Goal: Task Accomplishment & Management: Use online tool/utility

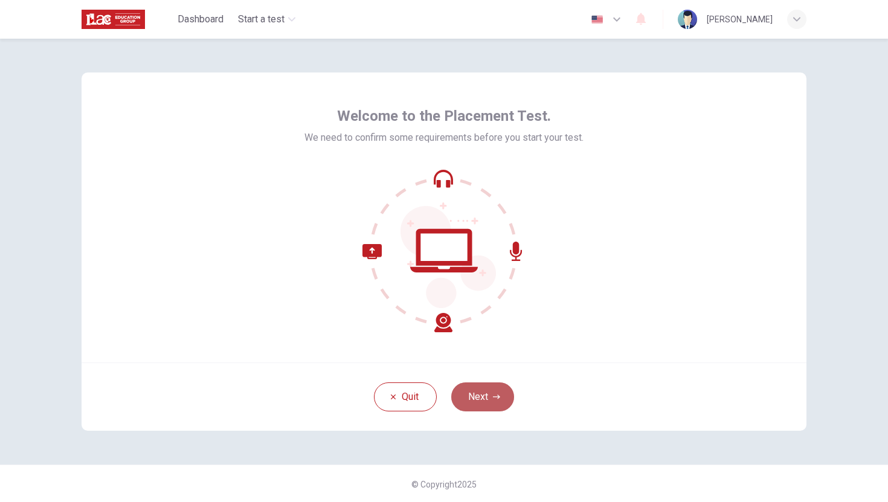
click at [479, 399] on button "Next" at bounding box center [482, 396] width 63 height 29
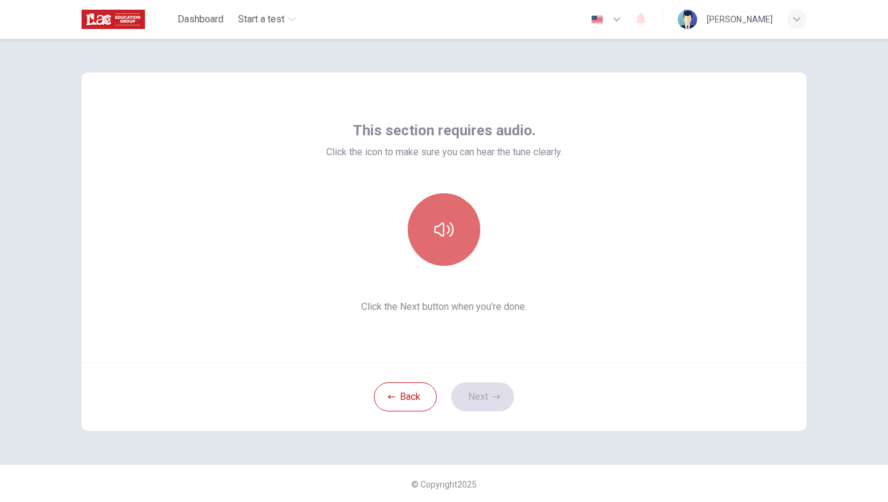
click at [443, 236] on icon "button" at bounding box center [443, 229] width 19 height 19
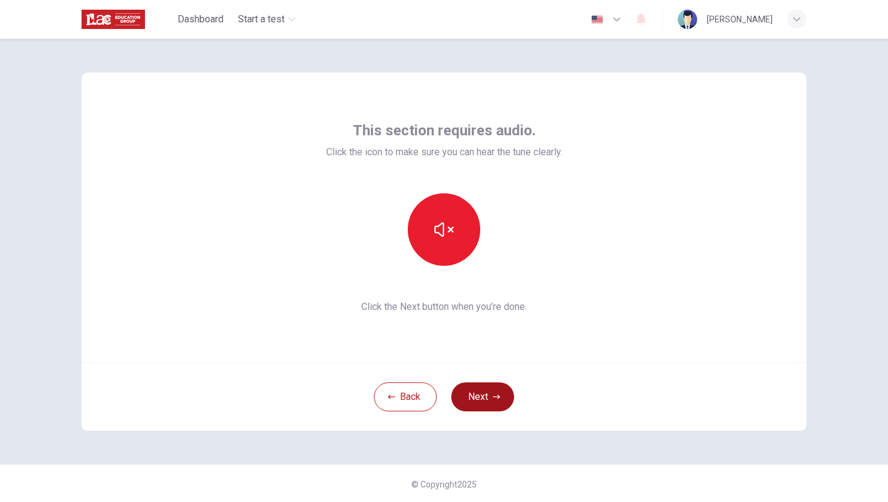
click at [482, 393] on button "Next" at bounding box center [482, 396] width 63 height 29
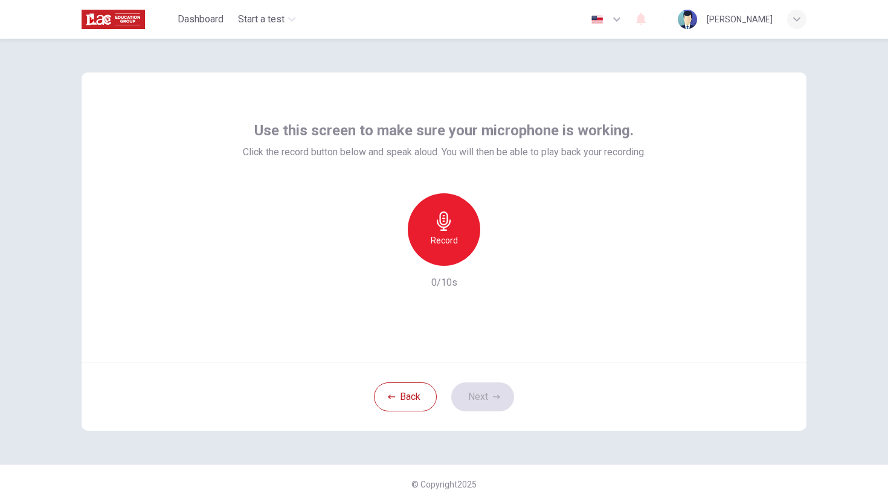
click at [444, 228] on icon "button" at bounding box center [443, 220] width 19 height 19
click at [472, 395] on button "Next" at bounding box center [482, 396] width 63 height 29
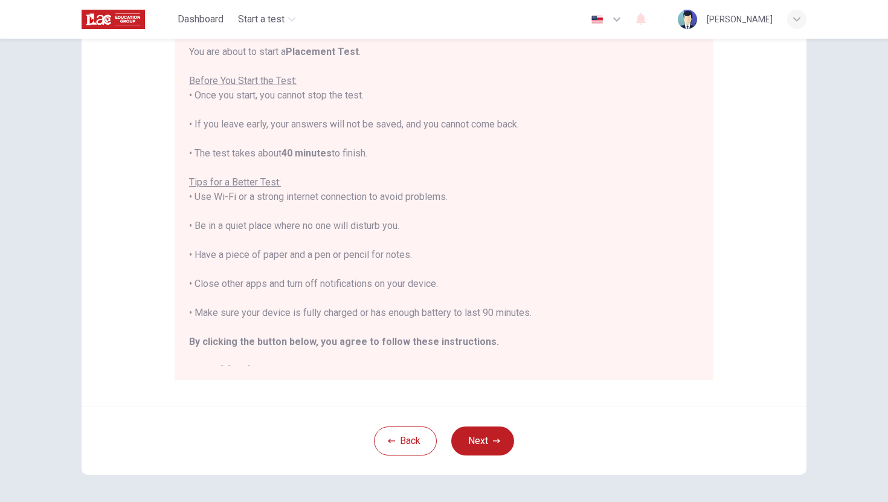
scroll to position [170, 0]
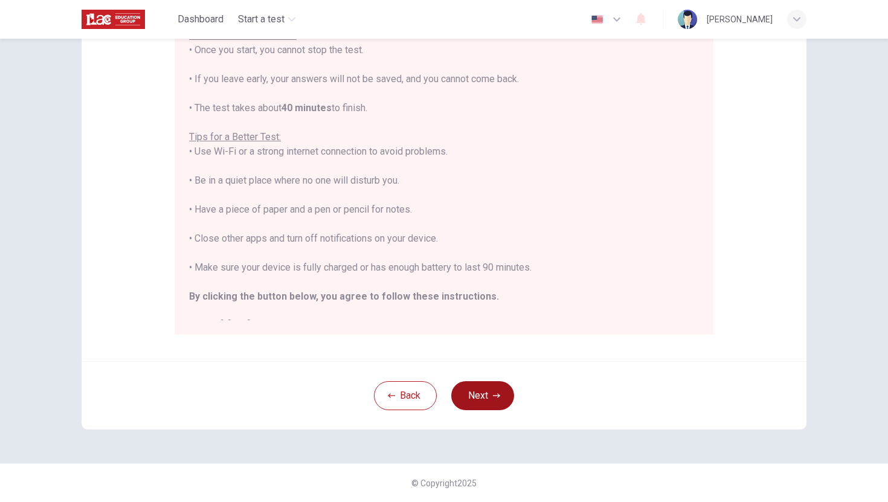
click at [481, 393] on button "Next" at bounding box center [482, 395] width 63 height 29
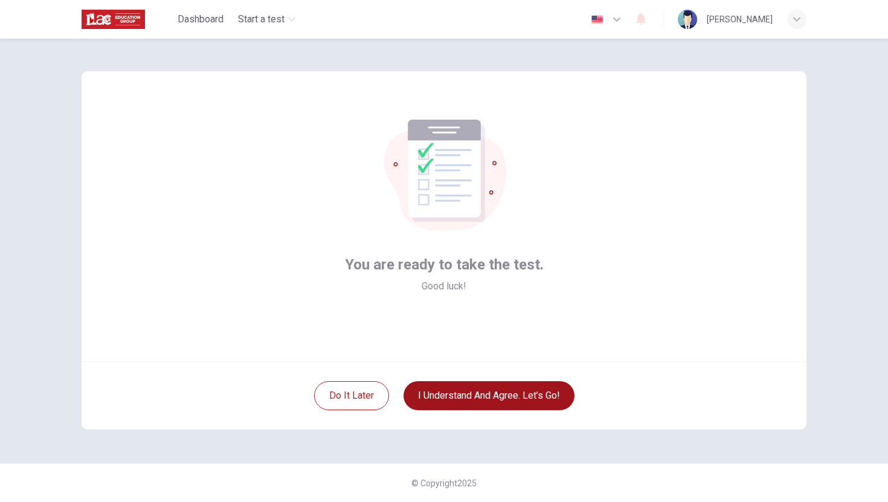
scroll to position [1, 0]
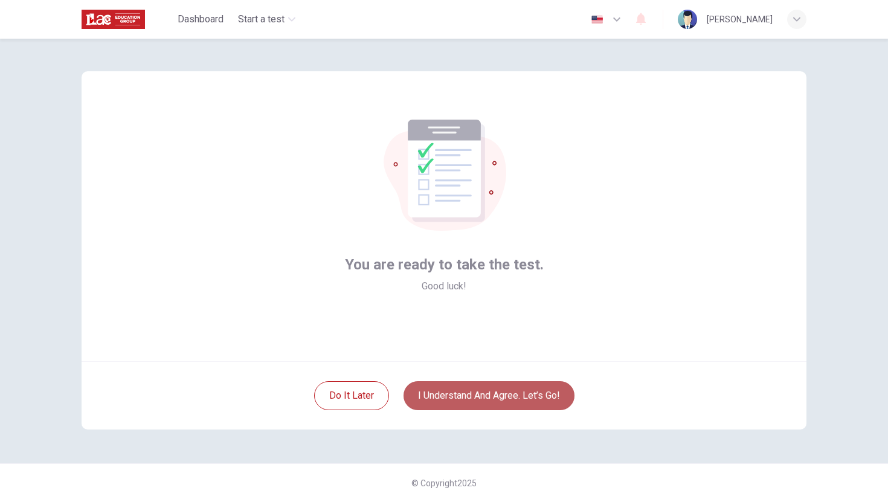
click at [517, 397] on button "I understand and agree. Let’s go!" at bounding box center [488, 395] width 171 height 29
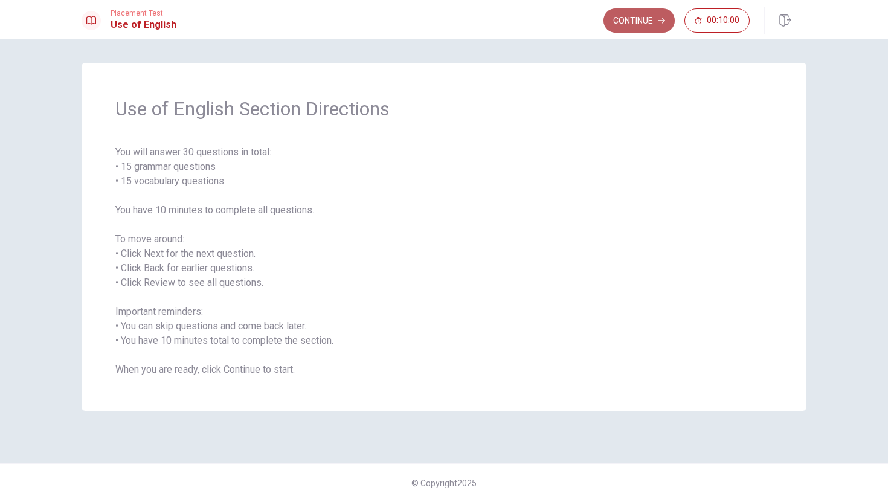
click at [652, 18] on button "Continue" at bounding box center [638, 20] width 71 height 24
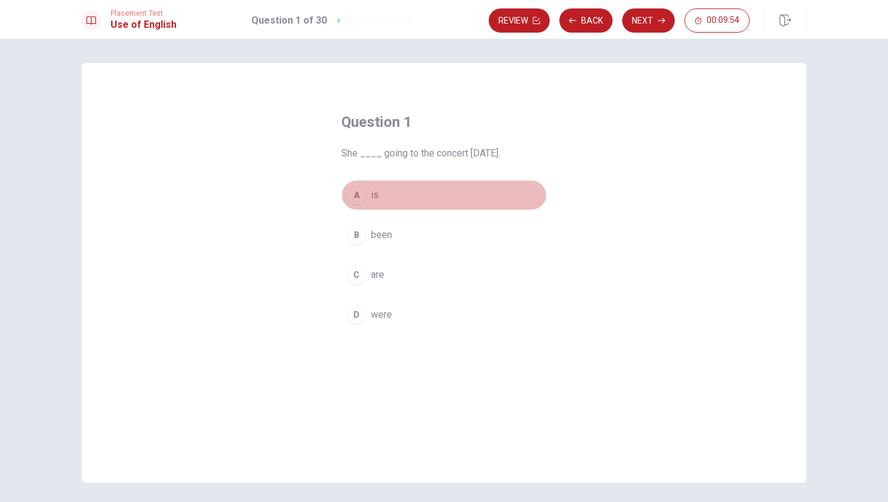
click at [357, 194] on div "A" at bounding box center [356, 194] width 19 height 19
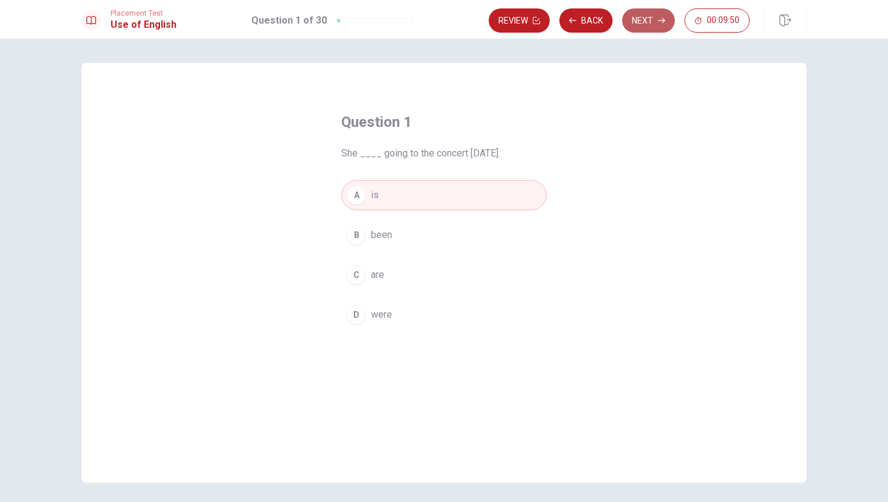
click at [658, 23] on icon "button" at bounding box center [661, 20] width 7 height 7
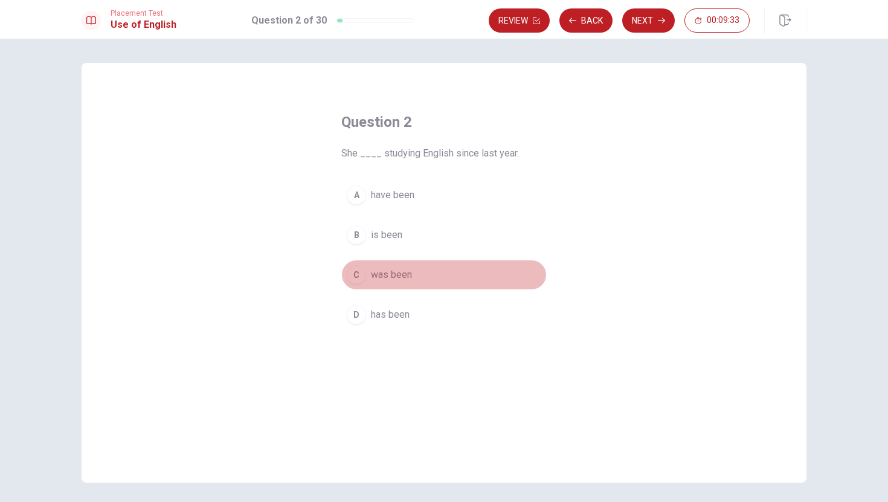
click at [355, 274] on div "C" at bounding box center [356, 274] width 19 height 19
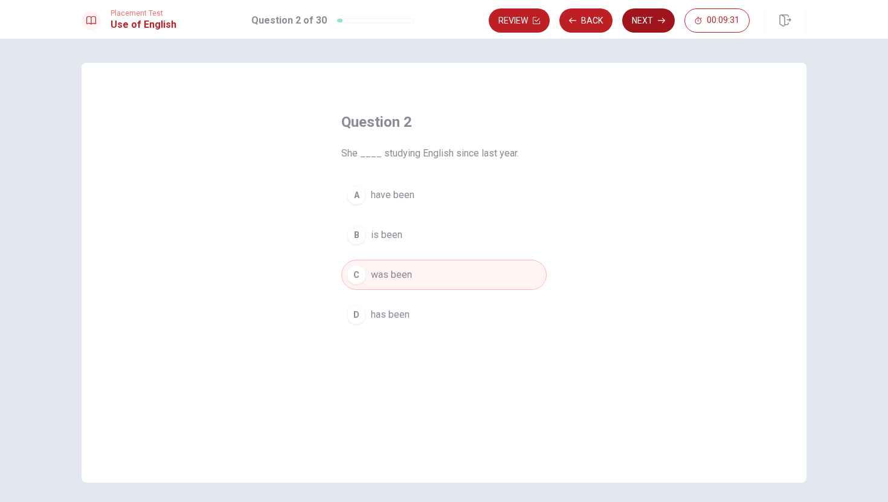
click at [653, 19] on button "Next" at bounding box center [648, 20] width 53 height 24
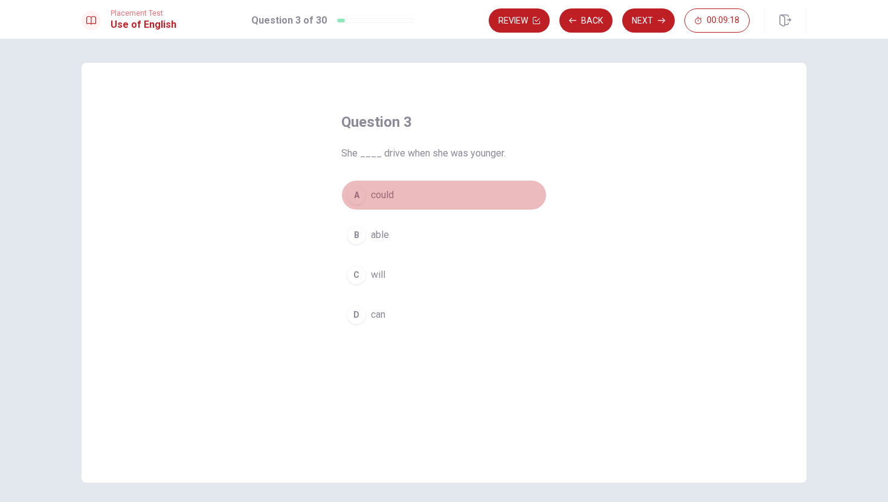
click at [356, 196] on div "A" at bounding box center [356, 194] width 19 height 19
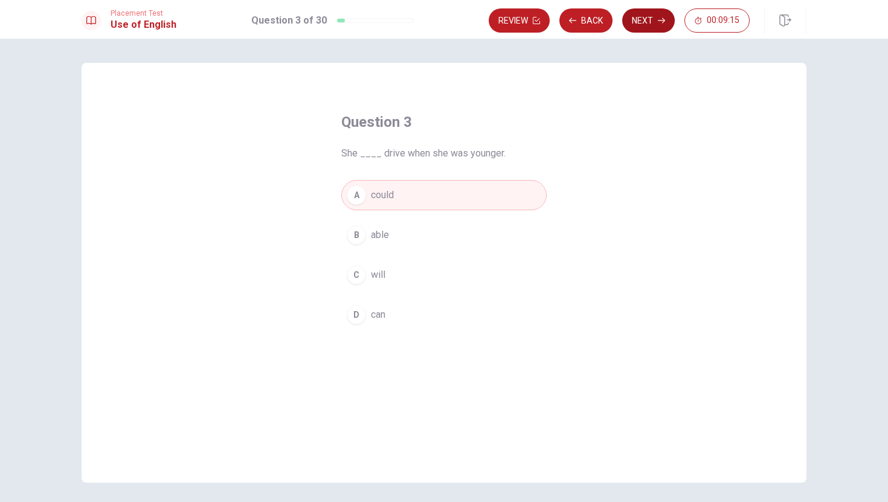
click at [646, 19] on button "Next" at bounding box center [648, 20] width 53 height 24
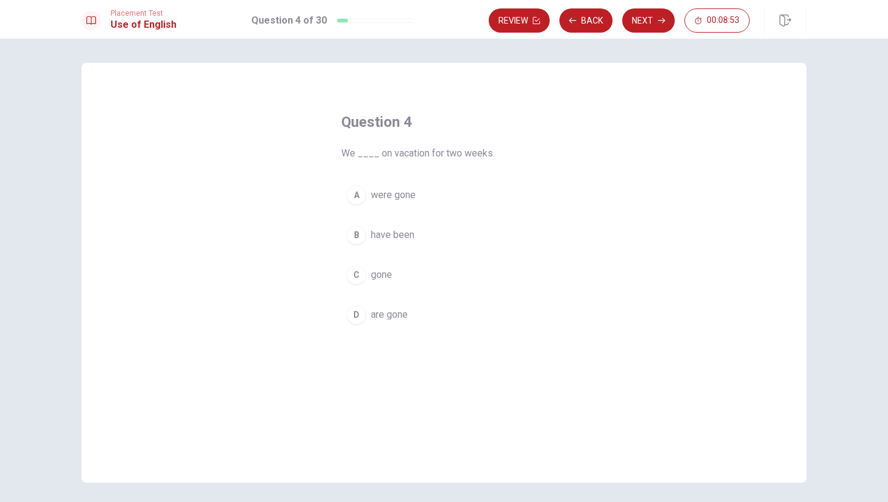
click at [358, 234] on div "B" at bounding box center [356, 234] width 19 height 19
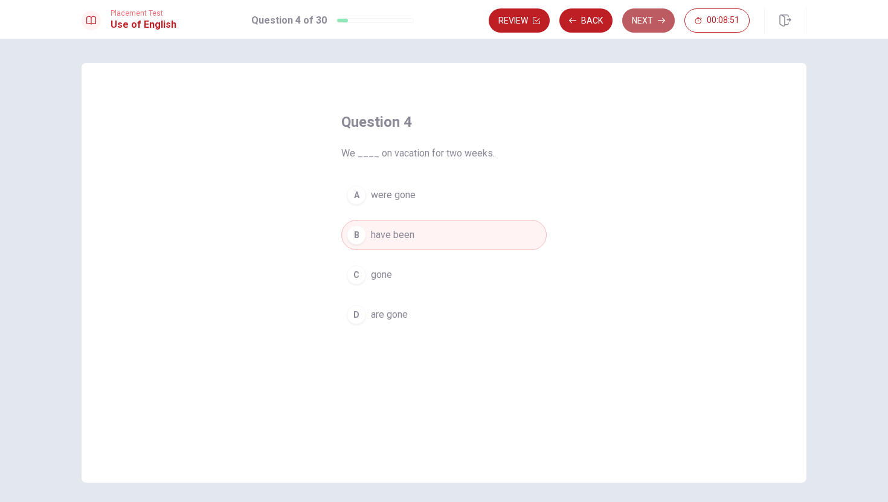
click at [651, 19] on button "Next" at bounding box center [648, 20] width 53 height 24
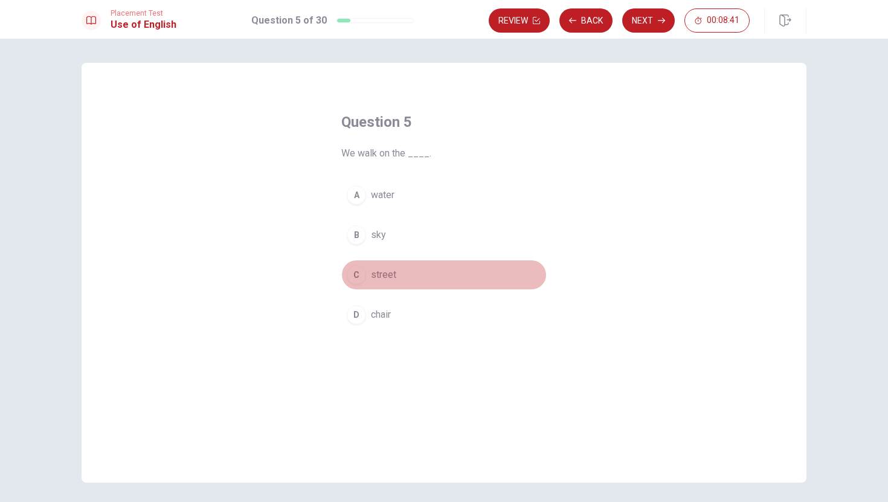
click at [355, 275] on div "C" at bounding box center [356, 274] width 19 height 19
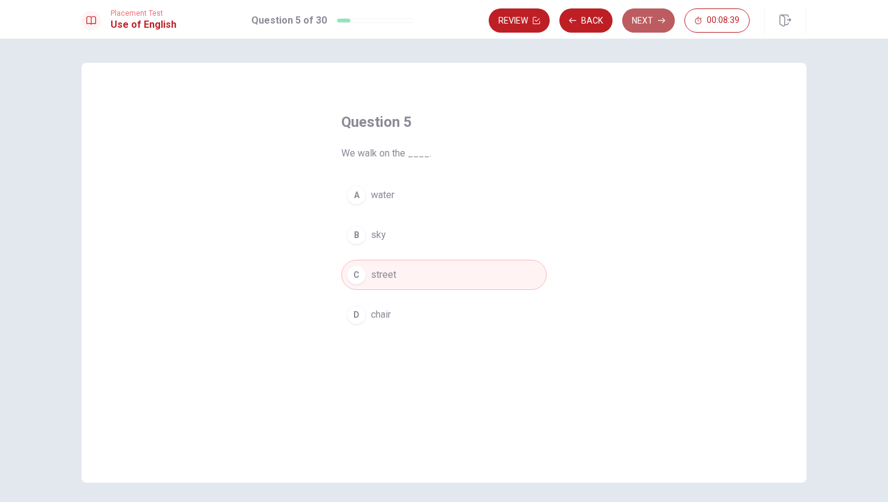
click at [646, 16] on button "Next" at bounding box center [648, 20] width 53 height 24
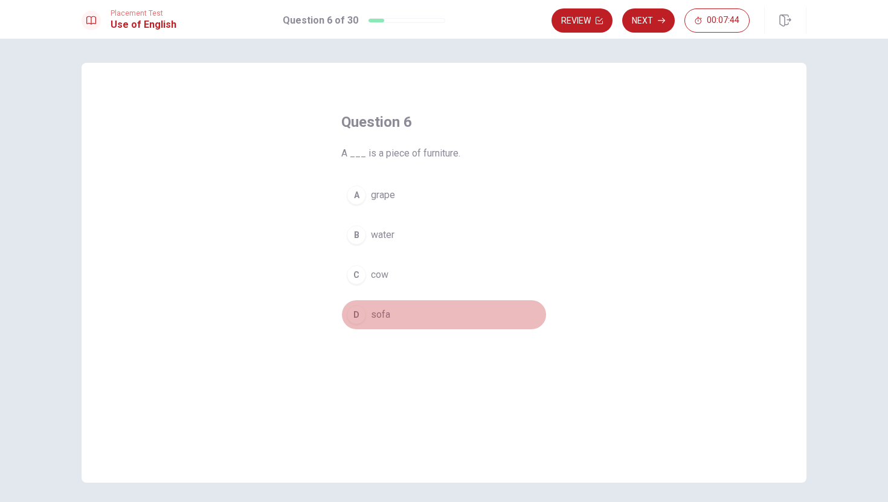
click at [352, 314] on div "D" at bounding box center [356, 314] width 19 height 19
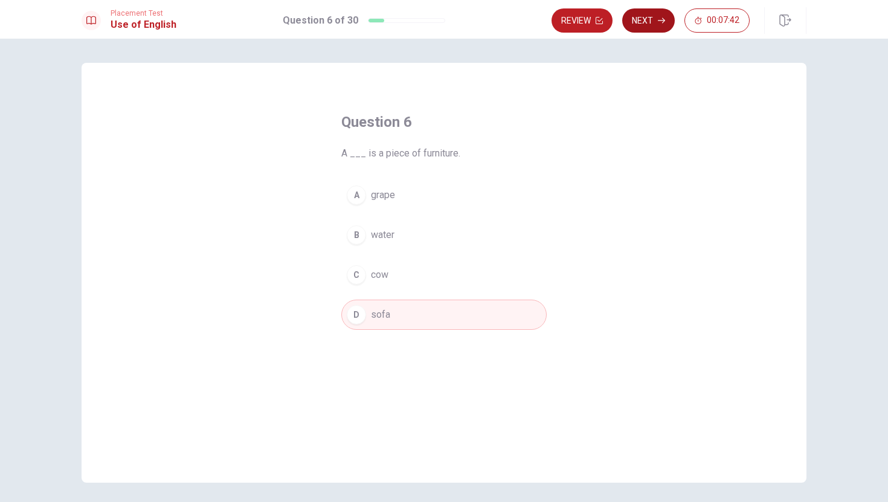
click at [660, 22] on icon "button" at bounding box center [661, 20] width 7 height 7
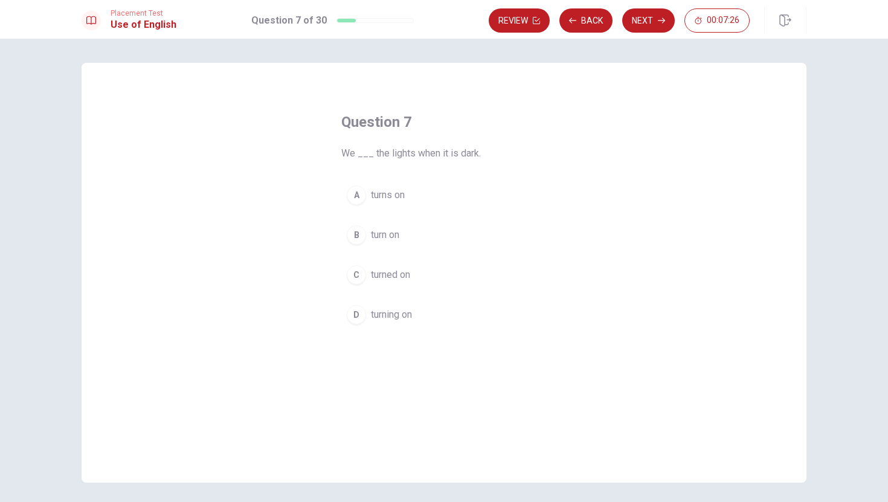
click at [356, 233] on div "B" at bounding box center [356, 234] width 19 height 19
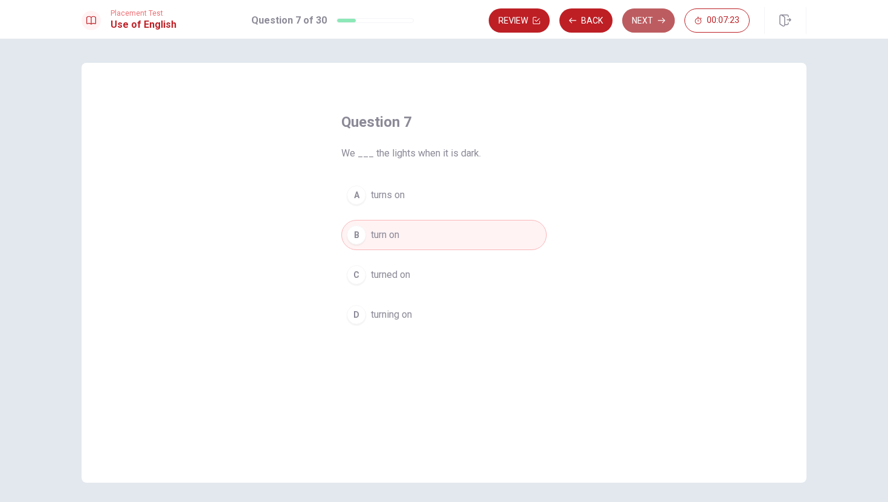
click at [643, 21] on button "Next" at bounding box center [648, 20] width 53 height 24
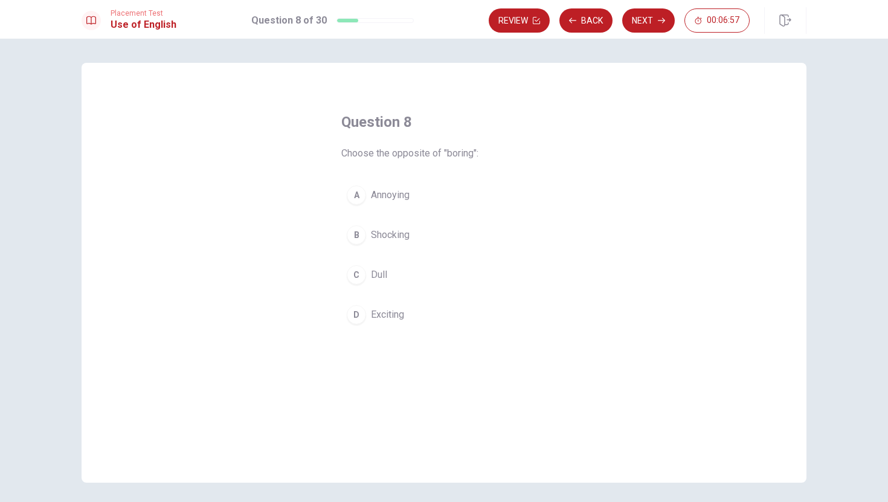
click at [358, 276] on div "C" at bounding box center [356, 274] width 19 height 19
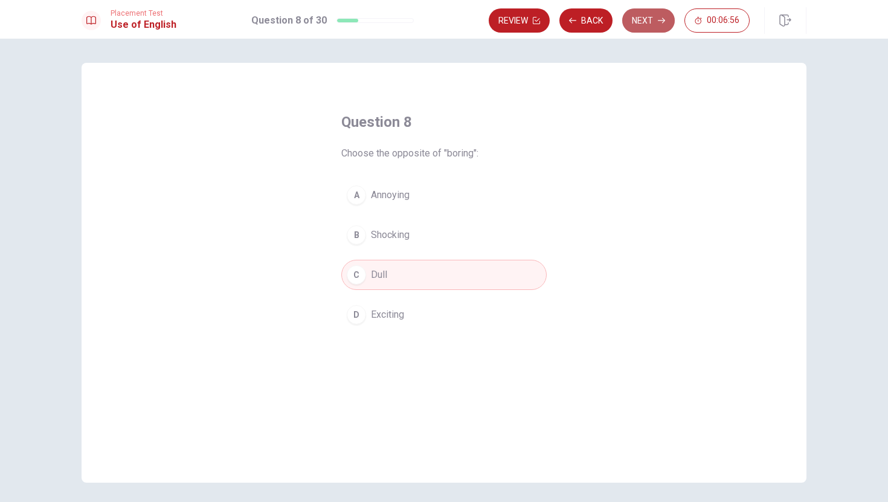
click at [650, 20] on button "Next" at bounding box center [648, 20] width 53 height 24
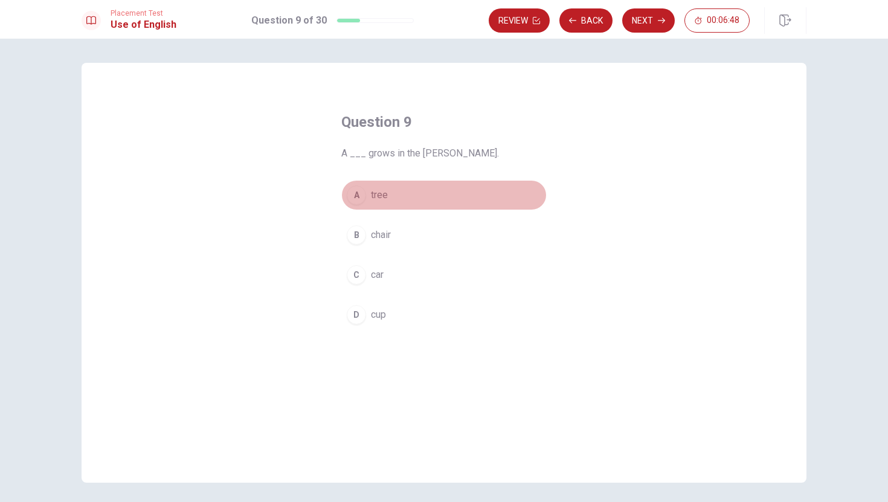
click at [353, 193] on div "A" at bounding box center [356, 194] width 19 height 19
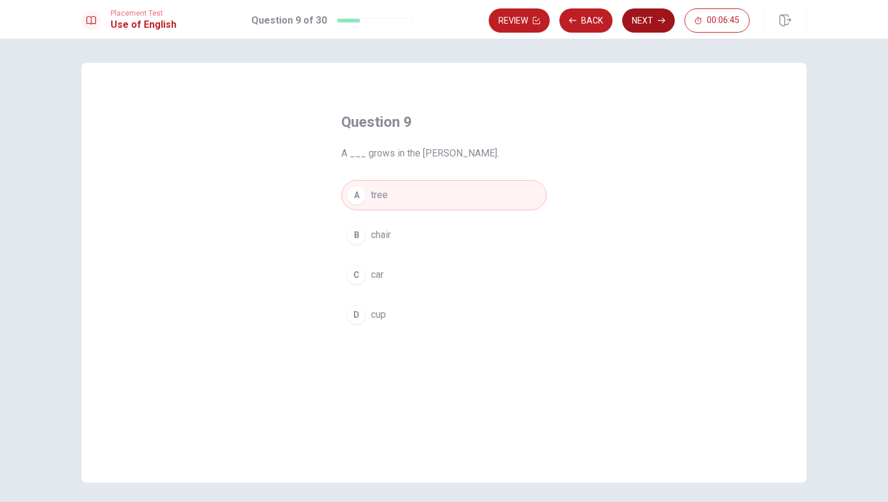
click at [649, 22] on button "Next" at bounding box center [648, 20] width 53 height 24
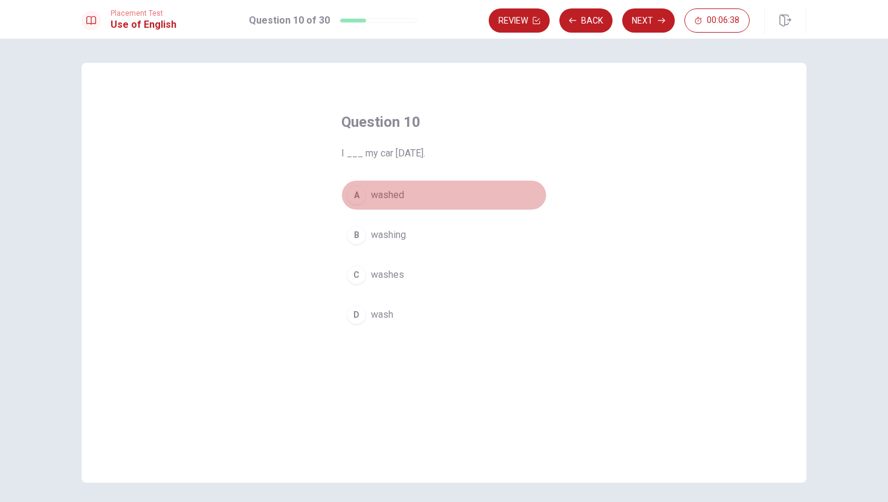
click at [351, 191] on div "A" at bounding box center [356, 194] width 19 height 19
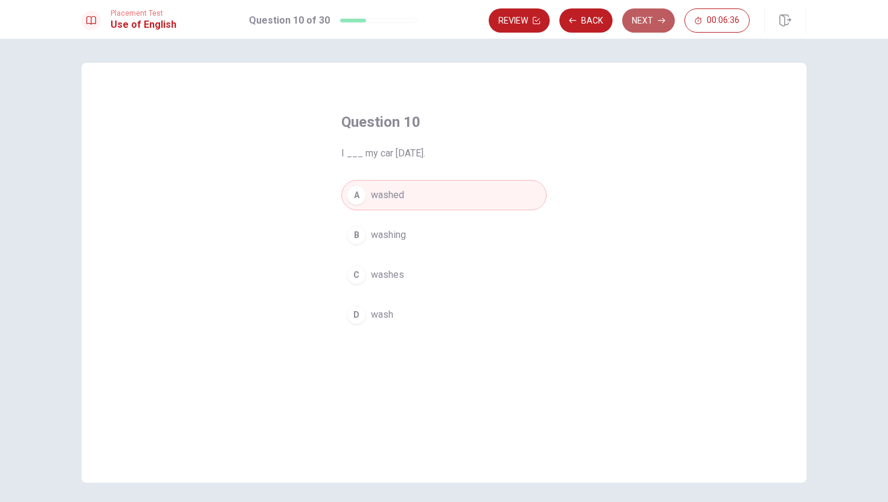
click at [646, 21] on button "Next" at bounding box center [648, 20] width 53 height 24
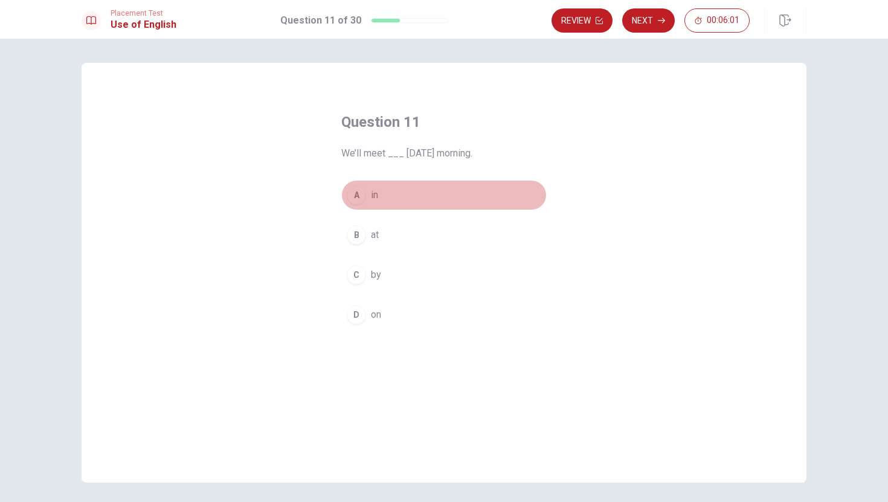
click at [353, 195] on div "A" at bounding box center [356, 194] width 19 height 19
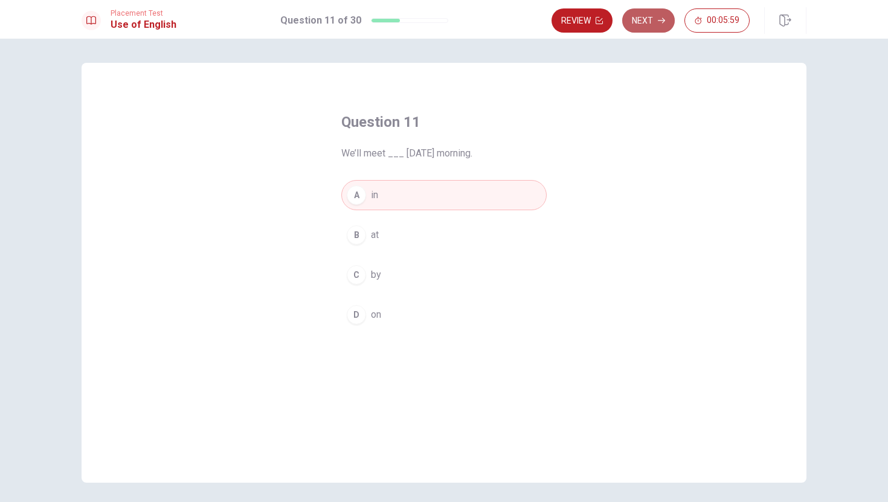
click at [641, 23] on button "Next" at bounding box center [648, 20] width 53 height 24
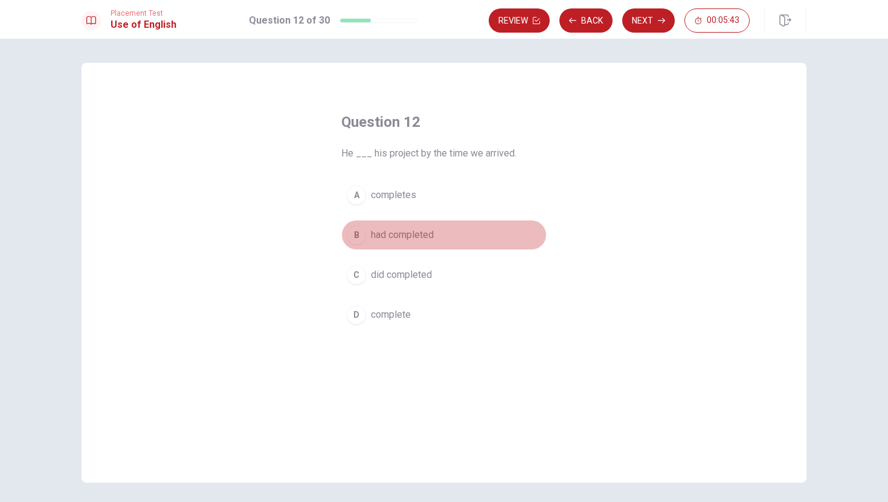
click at [353, 237] on div "B" at bounding box center [356, 234] width 19 height 19
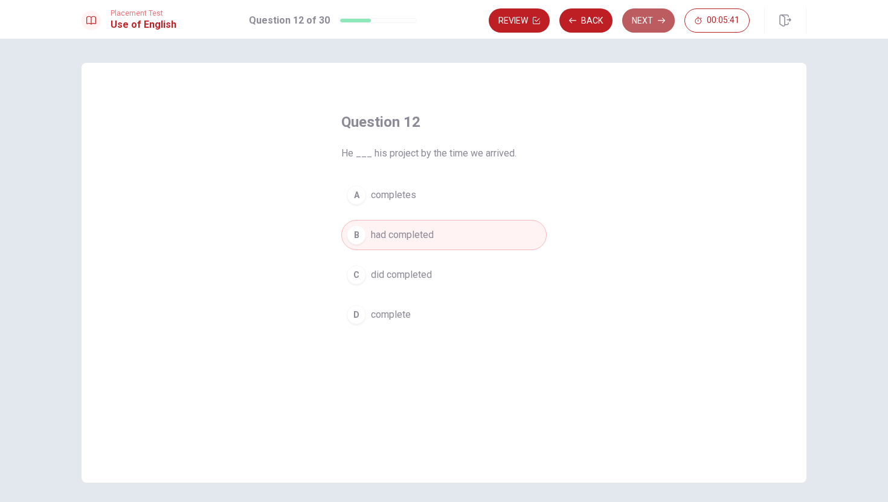
click at [655, 25] on button "Next" at bounding box center [648, 20] width 53 height 24
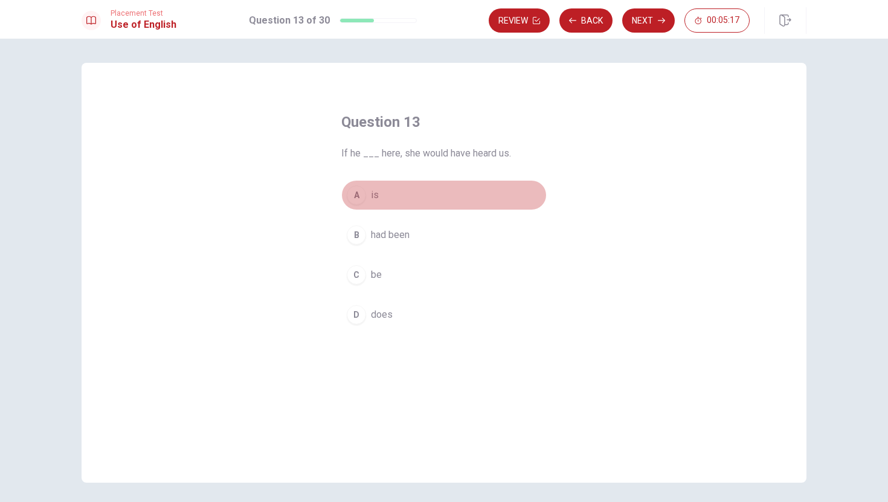
click at [355, 193] on div "A" at bounding box center [356, 194] width 19 height 19
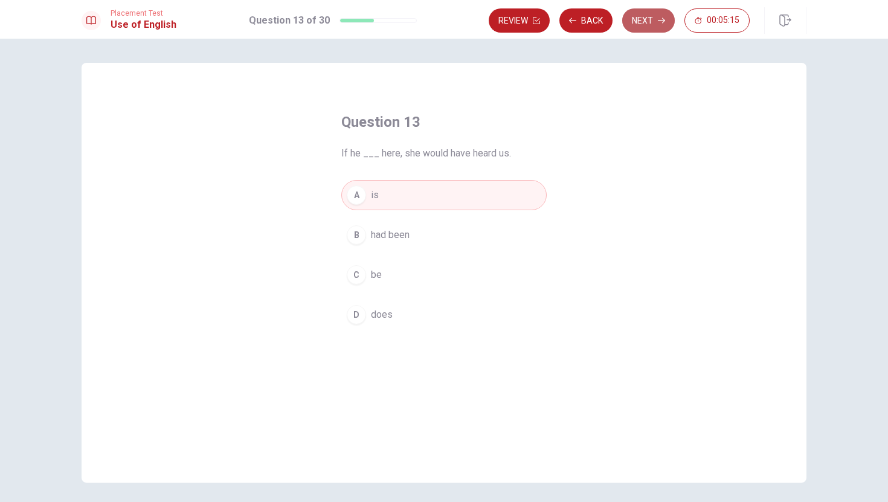
click at [661, 24] on icon "button" at bounding box center [661, 20] width 7 height 7
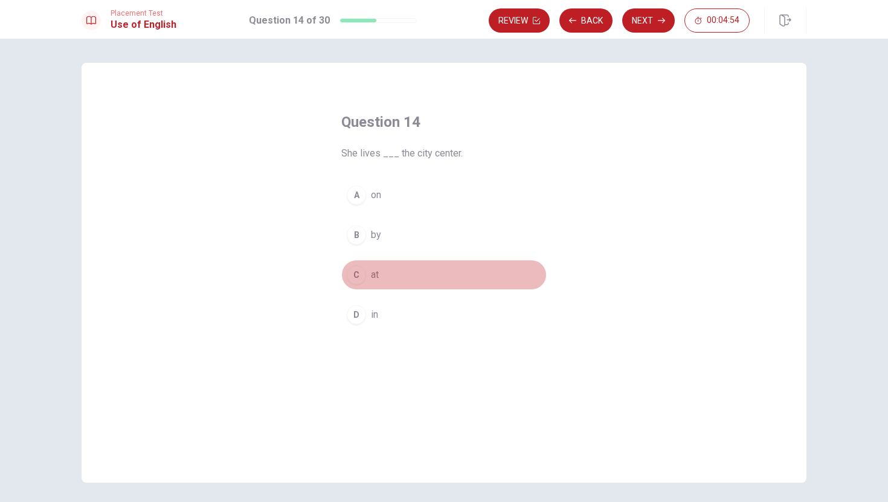
click at [356, 275] on div "C" at bounding box center [356, 274] width 19 height 19
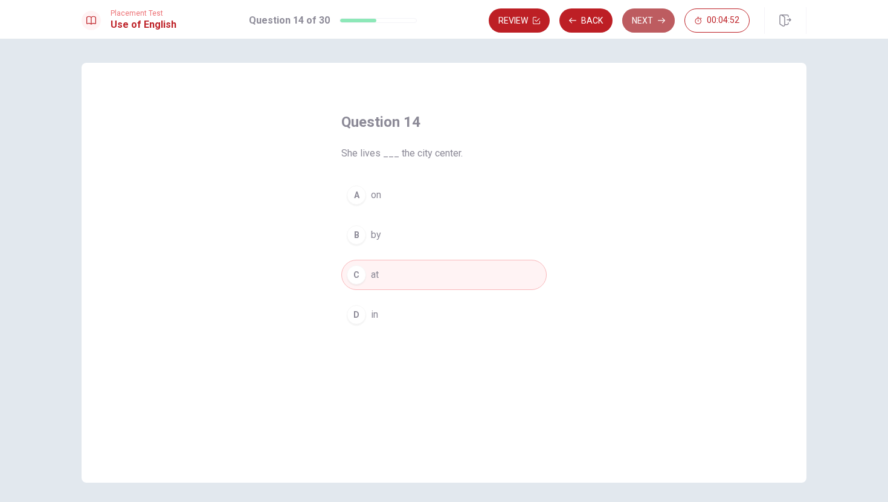
click at [661, 17] on icon "button" at bounding box center [661, 20] width 7 height 7
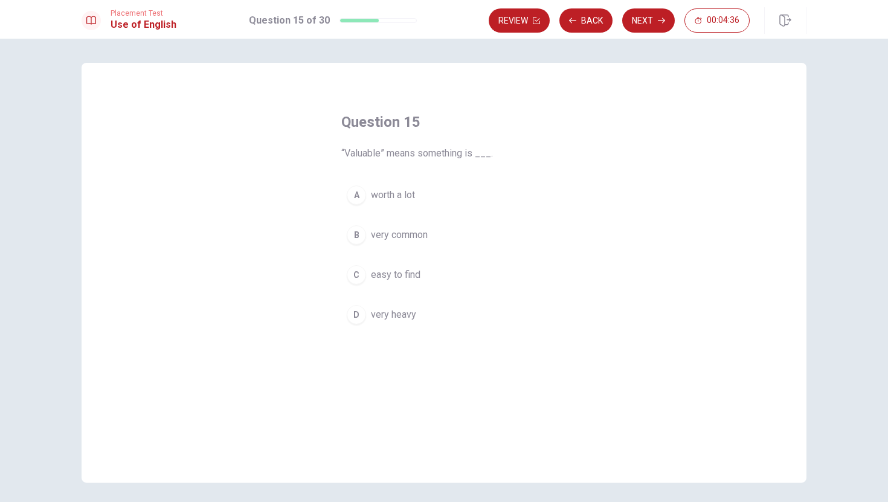
click at [355, 194] on div "A" at bounding box center [356, 194] width 19 height 19
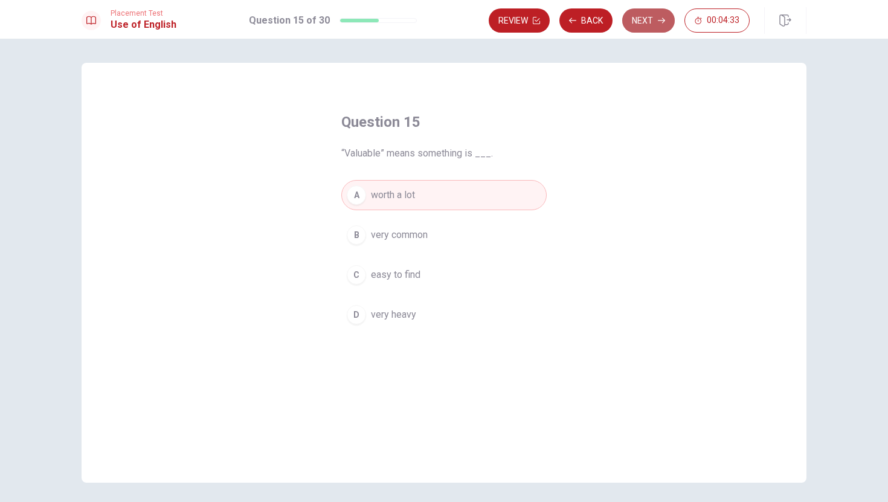
click at [663, 24] on icon "button" at bounding box center [661, 20] width 7 height 7
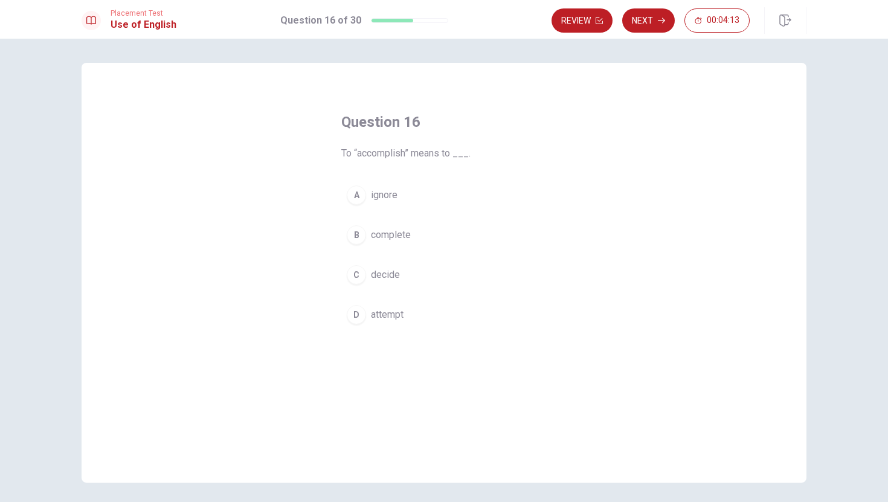
click at [356, 235] on div "B" at bounding box center [356, 234] width 19 height 19
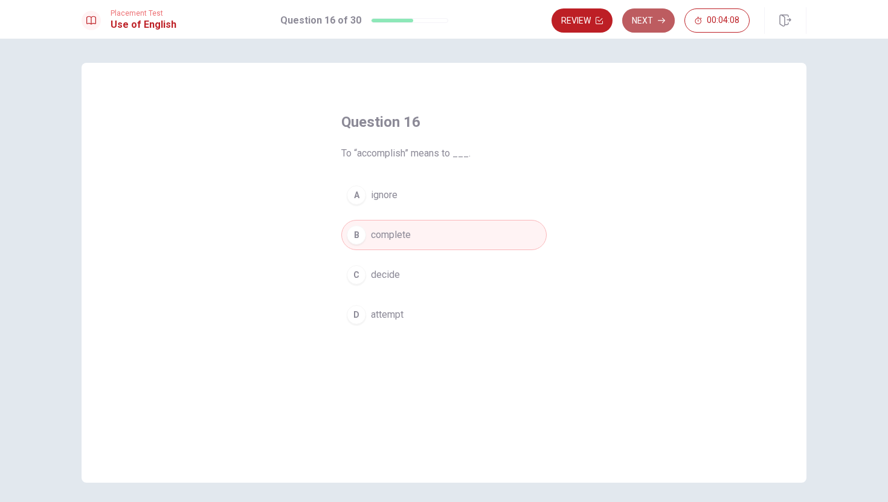
click at [659, 27] on button "Next" at bounding box center [648, 20] width 53 height 24
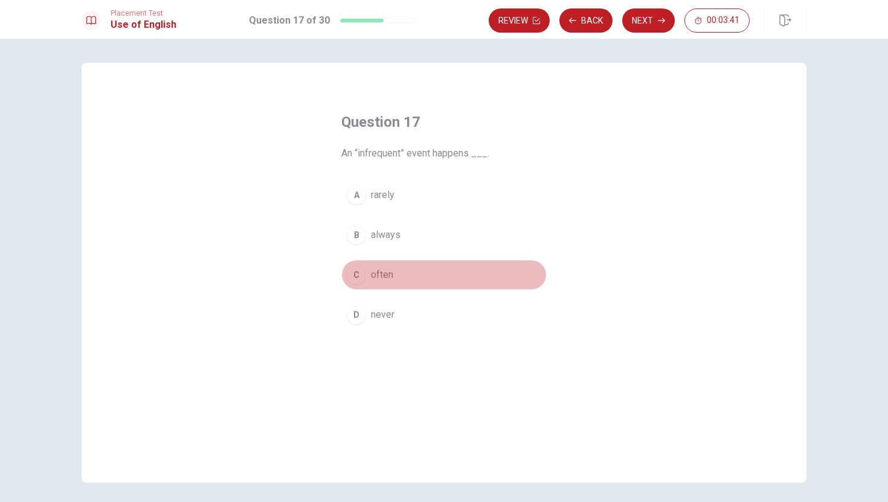
click at [355, 277] on div "C" at bounding box center [356, 274] width 19 height 19
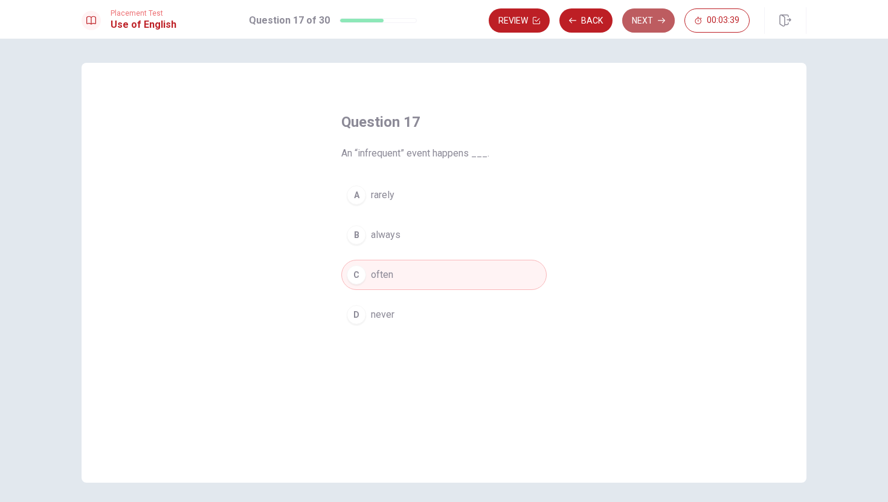
click at [656, 24] on button "Next" at bounding box center [648, 20] width 53 height 24
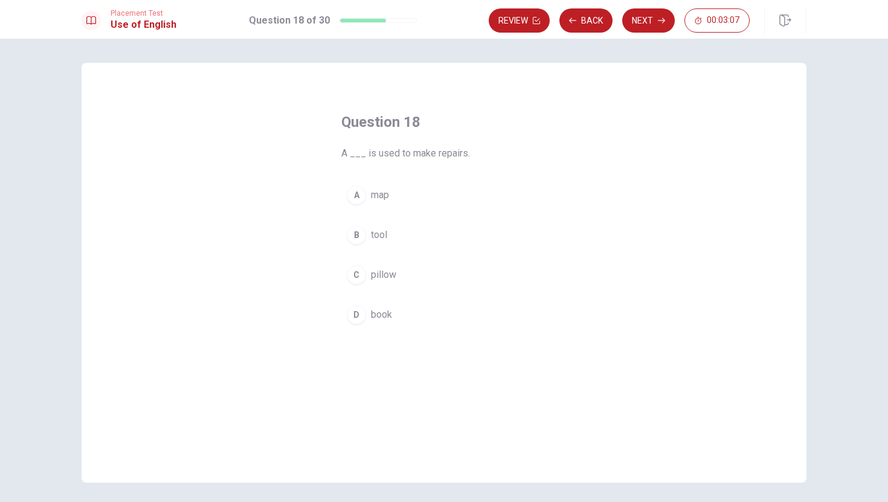
click at [353, 234] on div "B" at bounding box center [356, 234] width 19 height 19
click at [654, 22] on button "Next" at bounding box center [648, 20] width 53 height 24
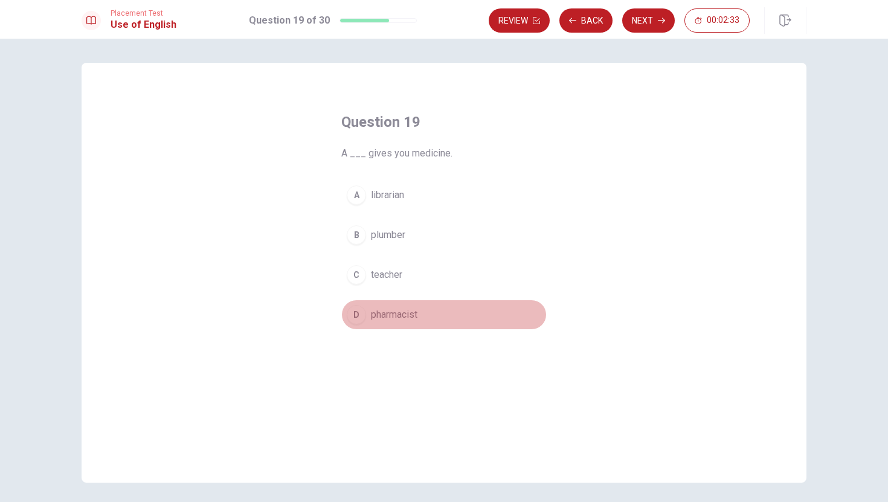
click at [358, 313] on div "D" at bounding box center [356, 314] width 19 height 19
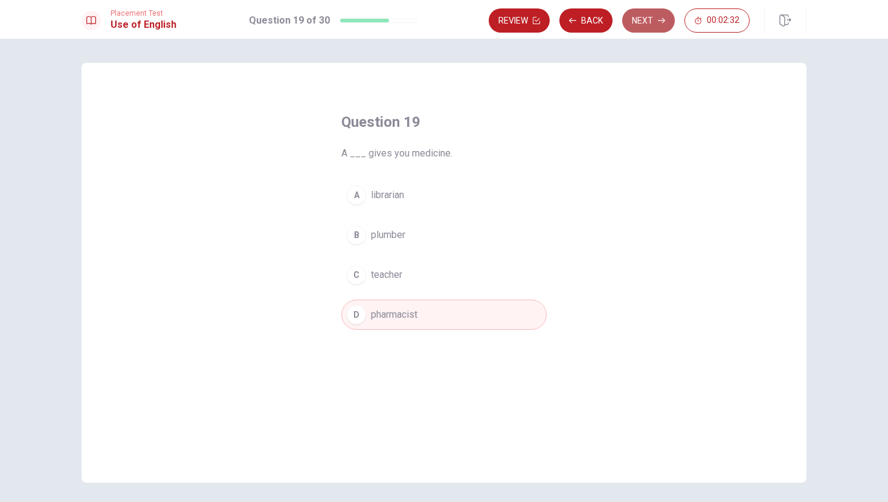
click at [652, 15] on button "Next" at bounding box center [648, 20] width 53 height 24
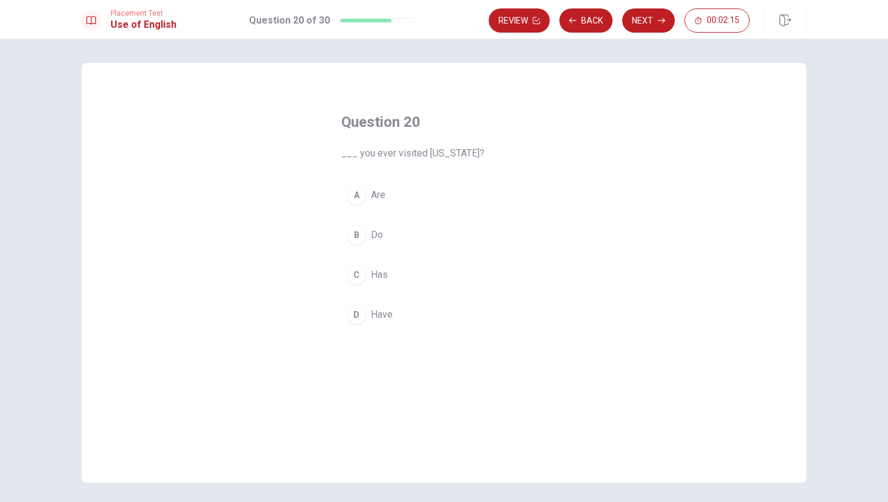
click at [355, 314] on div "D" at bounding box center [356, 314] width 19 height 19
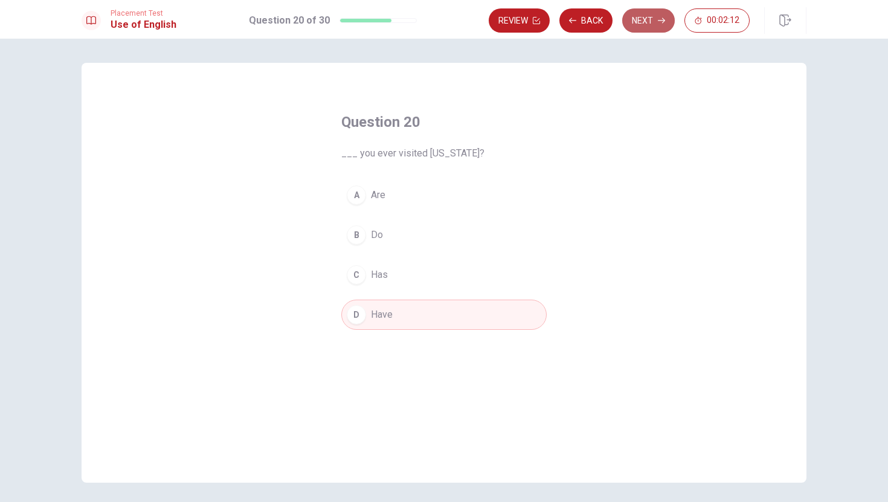
click at [644, 16] on button "Next" at bounding box center [648, 20] width 53 height 24
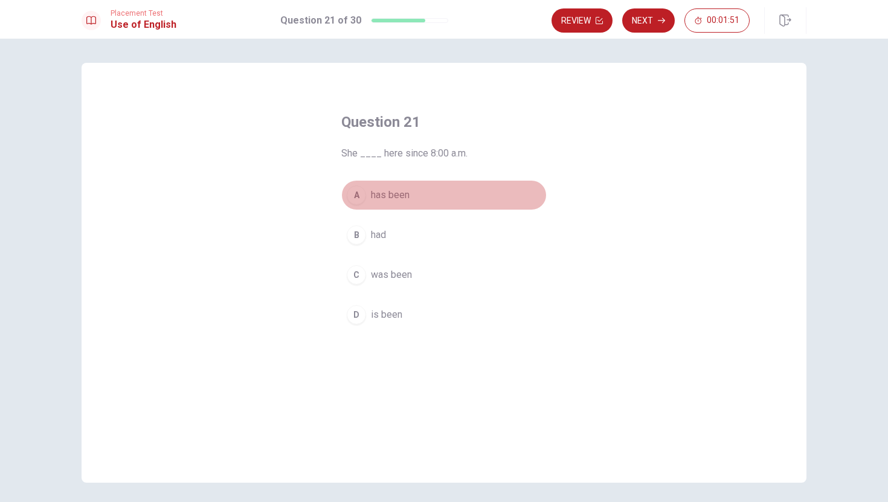
click at [356, 194] on div "A" at bounding box center [356, 194] width 19 height 19
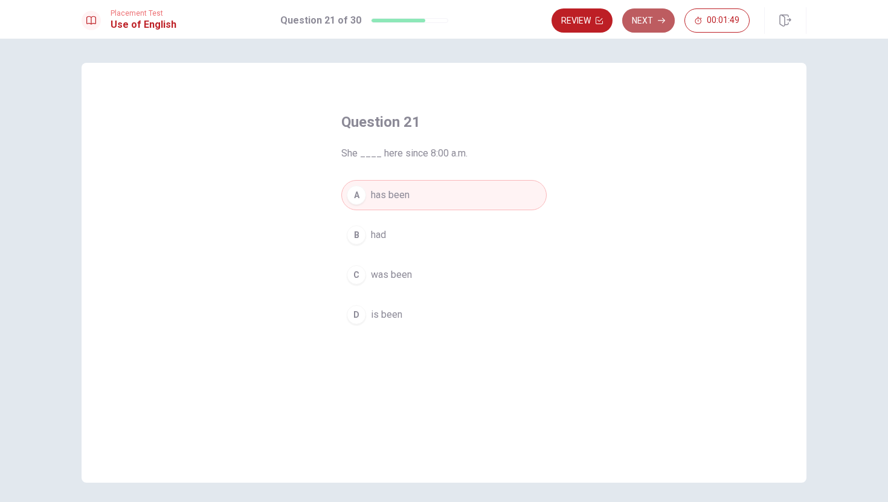
click at [648, 18] on button "Next" at bounding box center [648, 20] width 53 height 24
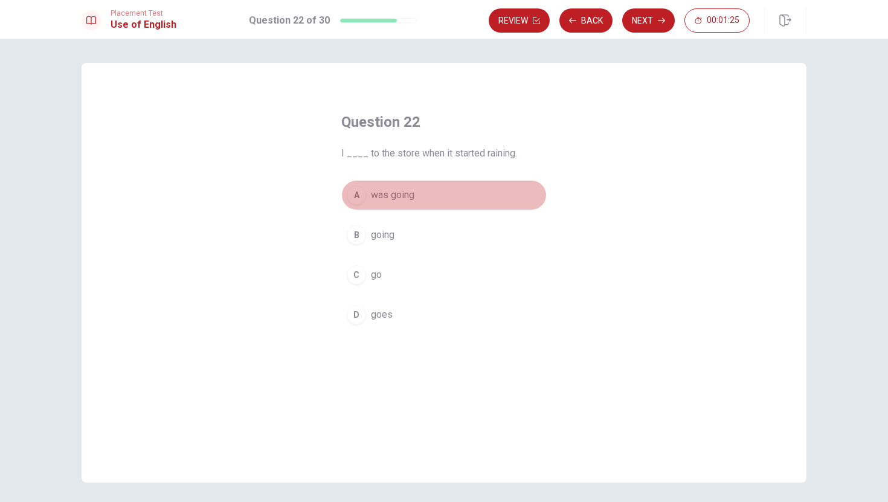
click at [353, 198] on div "A" at bounding box center [356, 194] width 19 height 19
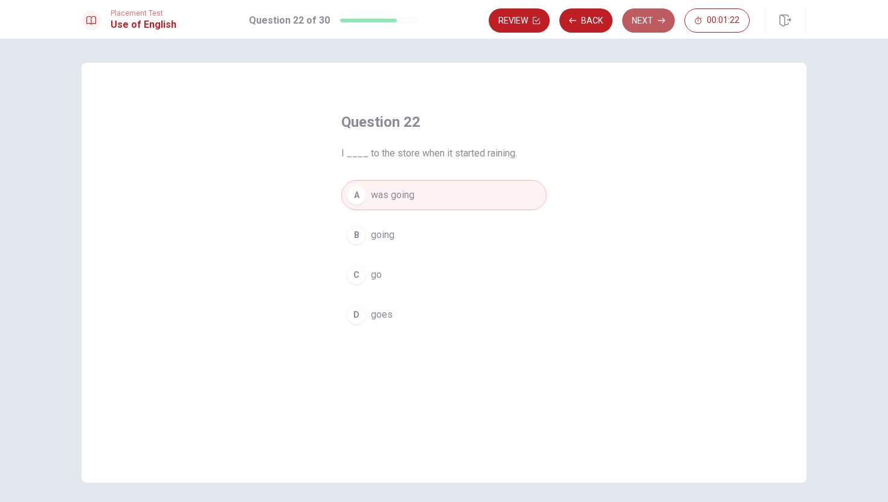
click at [639, 18] on button "Next" at bounding box center [648, 20] width 53 height 24
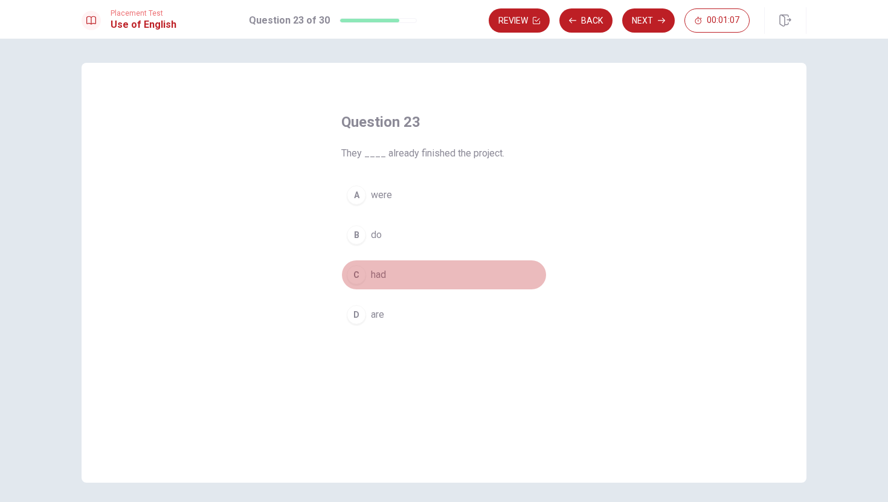
click at [362, 274] on div "C" at bounding box center [356, 274] width 19 height 19
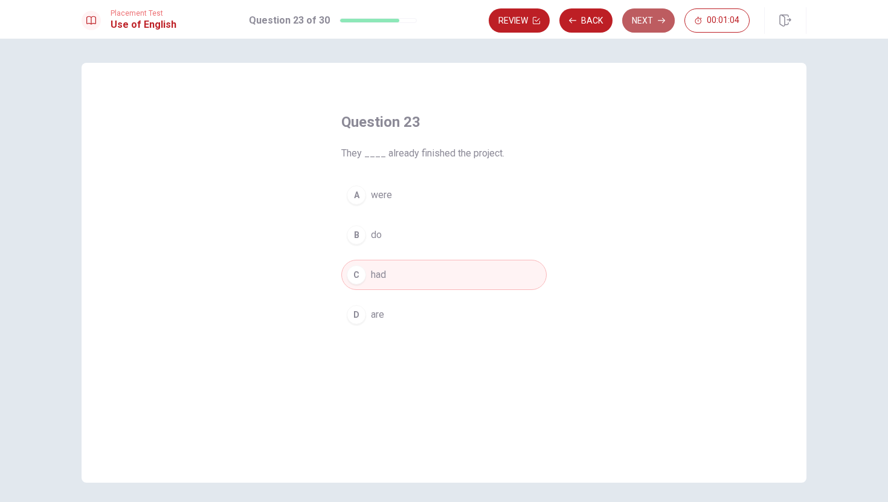
click at [646, 19] on button "Next" at bounding box center [648, 20] width 53 height 24
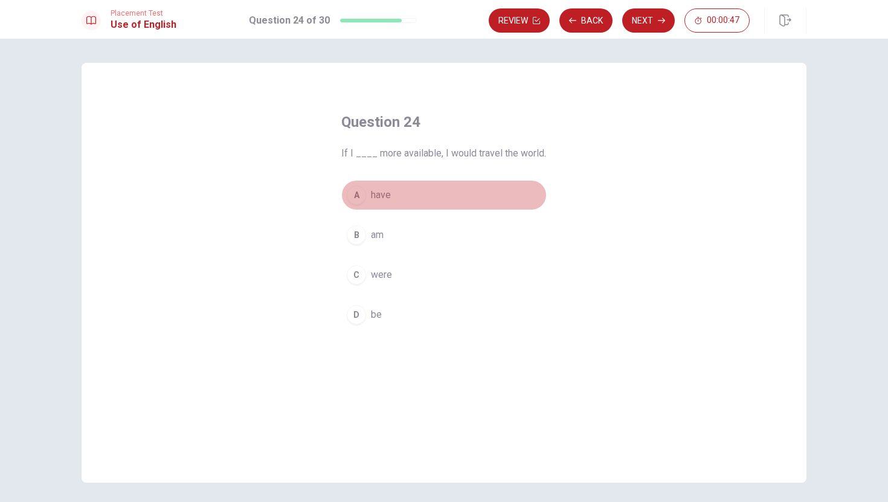
click at [352, 196] on div "A" at bounding box center [356, 194] width 19 height 19
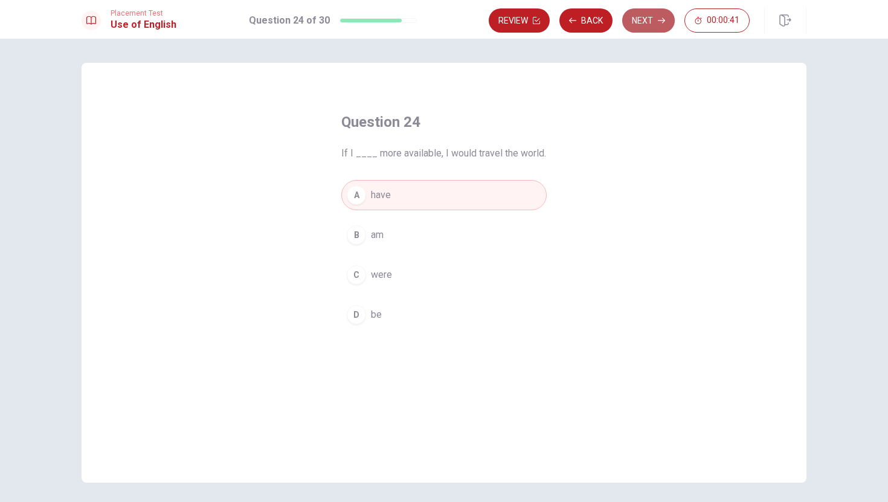
click at [647, 21] on button "Next" at bounding box center [648, 20] width 53 height 24
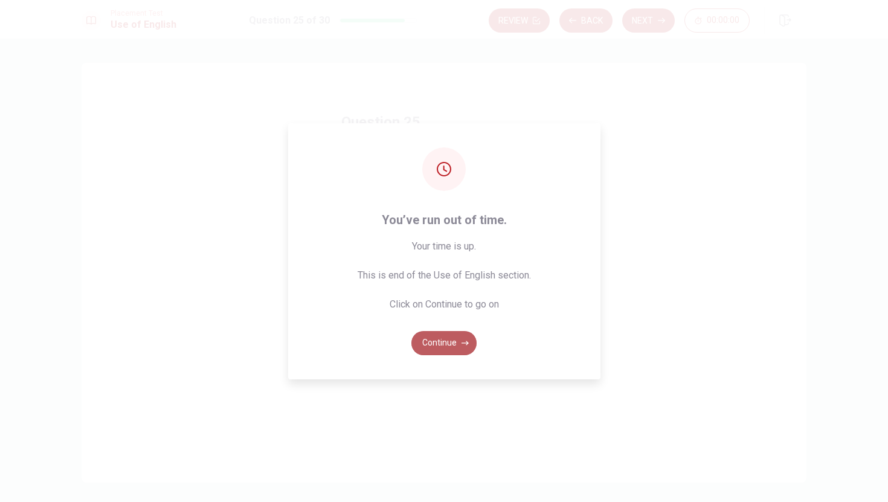
click at [435, 342] on button "Continue" at bounding box center [443, 343] width 65 height 24
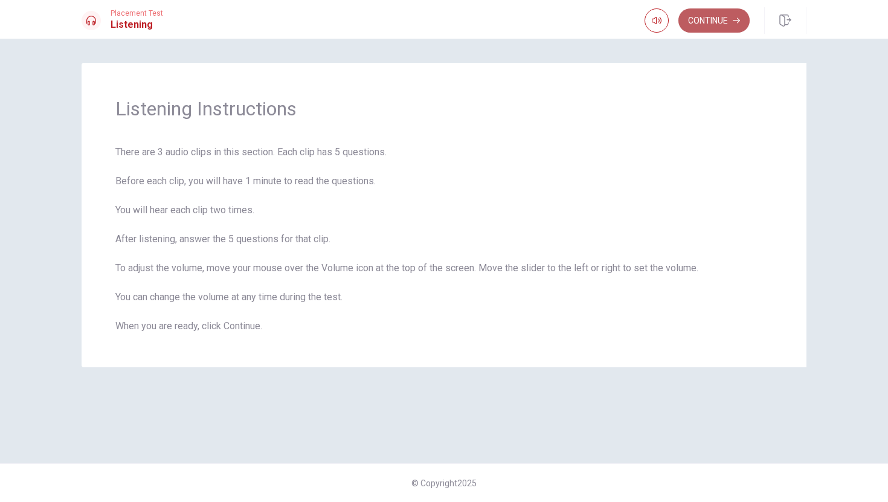
click at [726, 21] on button "Continue" at bounding box center [713, 20] width 71 height 24
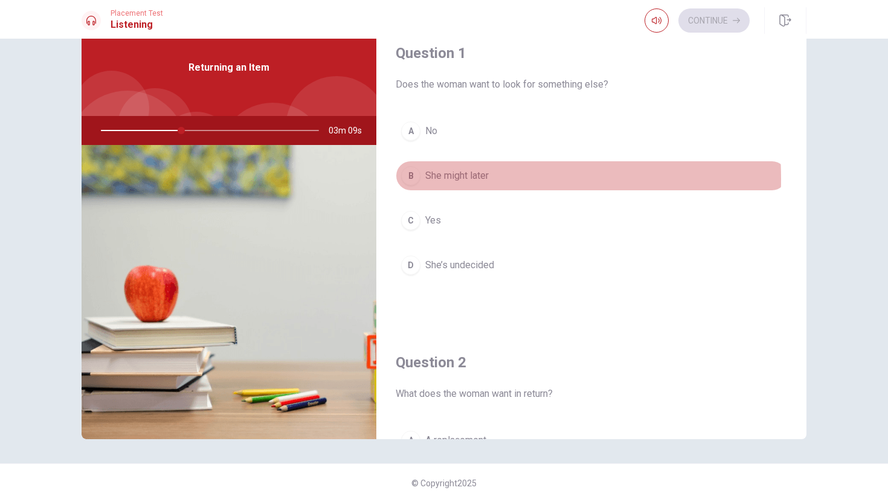
click at [406, 179] on div "B" at bounding box center [410, 175] width 19 height 19
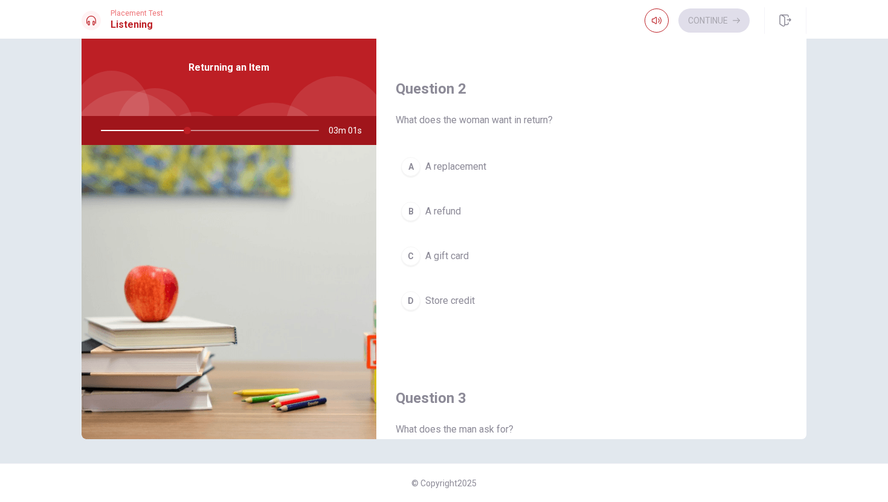
scroll to position [292, 0]
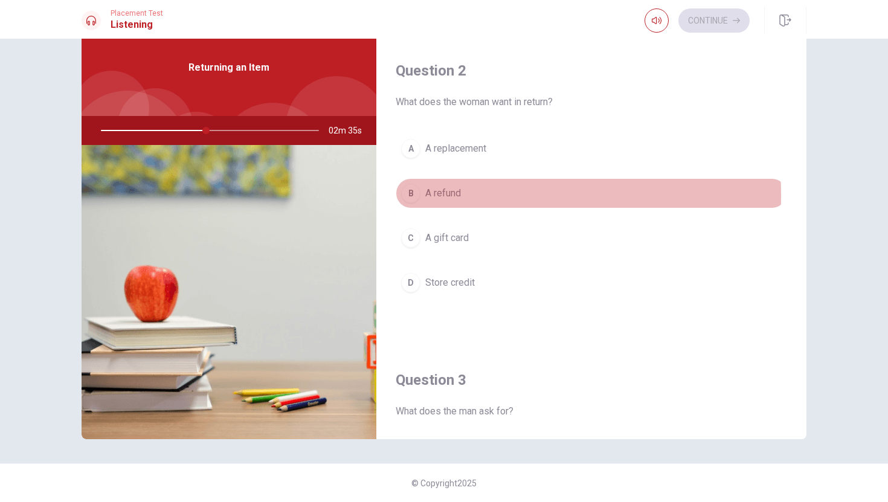
click at [408, 195] on div "B" at bounding box center [410, 193] width 19 height 19
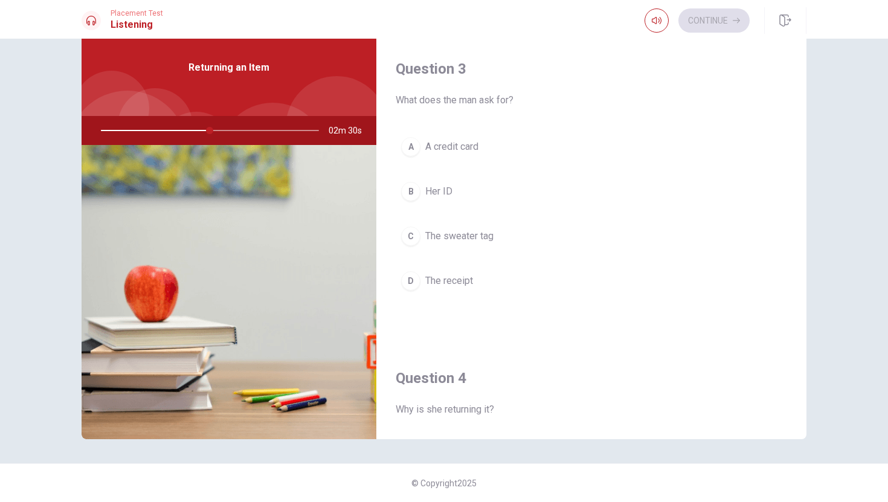
scroll to position [583, 0]
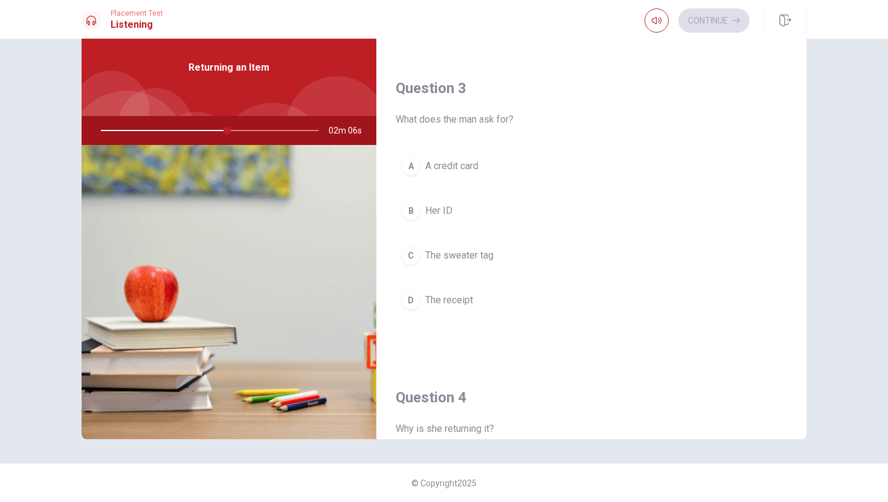
click at [405, 301] on div "D" at bounding box center [410, 299] width 19 height 19
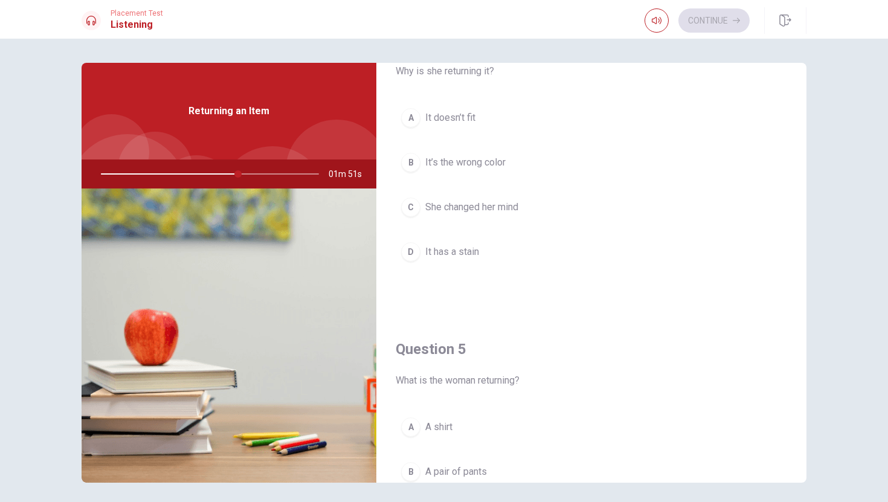
scroll to position [985, 0]
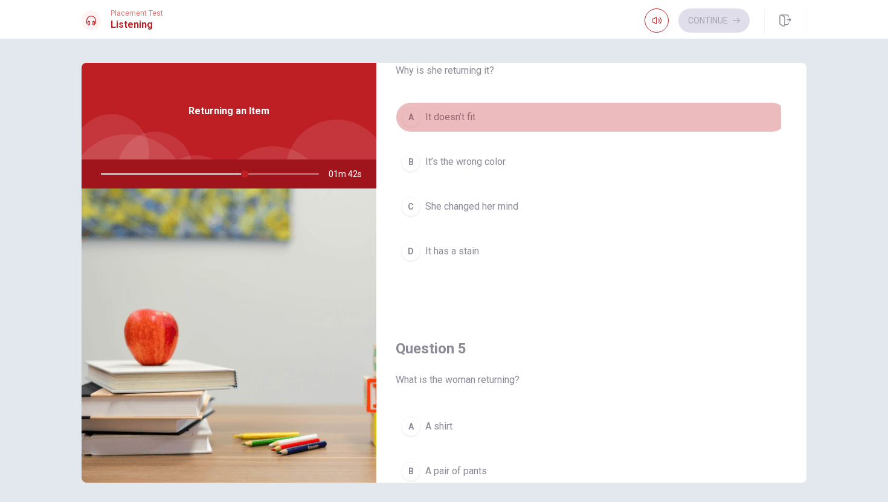
click at [409, 120] on div "A" at bounding box center [410, 116] width 19 height 19
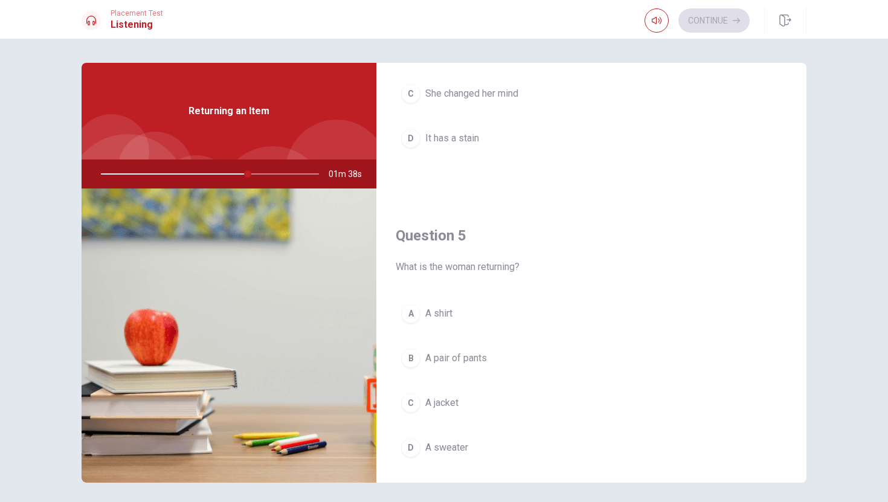
scroll to position [1100, 0]
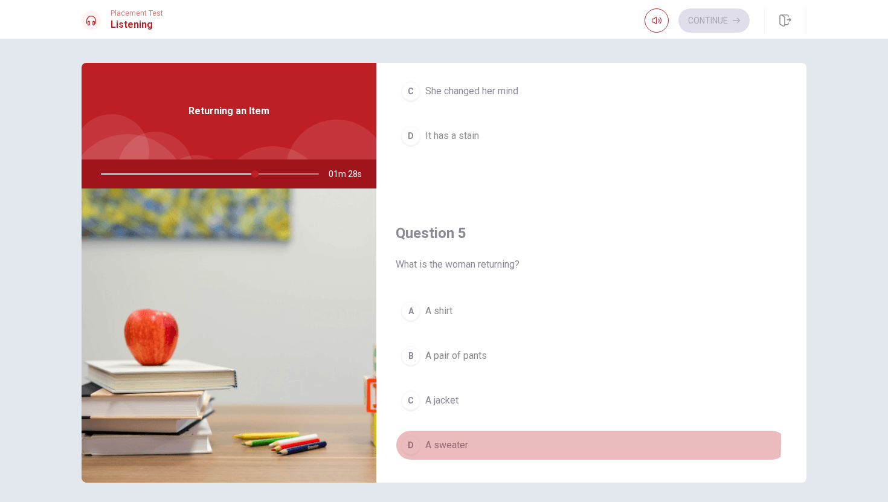
click at [413, 442] on div "D" at bounding box center [410, 444] width 19 height 19
click at [413, 445] on div "D" at bounding box center [410, 444] width 19 height 19
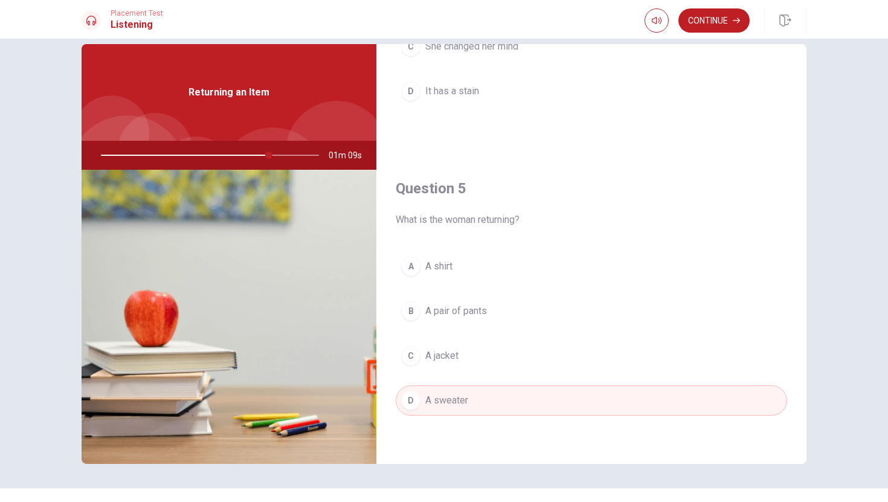
scroll to position [43, 0]
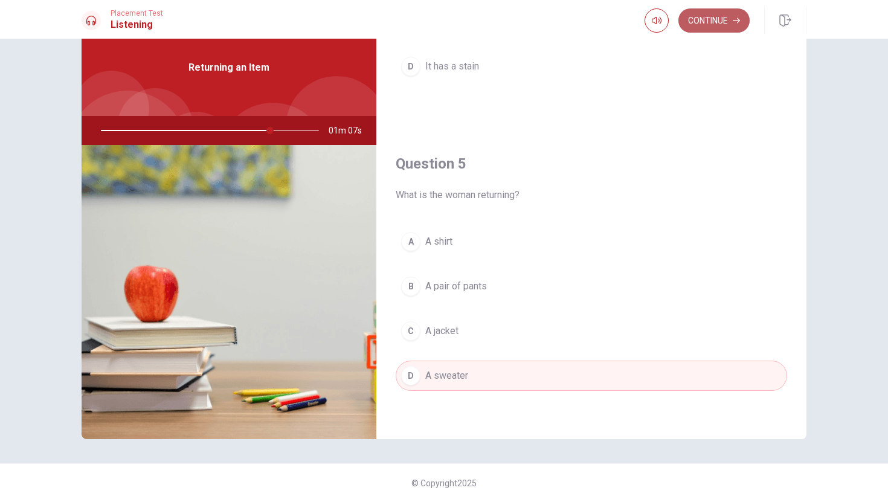
click at [709, 23] on button "Continue" at bounding box center [713, 20] width 71 height 24
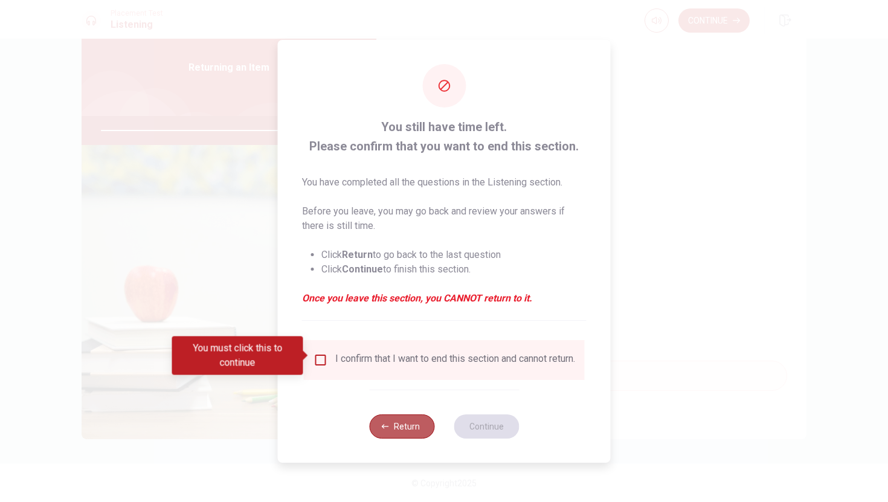
click at [414, 433] on button "Return" at bounding box center [401, 426] width 65 height 24
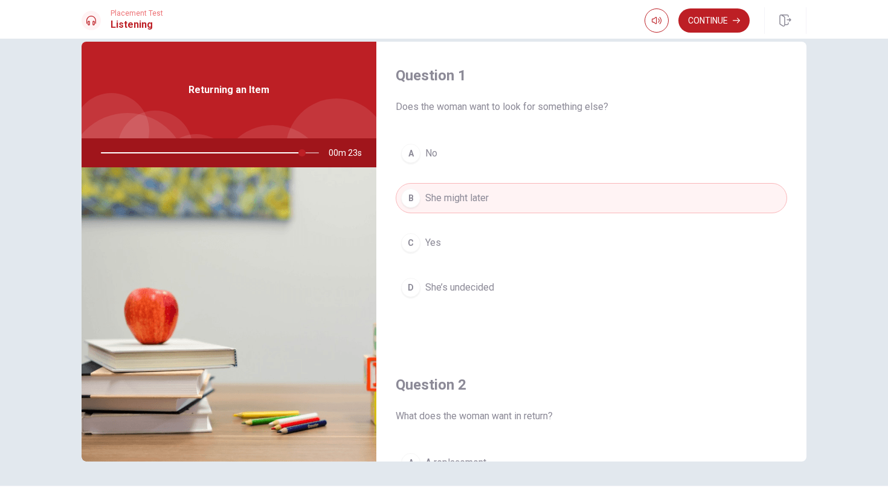
scroll to position [0, 0]
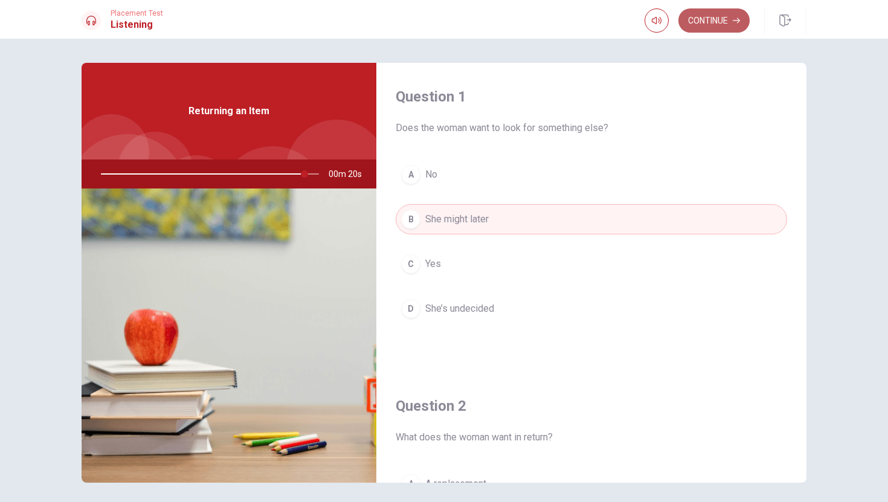
click at [705, 23] on button "Continue" at bounding box center [713, 20] width 71 height 24
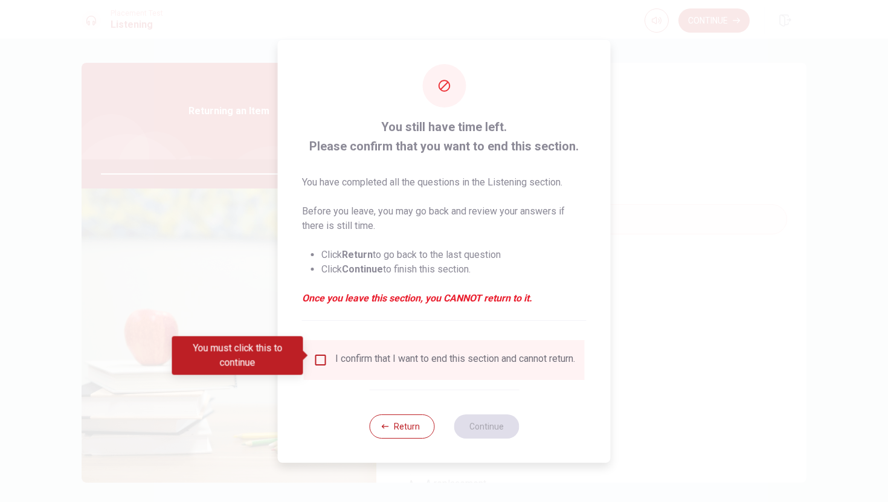
click at [320, 354] on input "You must click this to continue" at bounding box center [320, 360] width 14 height 14
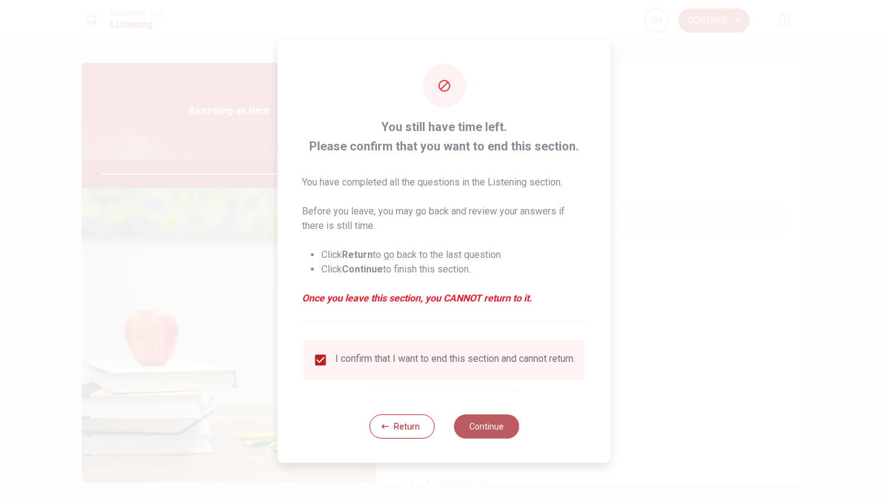
click at [493, 427] on button "Continue" at bounding box center [486, 426] width 65 height 24
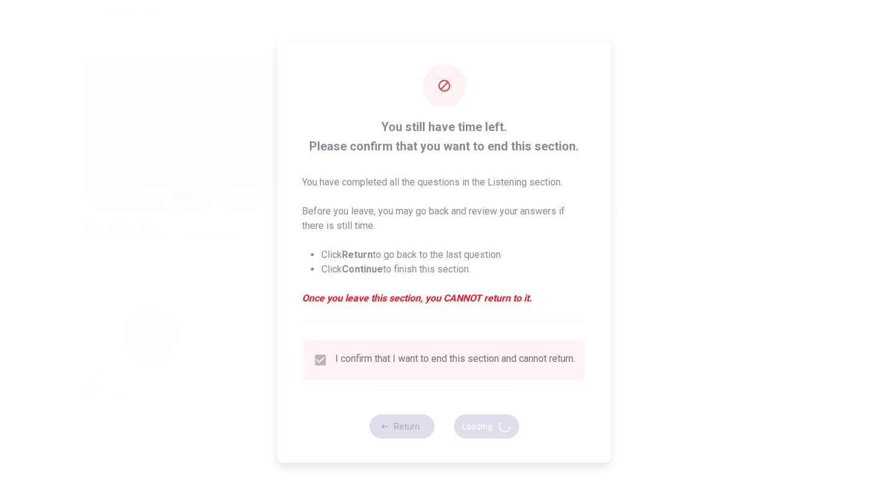
type input "98"
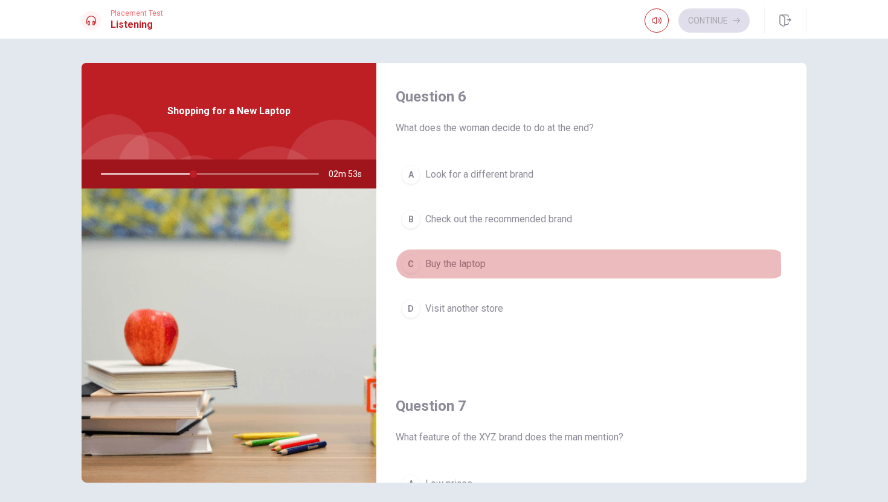
click at [406, 267] on div "C" at bounding box center [410, 263] width 19 height 19
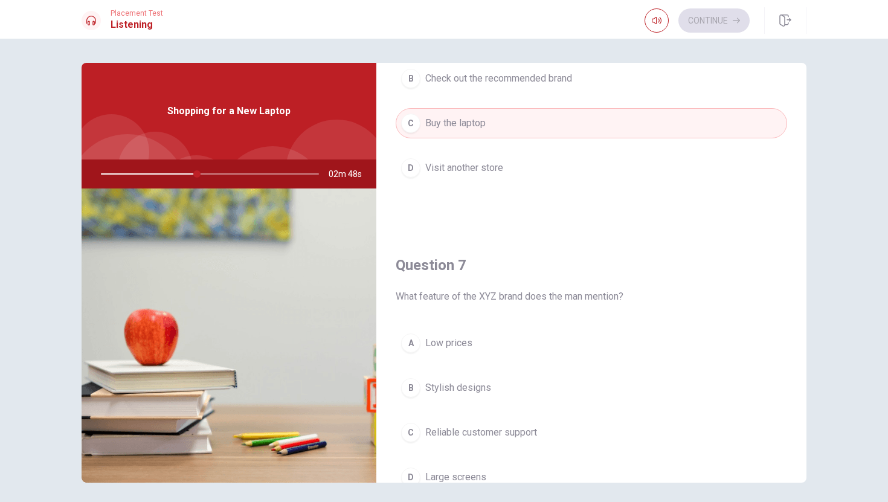
scroll to position [204, 0]
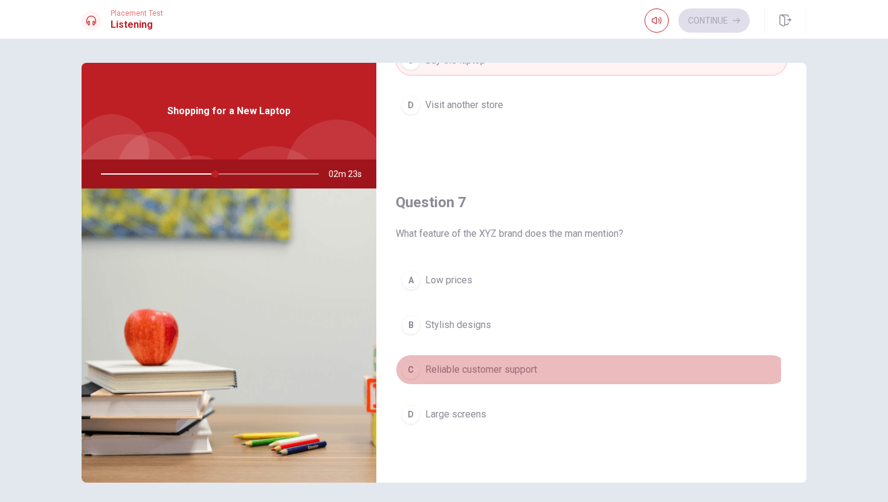
click at [406, 370] on div "C" at bounding box center [410, 369] width 19 height 19
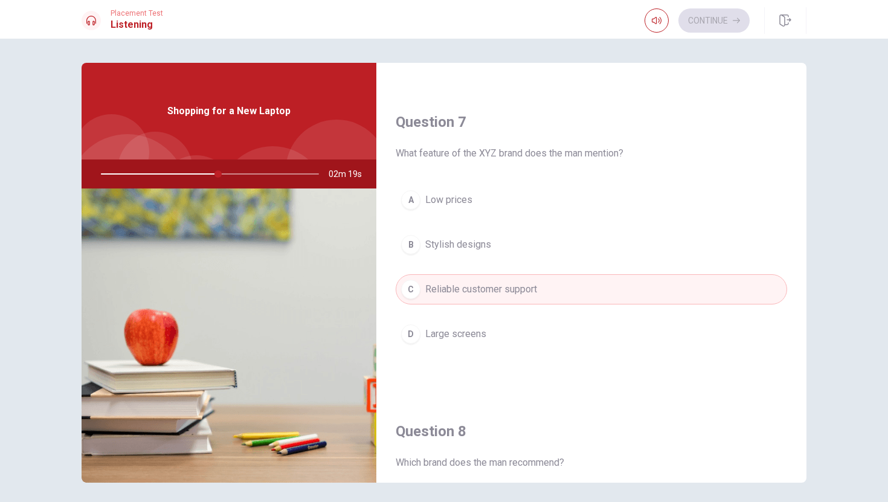
scroll to position [612, 0]
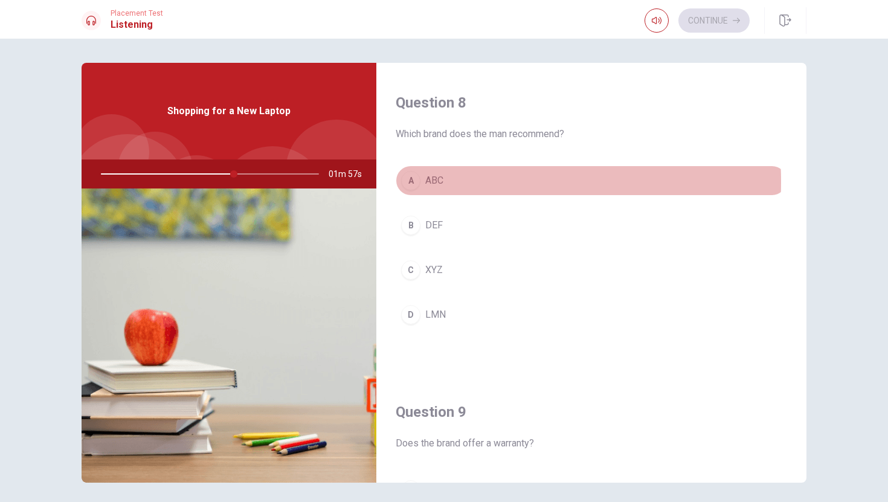
click at [411, 182] on div "A" at bounding box center [410, 180] width 19 height 19
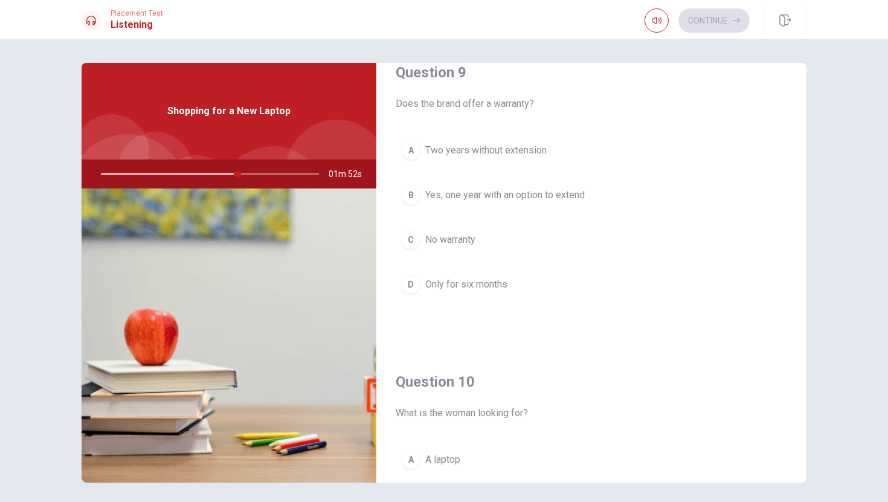
scroll to position [949, 0]
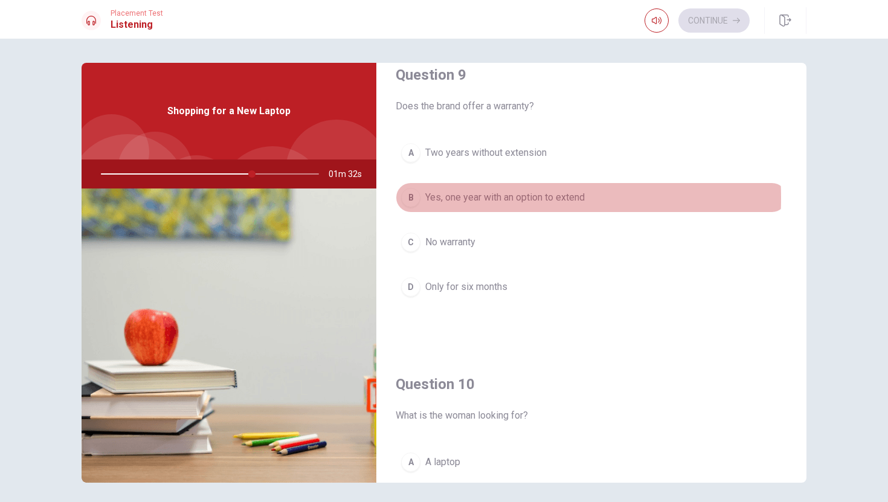
click at [406, 197] on div "B" at bounding box center [410, 197] width 19 height 19
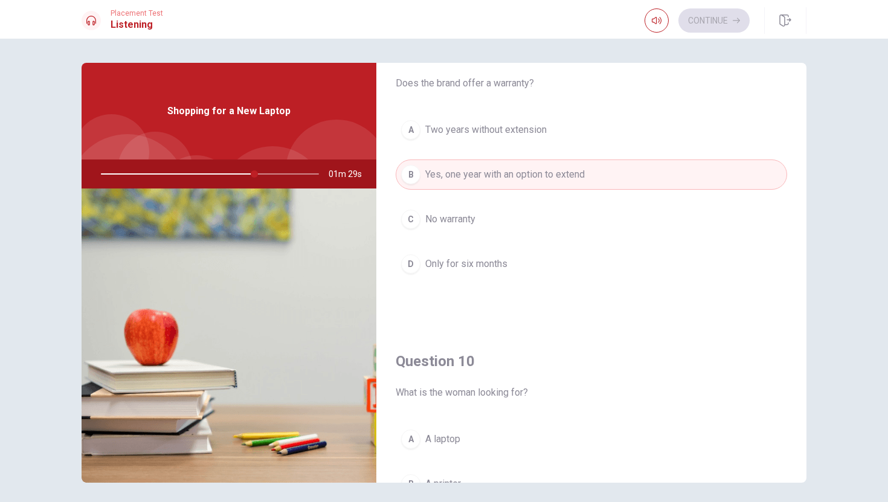
scroll to position [1126, 0]
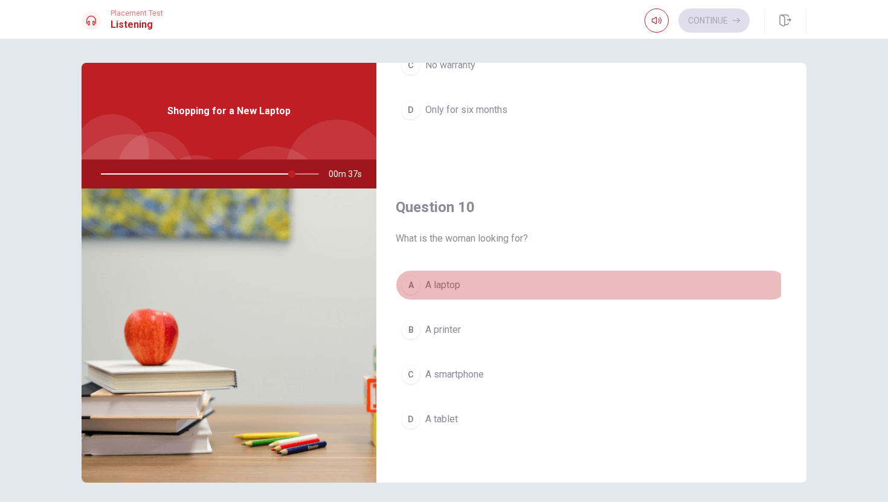
click at [408, 285] on div "A" at bounding box center [410, 284] width 19 height 19
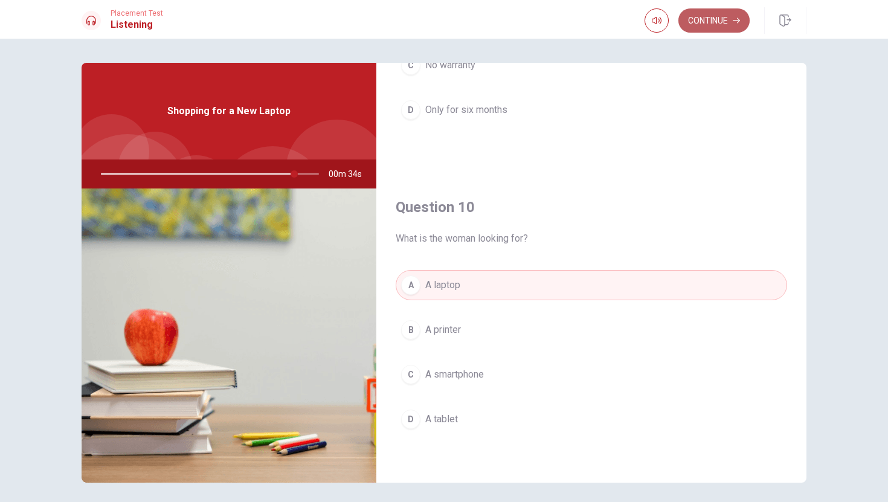
click at [716, 18] on button "Continue" at bounding box center [713, 20] width 71 height 24
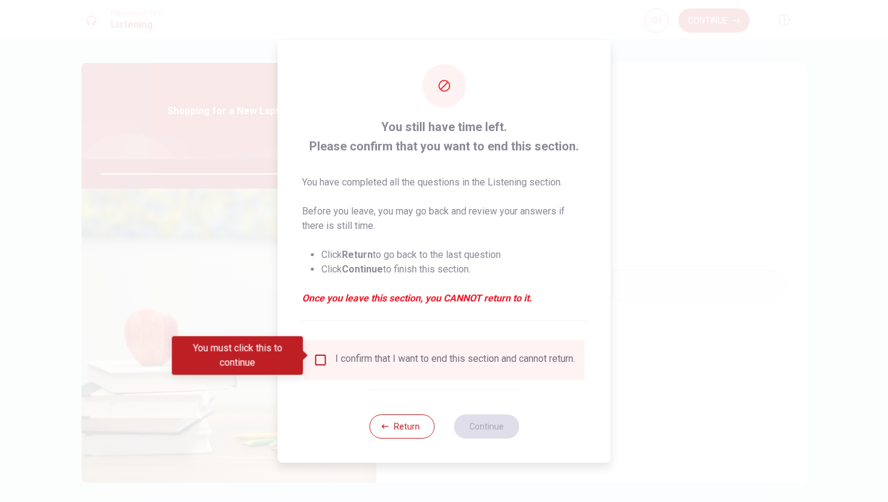
click at [317, 354] on input "You must click this to continue" at bounding box center [320, 360] width 14 height 14
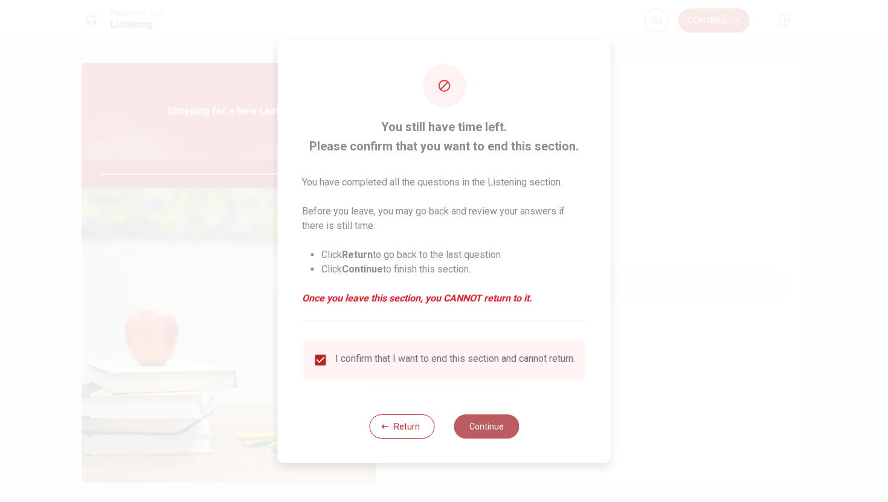
click at [469, 425] on button "Continue" at bounding box center [486, 426] width 65 height 24
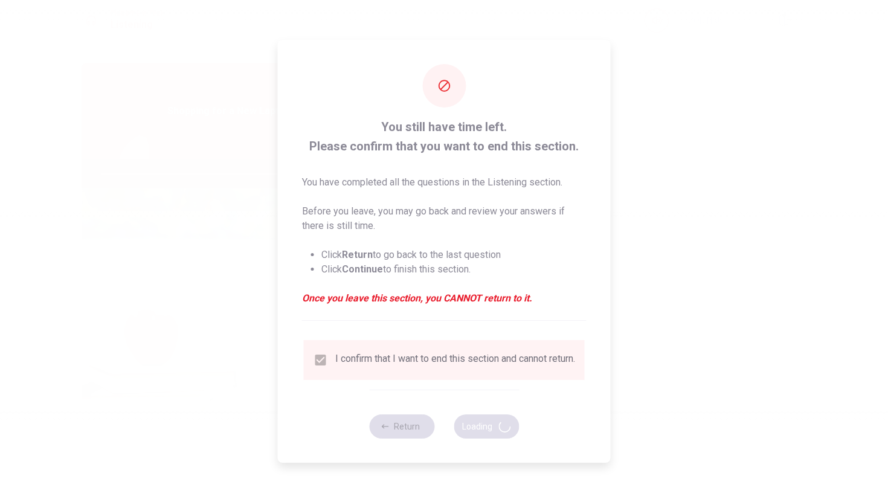
type input "92"
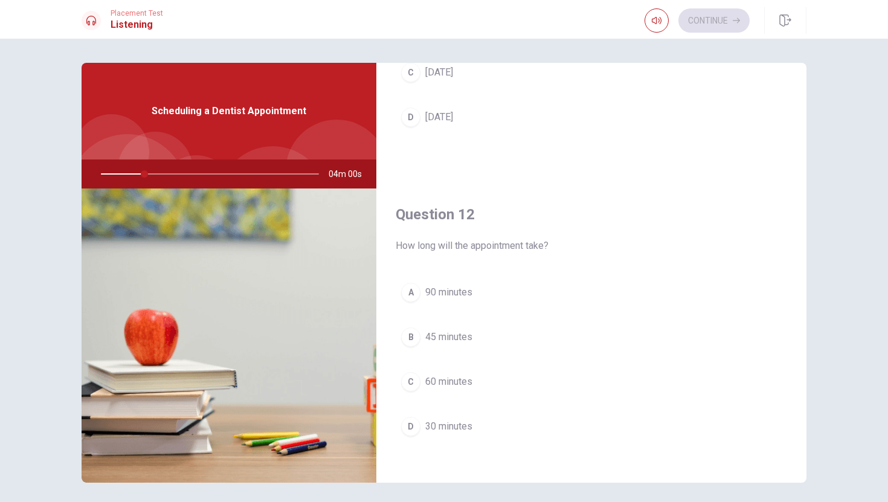
scroll to position [0, 0]
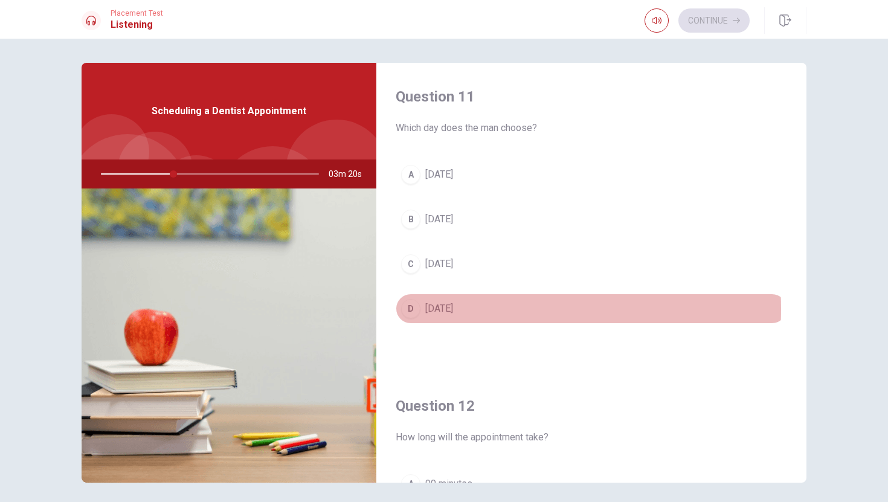
click at [410, 309] on div "D" at bounding box center [410, 308] width 19 height 19
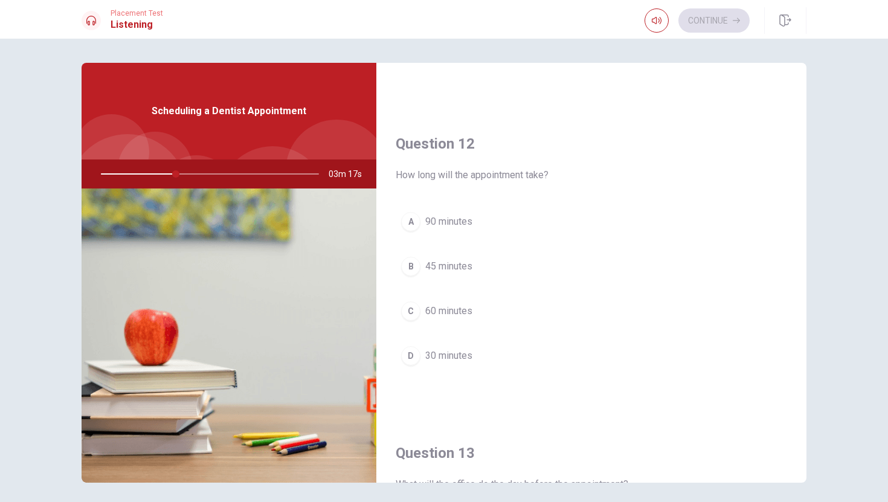
scroll to position [330, 0]
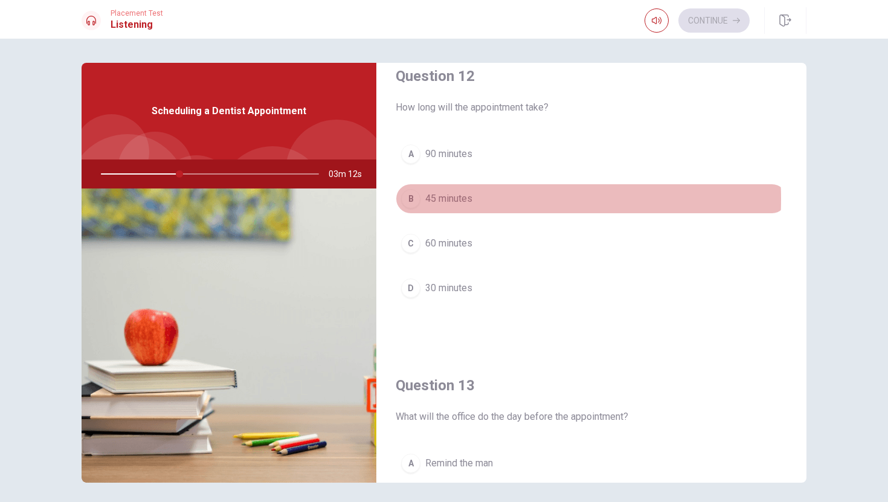
click at [406, 198] on div "B" at bounding box center [410, 198] width 19 height 19
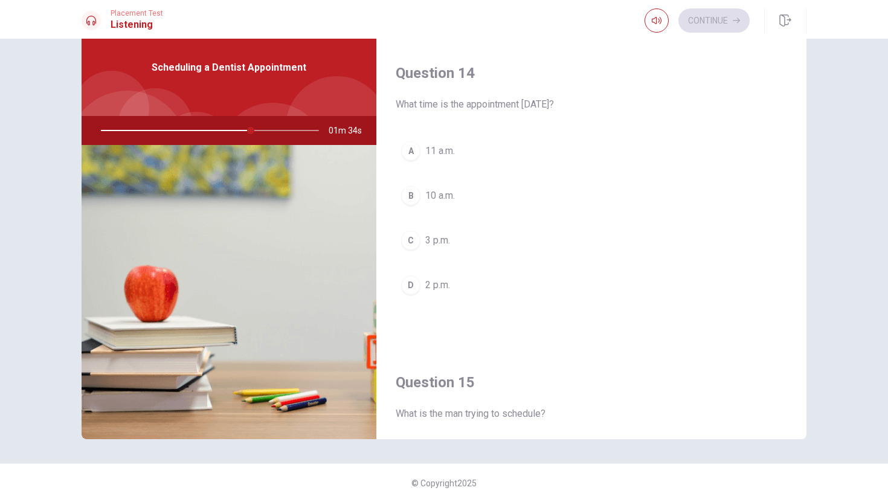
scroll to position [1126, 0]
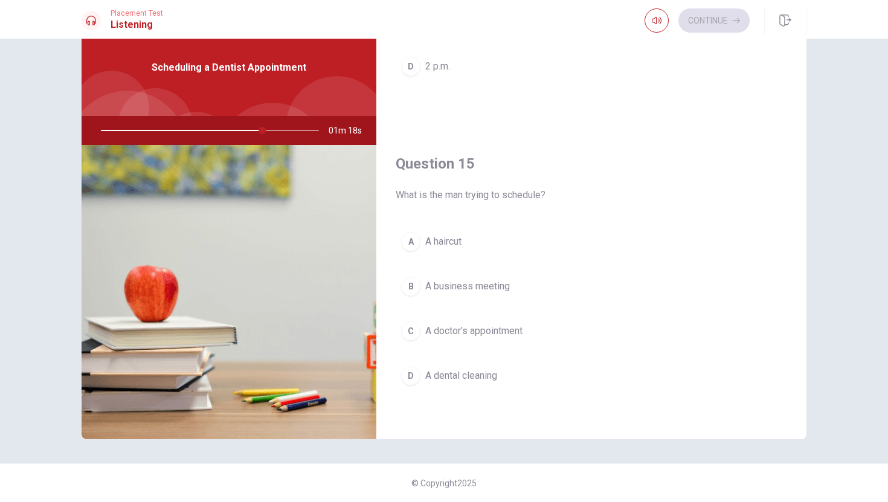
click at [411, 376] on div "D" at bounding box center [410, 375] width 19 height 19
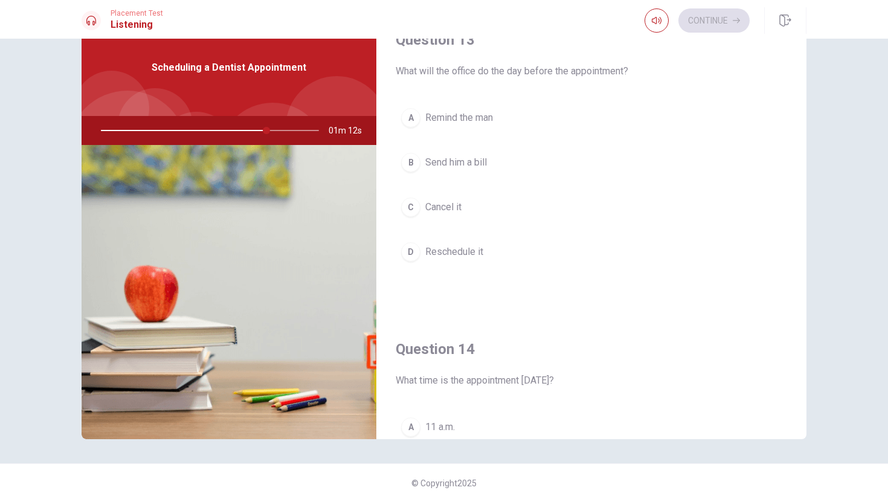
scroll to position [631, 0]
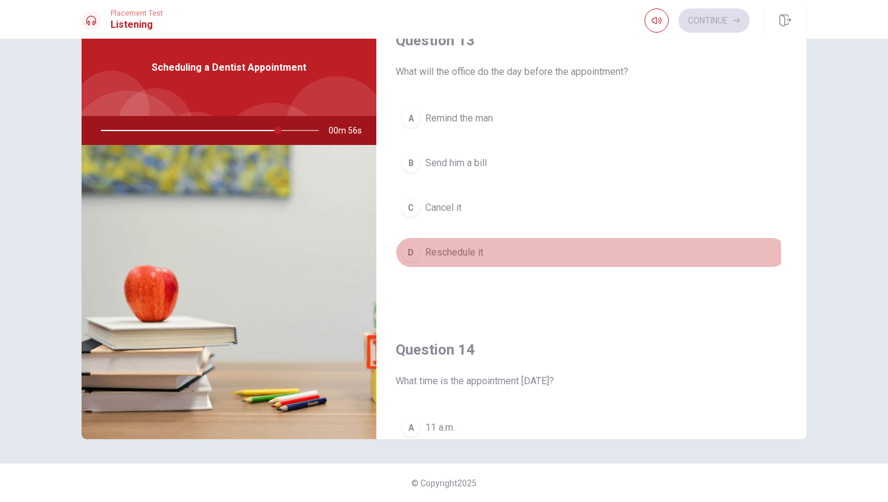
click at [412, 254] on div "D" at bounding box center [410, 252] width 19 height 19
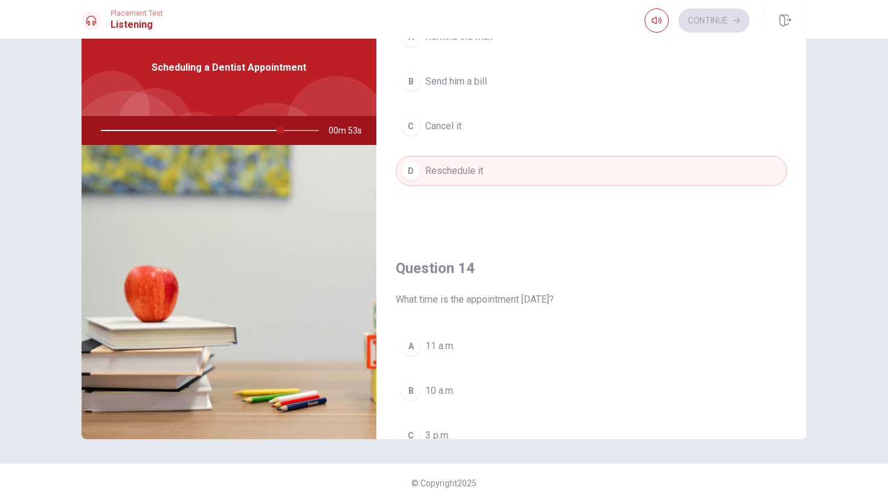
scroll to position [912, 0]
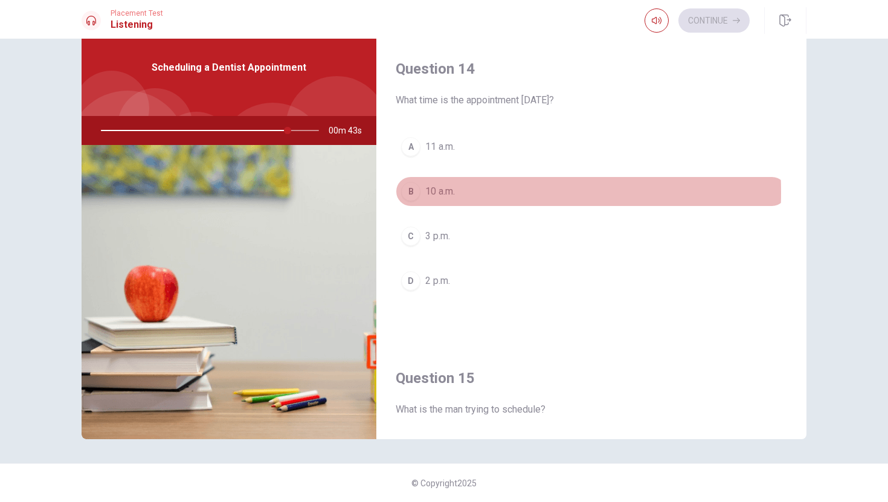
click at [409, 192] on div "B" at bounding box center [410, 191] width 19 height 19
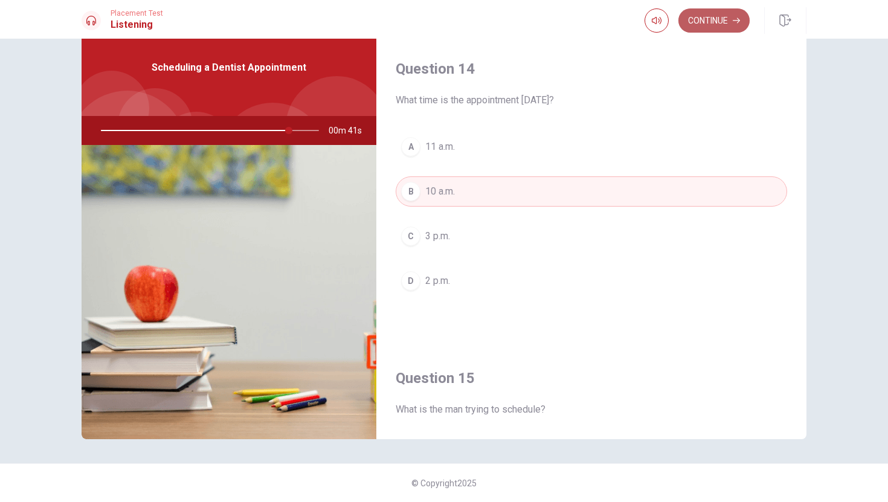
click at [718, 19] on button "Continue" at bounding box center [713, 20] width 71 height 24
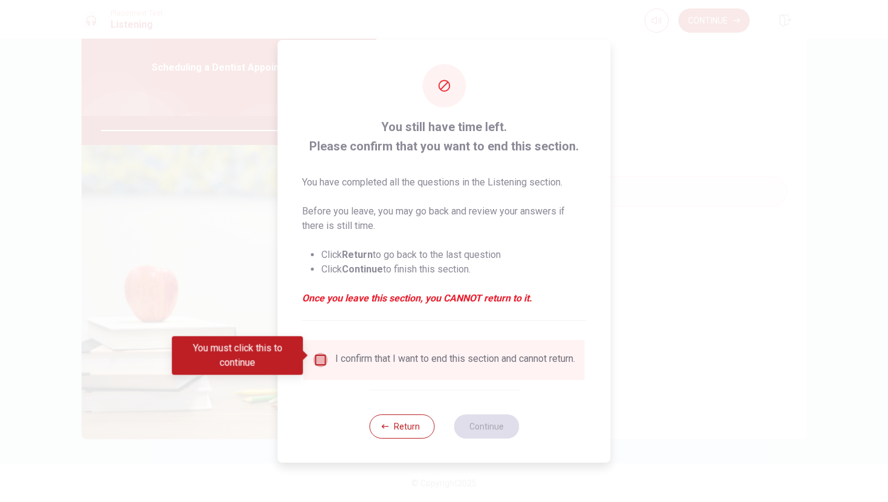
click at [319, 355] on input "You must click this to continue" at bounding box center [320, 360] width 14 height 14
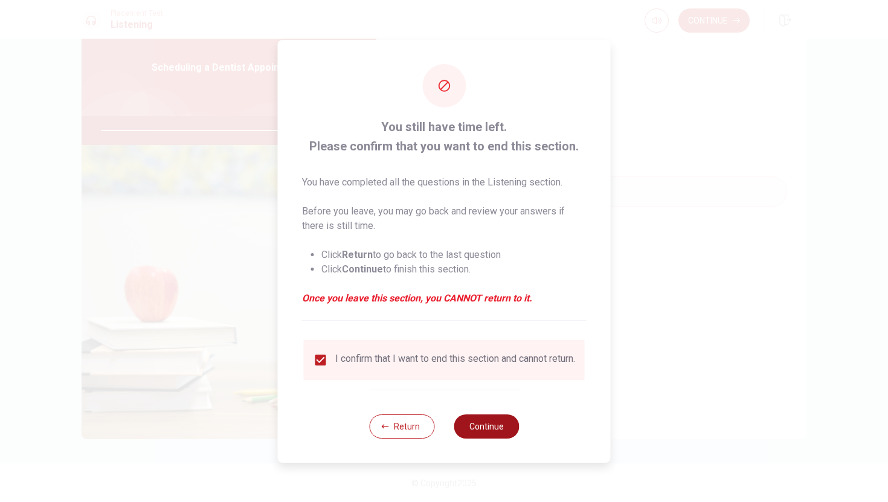
click at [493, 435] on button "Continue" at bounding box center [486, 426] width 65 height 24
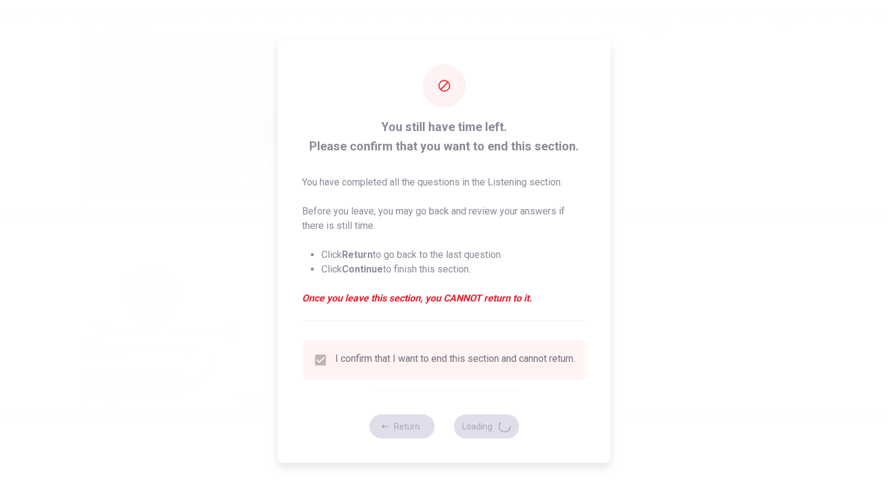
type input "89"
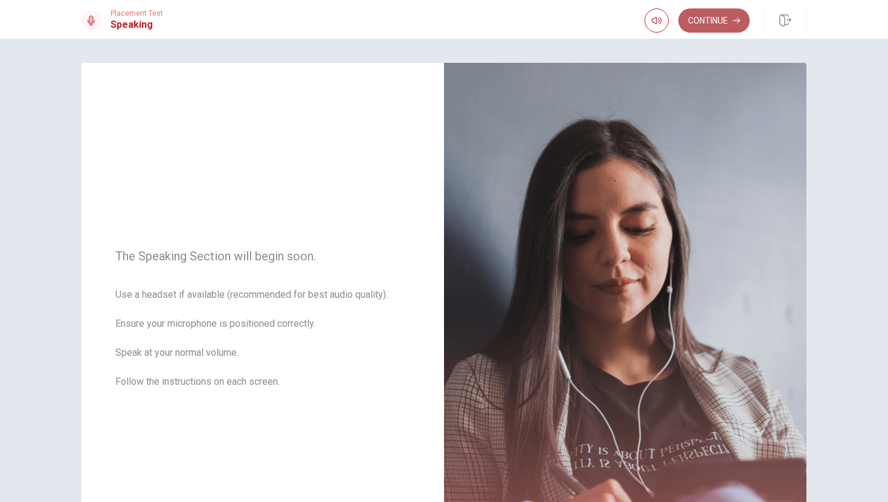
click at [706, 19] on button "Continue" at bounding box center [713, 20] width 71 height 24
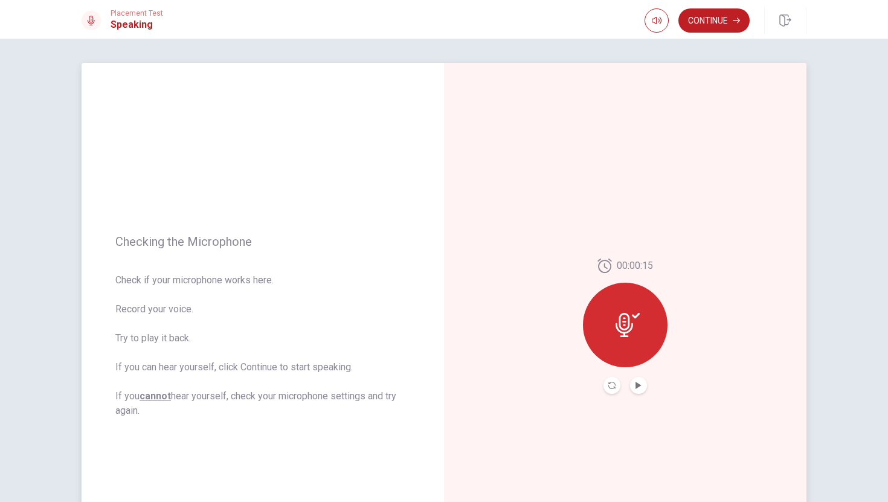
click at [621, 327] on icon at bounding box center [627, 325] width 24 height 24
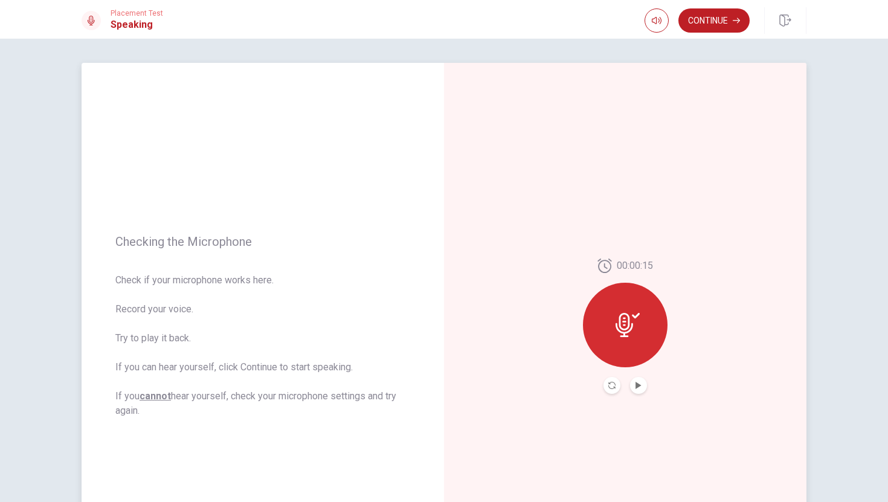
click at [621, 327] on icon at bounding box center [627, 325] width 24 height 24
drag, startPoint x: 627, startPoint y: 321, endPoint x: 617, endPoint y: 320, distance: 10.3
click at [617, 320] on icon at bounding box center [627, 325] width 24 height 24
drag, startPoint x: 617, startPoint y: 320, endPoint x: 627, endPoint y: 316, distance: 11.7
click at [627, 316] on icon at bounding box center [627, 325] width 24 height 24
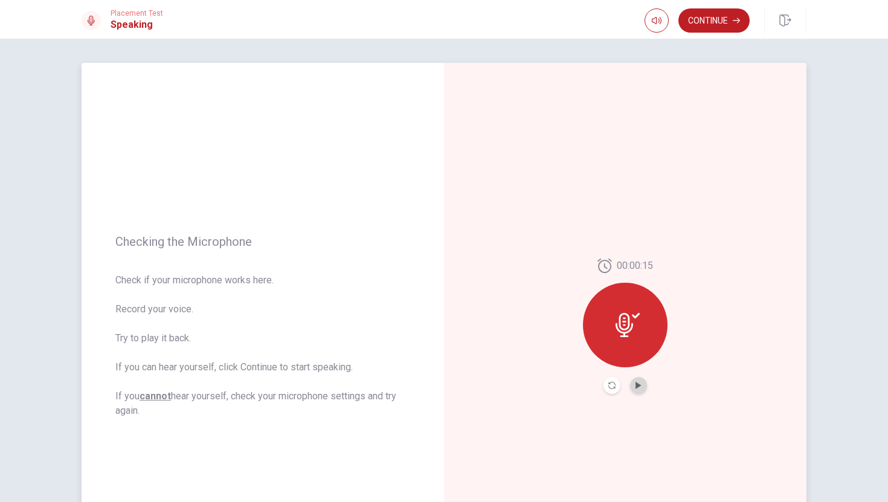
click at [630, 382] on button "Play Audio" at bounding box center [638, 385] width 17 height 17
drag, startPoint x: 639, startPoint y: 343, endPoint x: 632, endPoint y: 339, distance: 7.9
click at [634, 340] on div at bounding box center [625, 325] width 85 height 85
click at [630, 335] on icon at bounding box center [627, 325] width 24 height 24
click at [638, 388] on icon "Pause Audio" at bounding box center [638, 385] width 7 height 7
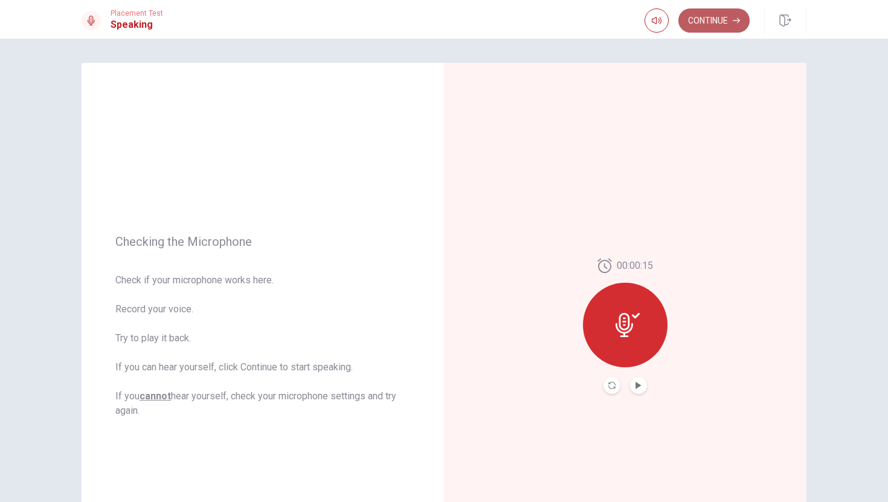
click at [719, 21] on button "Continue" at bounding box center [713, 20] width 71 height 24
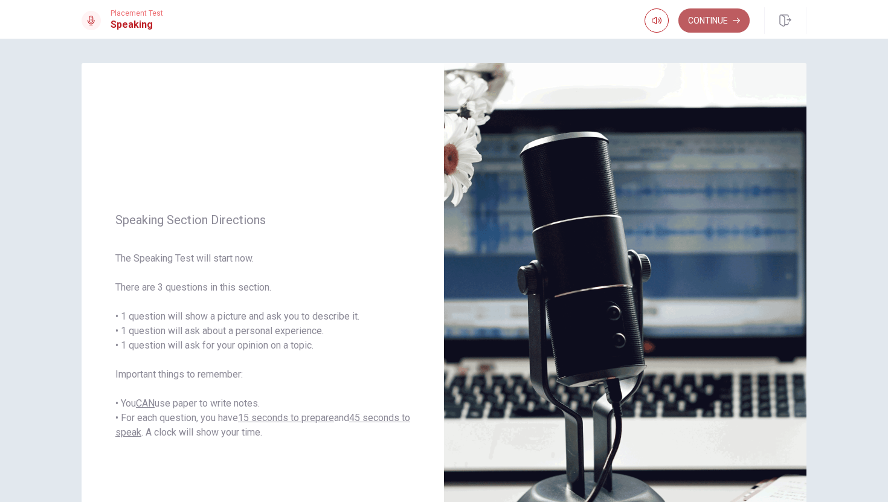
click at [716, 23] on button "Continue" at bounding box center [713, 20] width 71 height 24
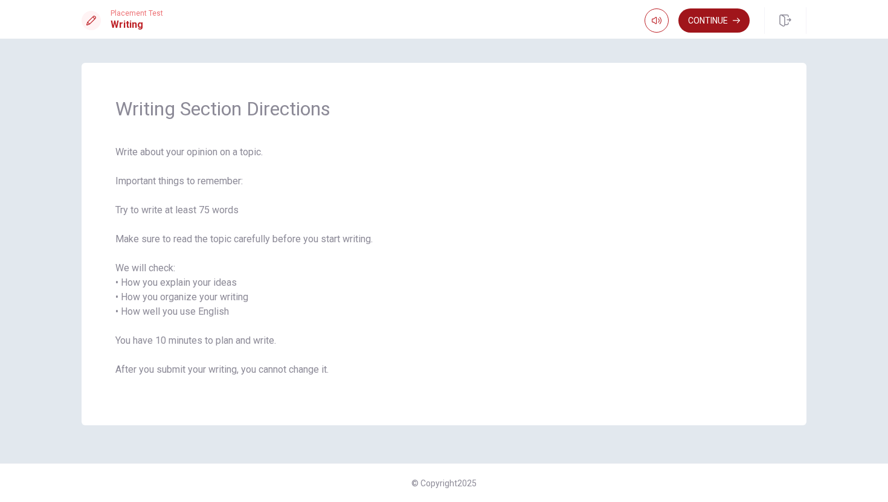
click at [703, 21] on button "Continue" at bounding box center [713, 20] width 71 height 24
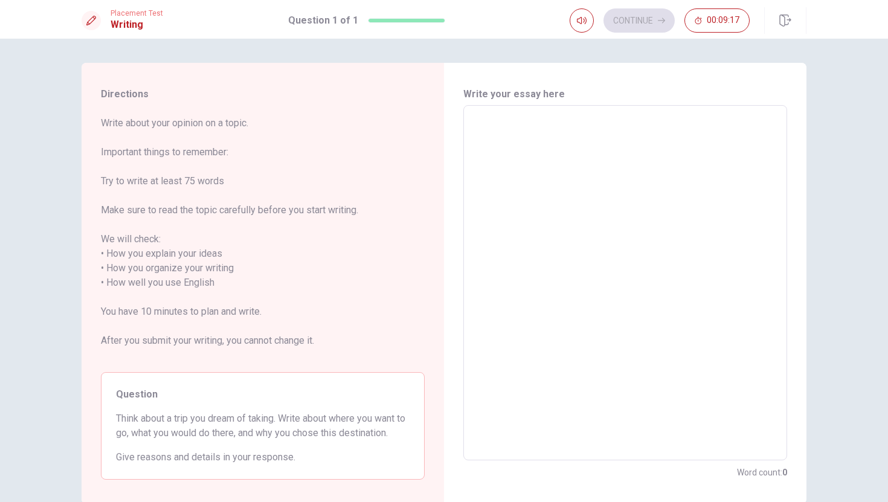
click at [472, 120] on textarea at bounding box center [625, 282] width 307 height 335
click at [572, 183] on textarea at bounding box center [625, 282] width 307 height 335
type textarea "I"
type textarea "x"
type textarea "I"
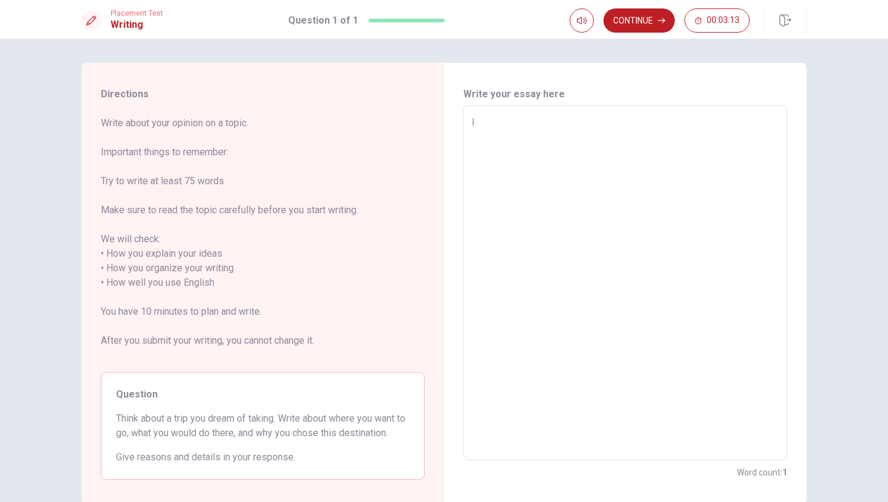
type textarea "x"
type textarea "I w"
type textarea "x"
type textarea "I wa"
type textarea "x"
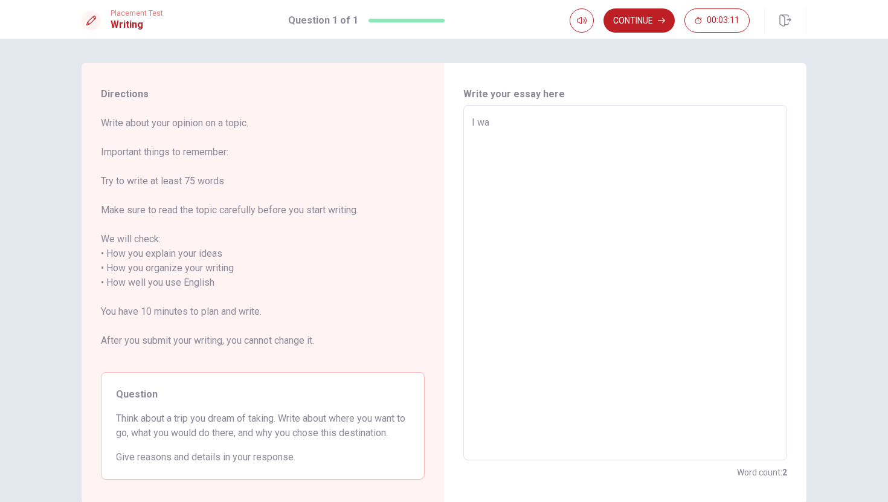
type textarea "I wan"
type textarea "x"
type textarea "I want"
type textarea "x"
type textarea "I want"
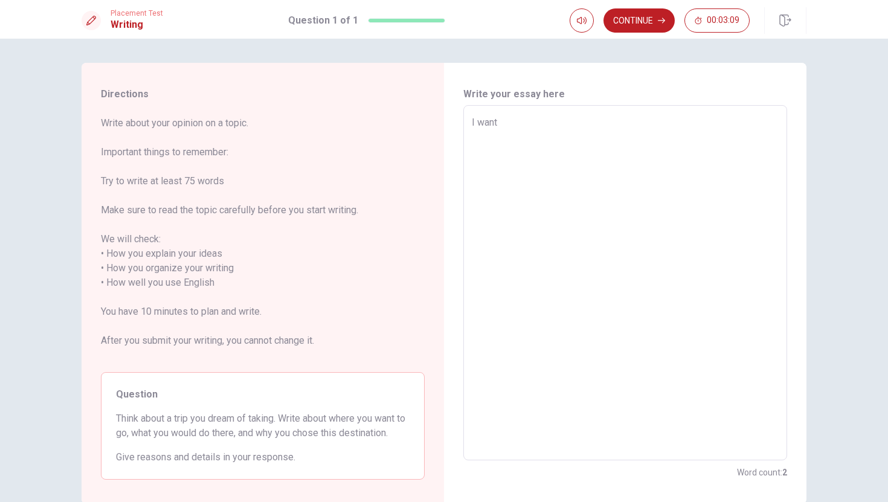
type textarea "x"
type textarea "I want t"
type textarea "x"
type textarea "I want to"
type textarea "x"
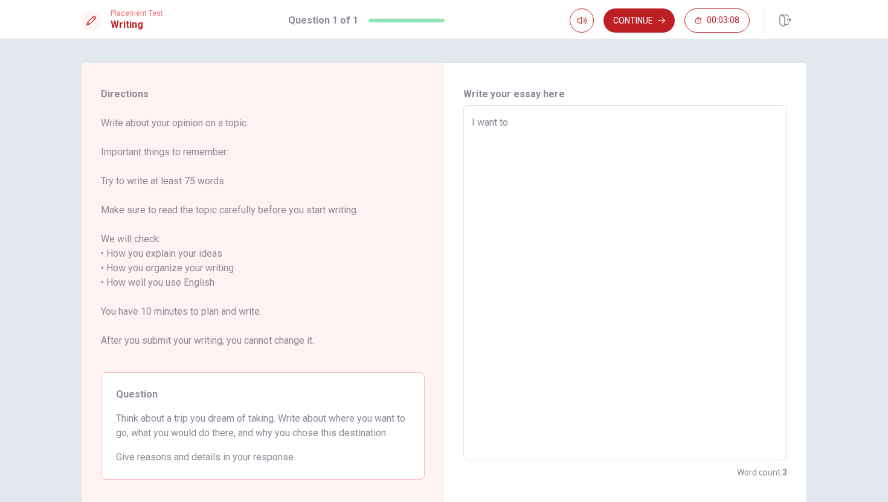
type textarea "I want to"
type textarea "x"
type textarea "I want to t"
type textarea "x"
type textarea "I want to tr"
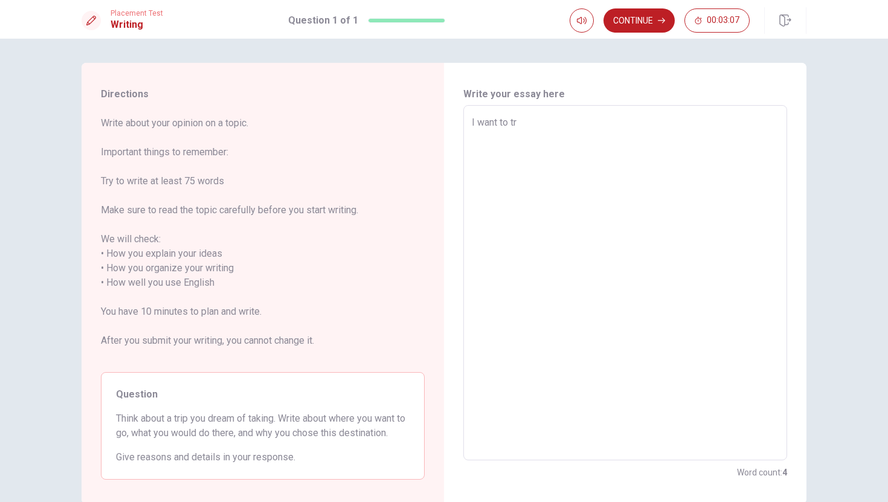
type textarea "x"
type textarea "I want to tra"
type textarea "x"
type textarea "I want to trav"
type textarea "x"
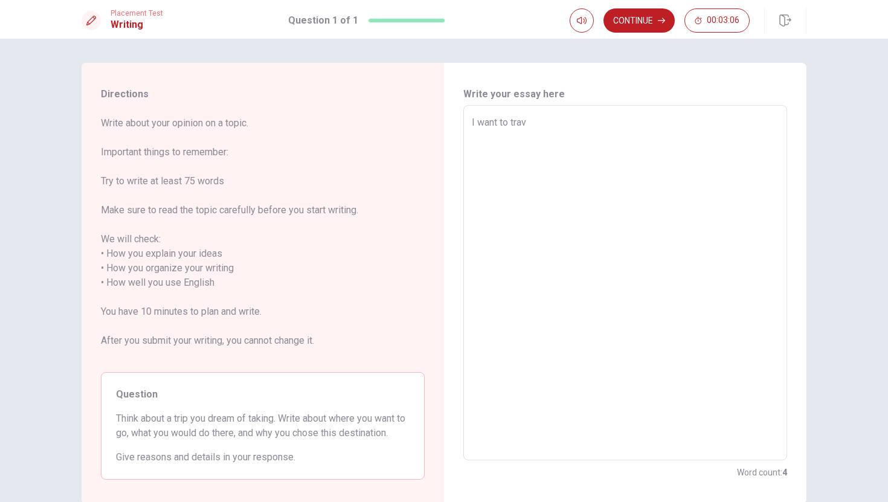
type textarea "I want to trave"
type textarea "x"
type textarea "I want to travel"
type textarea "x"
type textarea "I want to travel"
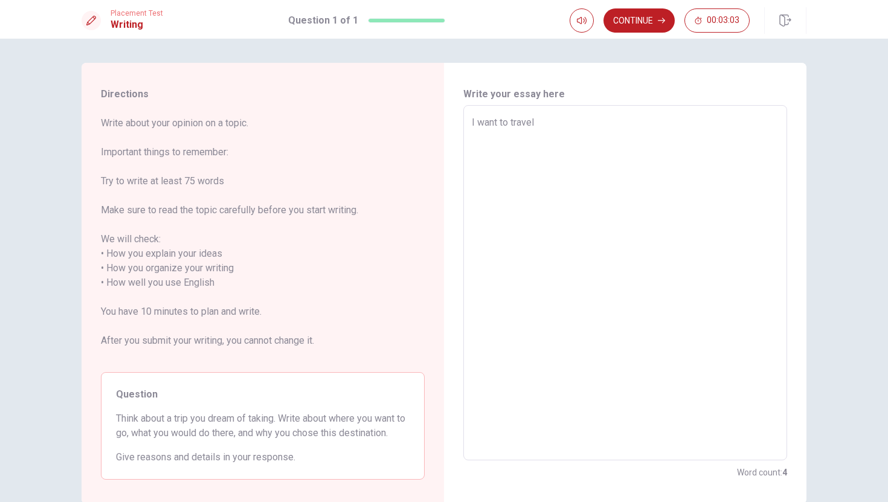
type textarea "x"
type textarea "I want to travel A"
type textarea "x"
type textarea "I want to travel Am"
type textarea "x"
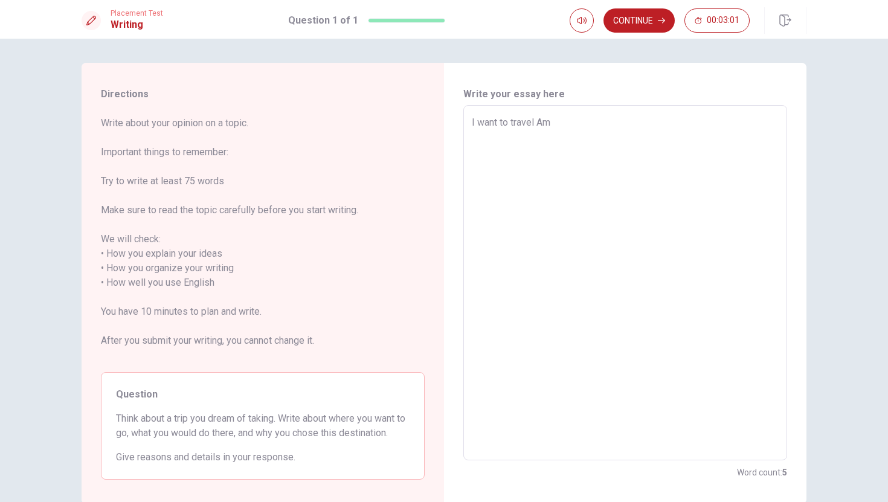
type textarea "I want to travel Ame"
type textarea "x"
type textarea "I want to travel Amer"
type textarea "x"
type textarea "I want to travel [GEOGRAPHIC_DATA]"
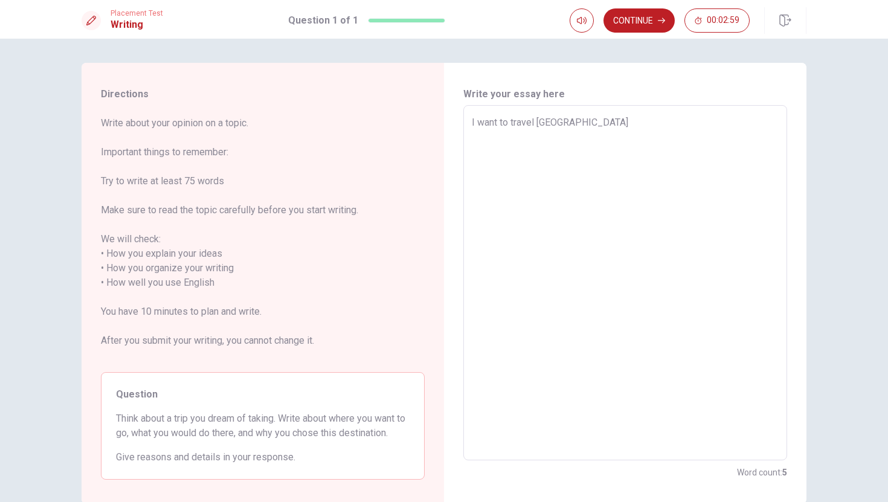
type textarea "x"
type textarea "I want to travel [GEOGRAPHIC_DATA]"
type textarea "x"
type textarea "I want to travel [GEOGRAPHIC_DATA]"
type textarea "x"
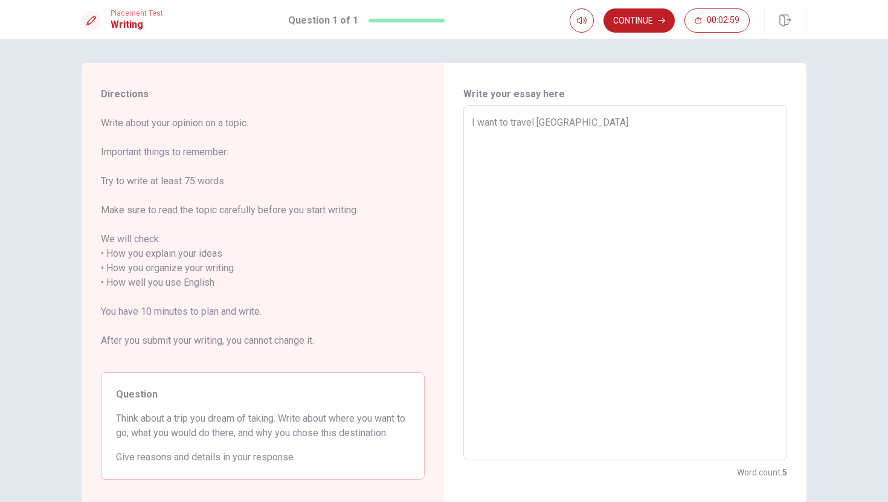
type textarea "I want to travel American"
type textarea "x"
type textarea "I want to travel American,"
type textarea "x"
type textarea "I want to travel American"
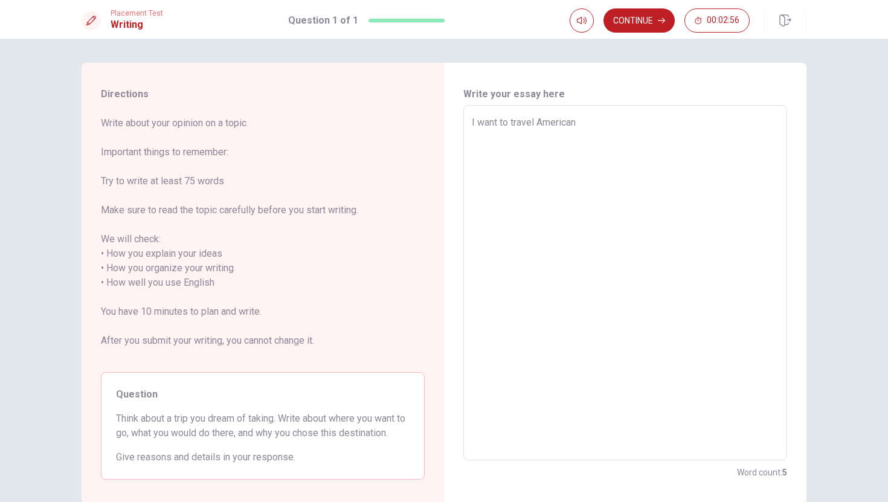
type textarea "x"
type textarea "I want to travel American."
type textarea "x"
type textarea "I want to travel American.I"
type textarea "x"
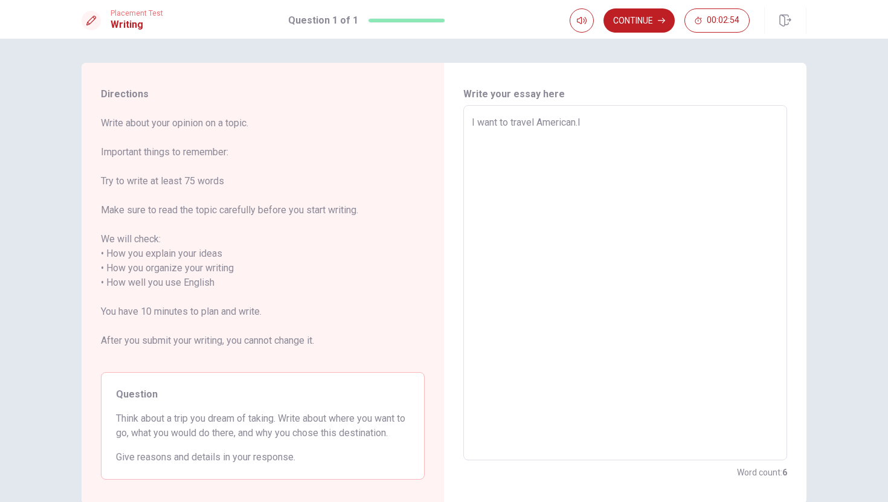
type textarea "I want to travel American.I"
type textarea "x"
type textarea "I want to travel American.I w"
type textarea "x"
type textarea "I want to travel American.I [GEOGRAPHIC_DATA]"
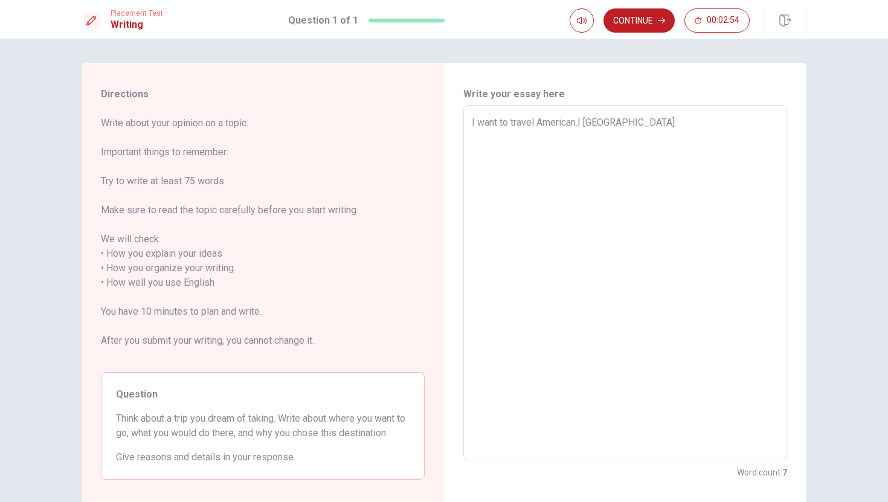
type textarea "x"
type textarea "I want to travel American.I wan"
type textarea "x"
type textarea "I want to travel American.I want"
type textarea "x"
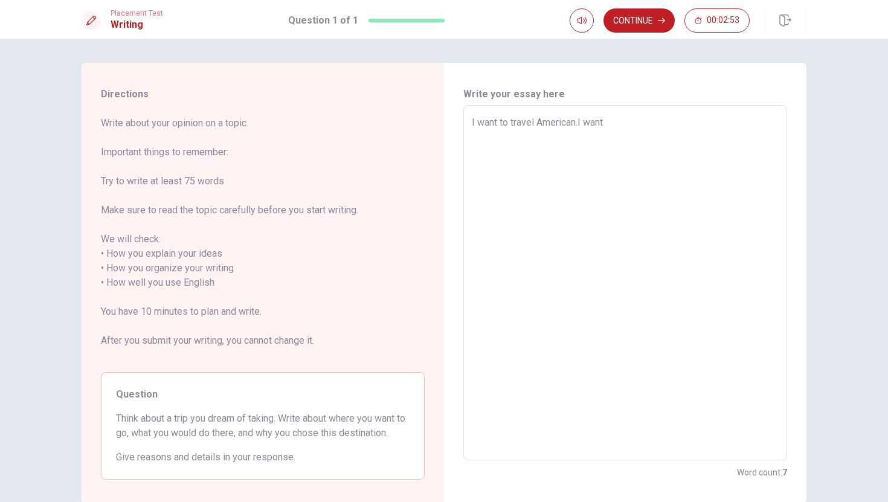
type textarea "I want to travel American.I want"
type textarea "x"
type textarea "I want to travel American.I want t"
type textarea "x"
type textarea "I want to travel American.I want to"
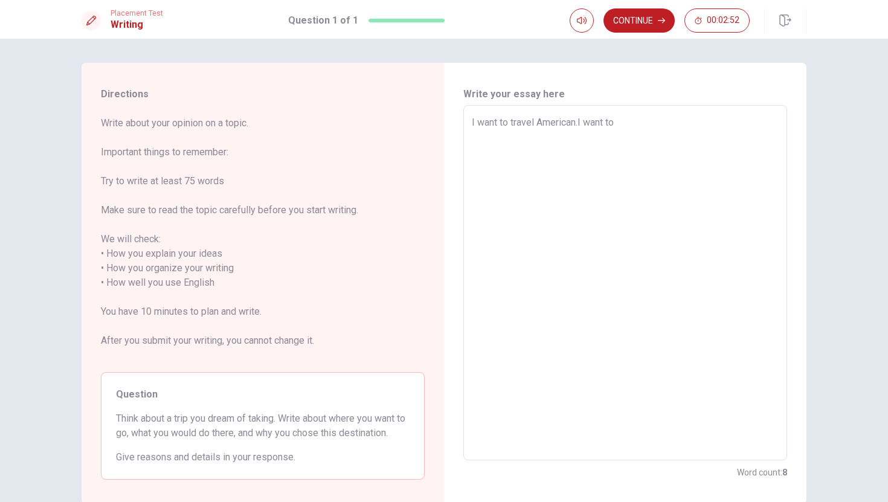
type textarea "x"
type textarea "I want to travel American.I want to"
type textarea "x"
type textarea "I want to travel American.I want to w"
type textarea "x"
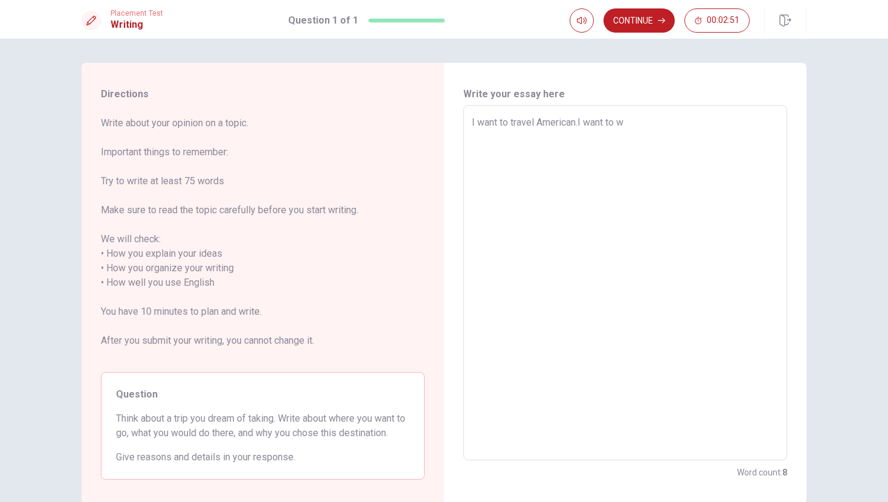
type textarea "I want to travel American.I want to wa"
type textarea "x"
type textarea "I want to travel American.I want to wat"
type textarea "x"
type textarea "I want to travel American.I want to watc"
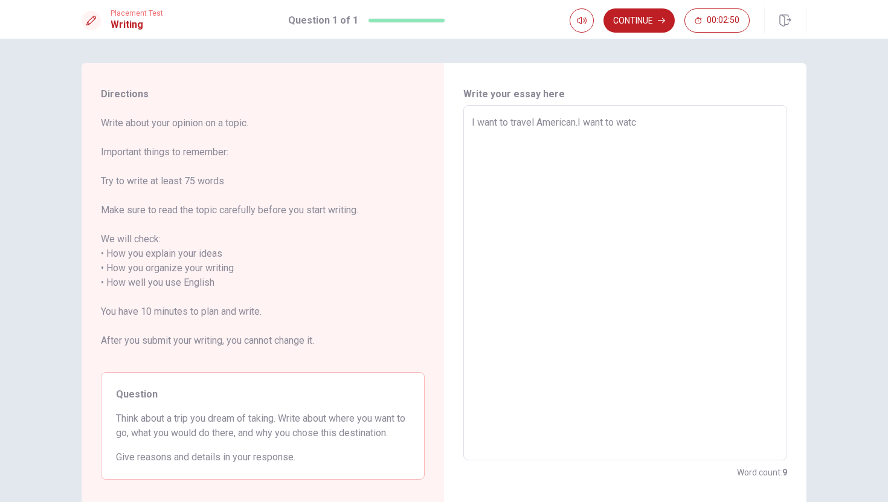
type textarea "x"
type textarea "I want to travel American.I want to watcj"
type textarea "x"
type textarea "I want to travel American.I want to watc"
type textarea "x"
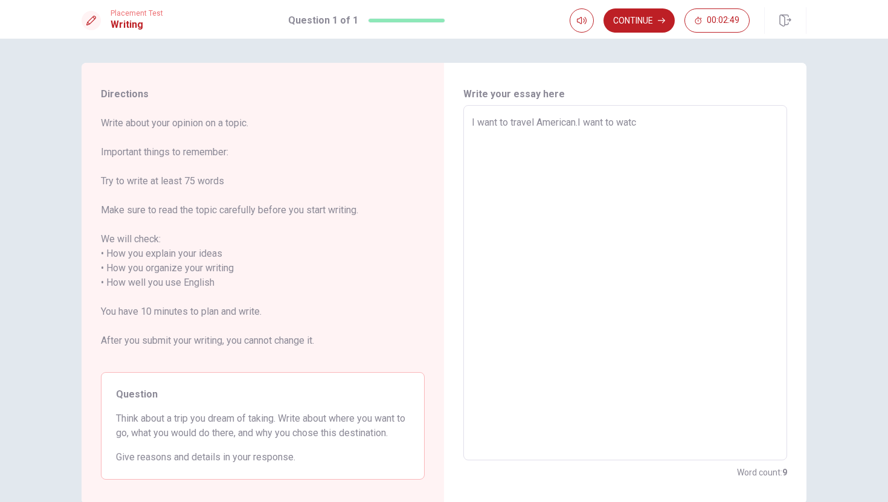
type textarea "I want to travel American.I want to watch"
type textarea "x"
type textarea "I want to travel American.I want to watch"
type textarea "x"
type textarea "I want to travel American.I want to watch s"
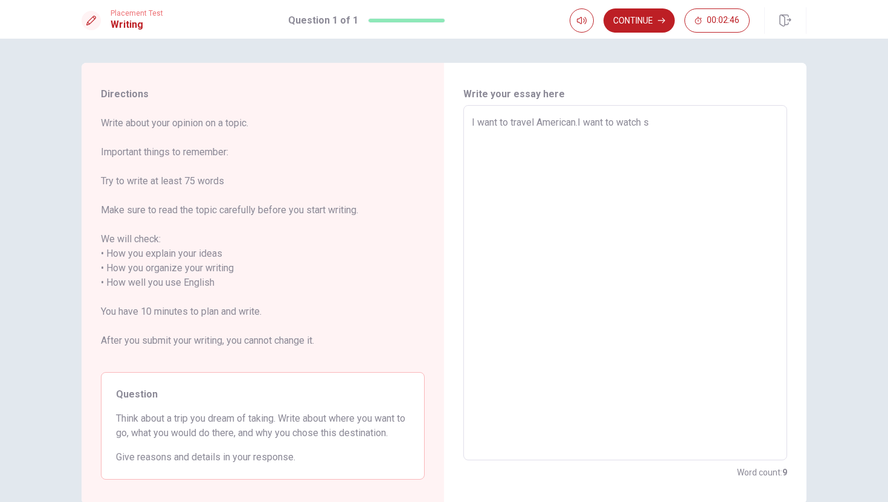
type textarea "x"
type textarea "I want to travel American.I want to watch sn"
type textarea "x"
type textarea "I want to travel American.I want to watch sno"
type textarea "x"
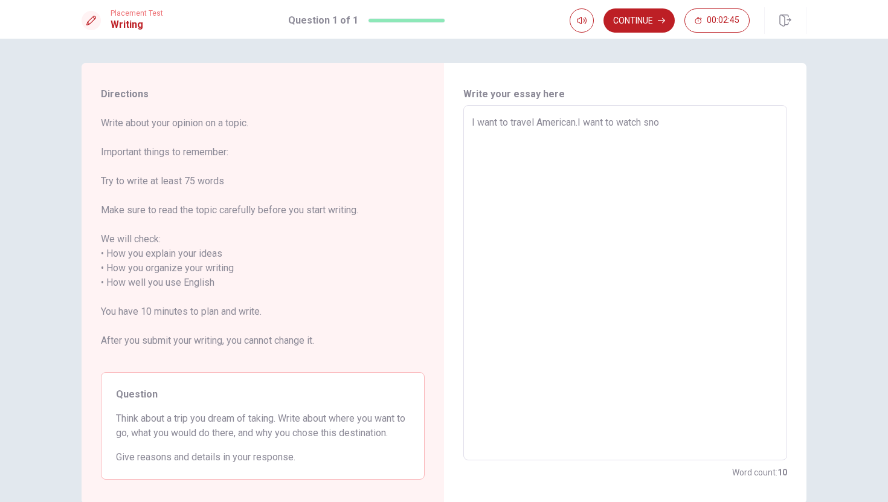
type textarea "I want to travel American.I want to watch snow"
type textarea "x"
type textarea "I want to travel American.I want to watch snow"
type textarea "x"
type textarea "I want to travel American.I want to watch snow n"
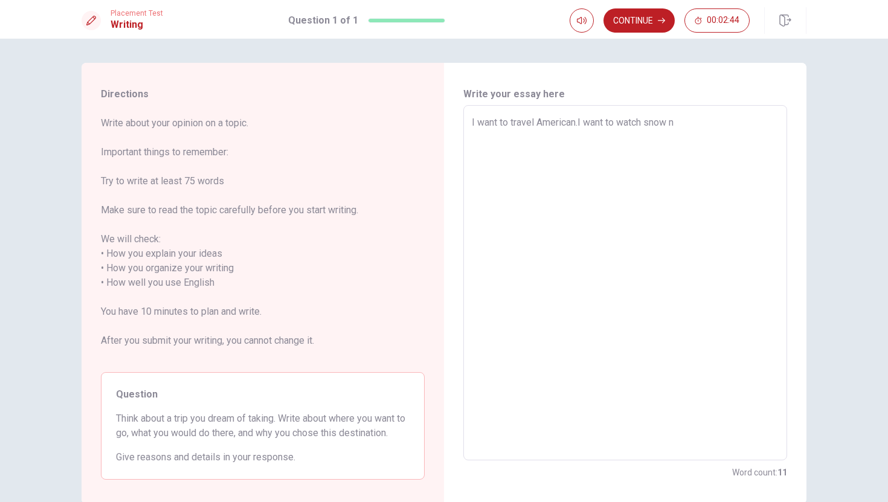
type textarea "x"
type textarea "I want to travel American.I want to watch snow no"
type textarea "x"
type textarea "I want to travel American.I want to watch snow nou"
type textarea "x"
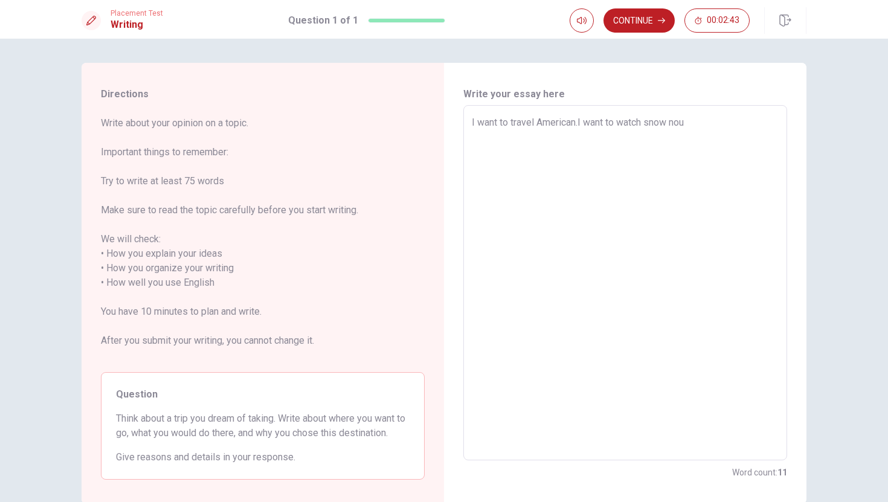
type textarea "I want to travel American.I want to watch snow noum"
type textarea "x"
type textarea "I want to travel American.I want to watch snow nou"
type textarea "x"
type textarea "I want to travel American.I want to watch snow noun"
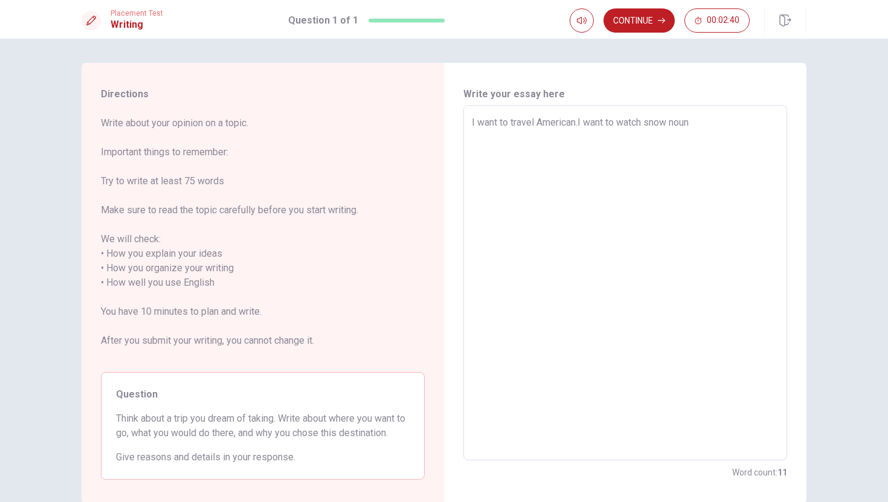
type textarea "x"
type textarea "I want to travel American.I want to watch snow nount"
type textarea "x"
type textarea "I want to travel American.I want to watch snow nounta"
type textarea "x"
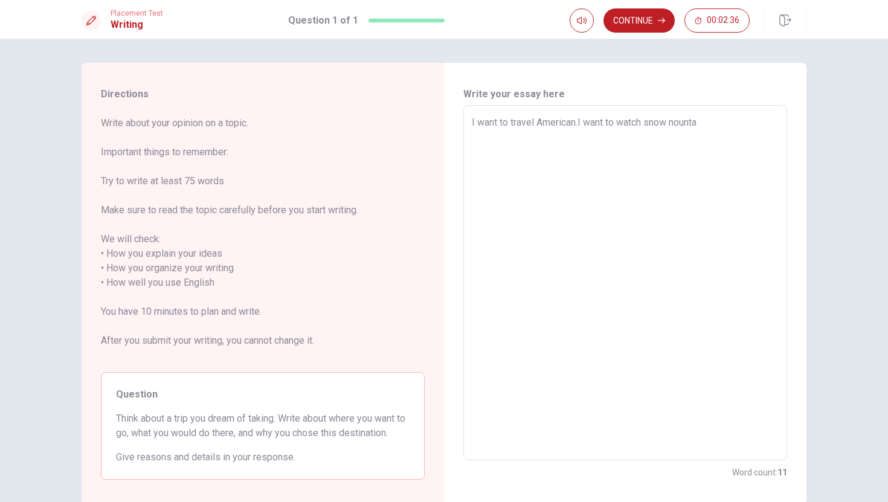
type textarea "I want to travel American.I want to watch snow nountai"
type textarea "x"
type textarea "I want to travel American.I want to watch snow nountain"
type textarea "x"
type textarea "I want to travel American.I want to watch snow nountains"
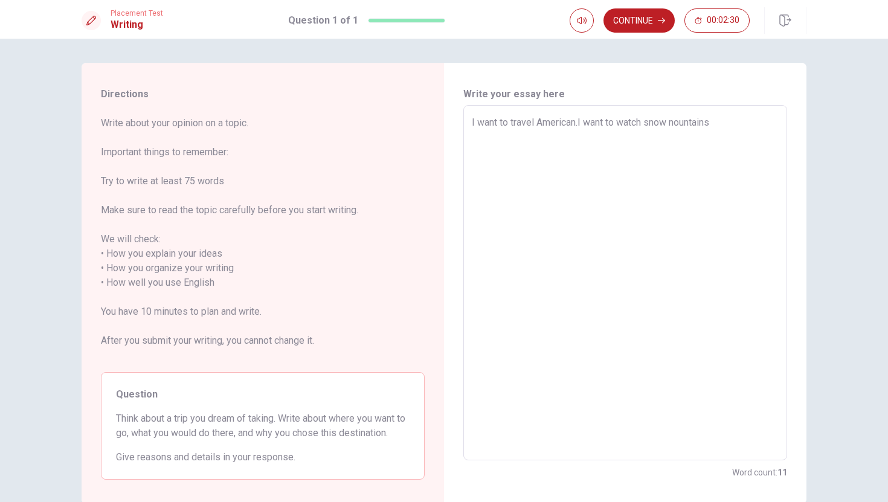
type textarea "x"
type textarea "I want to travel American.I want to watch snow nountains."
type textarea "x"
type textarea "I want to travel American.I want to watch snow nountains.I"
type textarea "x"
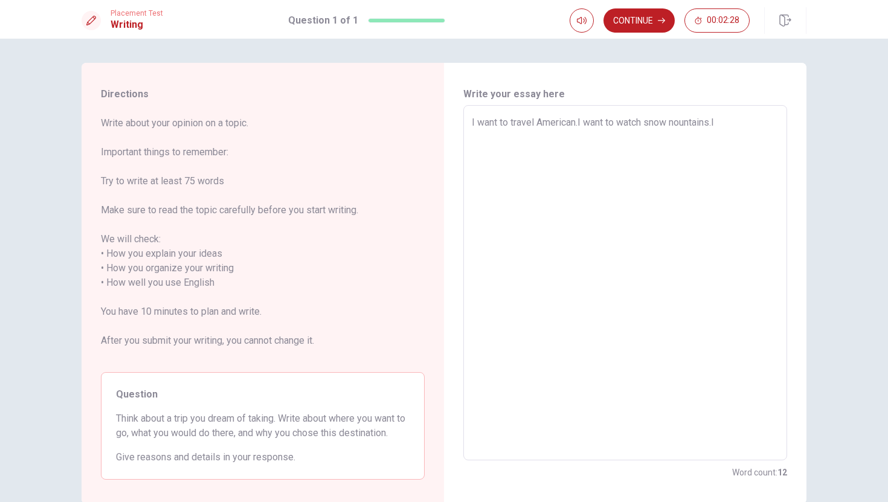
type textarea "I want to travel American.I want to watch snow nountains.I"
type textarea "x"
type textarea "I want to travel American.I want to watch snow nountains.I w"
type textarea "x"
type textarea "I want to travel American.I want to watch snow nountains.I wa"
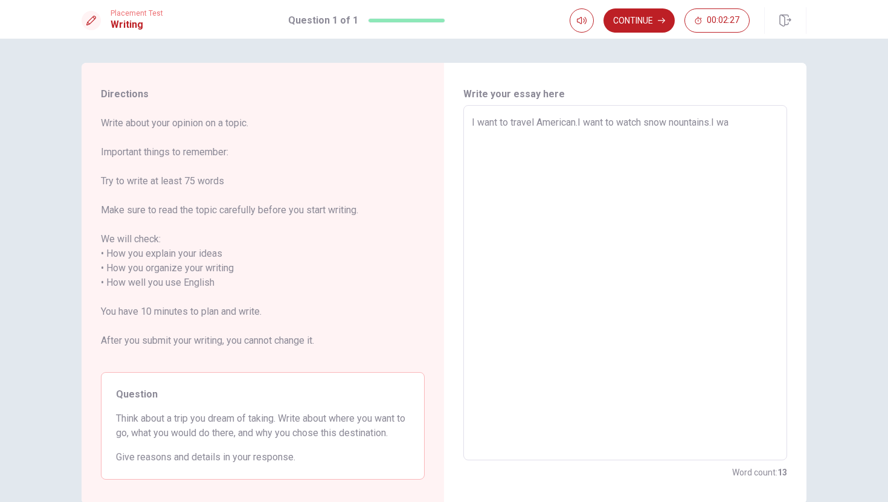
type textarea "x"
type textarea "I want to travel American.I want to watch snow nountains.I wan"
type textarea "x"
type textarea "I want to travel American.I want to watch snow nountains.I want"
type textarea "x"
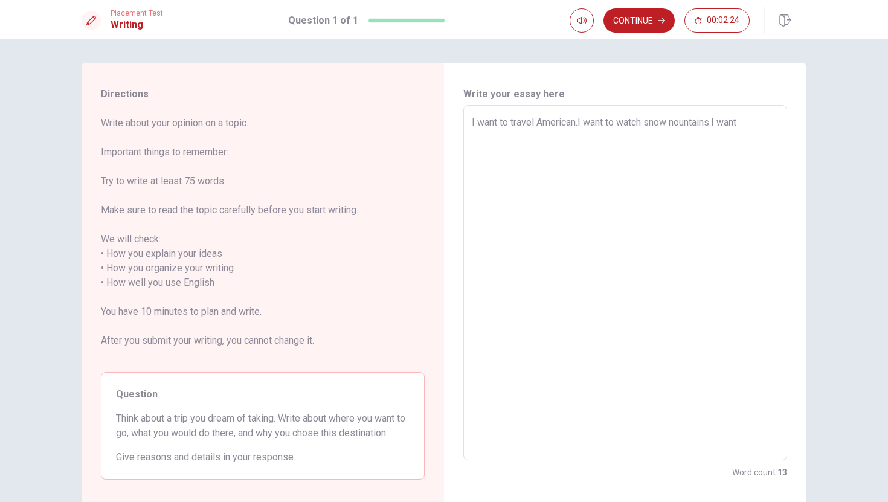
type textarea "I want to travel American.I want to watch snow nountains.I wan"
type textarea "x"
type textarea "I want to travel American.I want to watch snow nountains.I wa"
type textarea "x"
type textarea "I want to travel American.I want to watch snow nountains.I w"
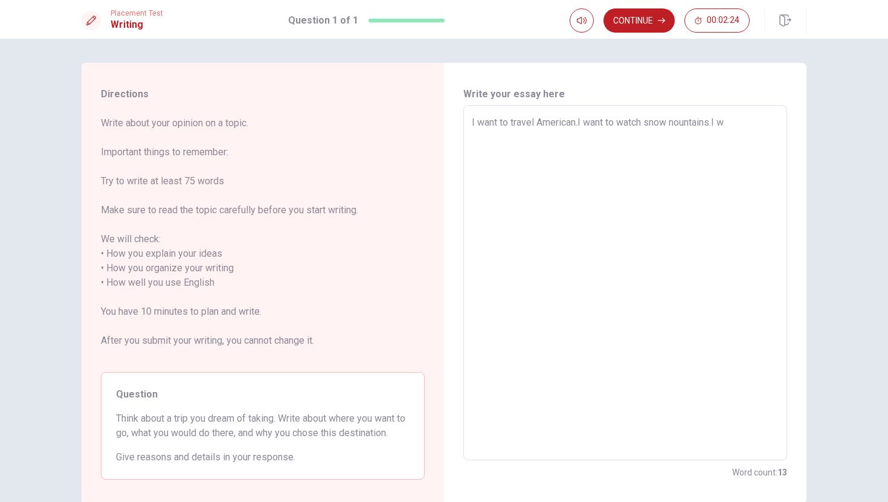
type textarea "x"
type textarea "I want to travel American.I want to watch snow nountains.I"
type textarea "x"
type textarea "I want to travel American.I want to watch snow nountains.I c"
type textarea "x"
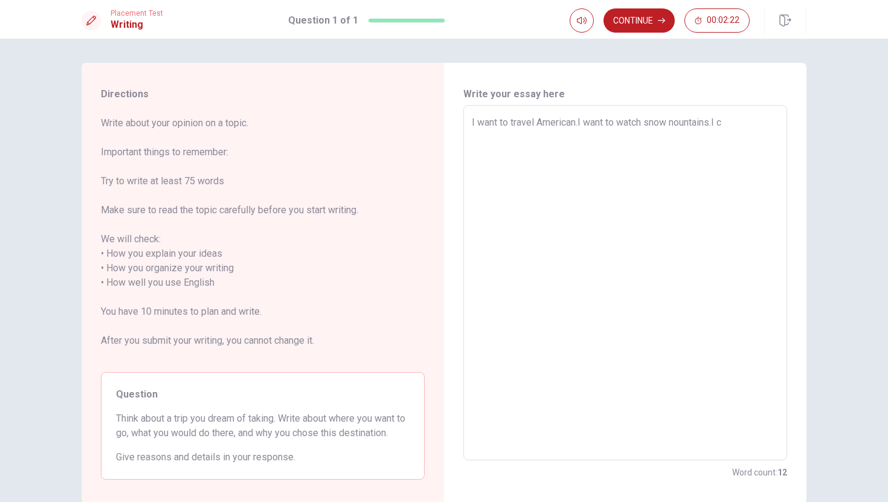
type textarea "I want to travel American.I want to watch snow nountains.I ca"
type textarea "x"
type textarea "I want to travel American.I want to watch snow nountains.I can"
type textarea "x"
type textarea "I want to travel American.I want to watch snow nountains.I can"
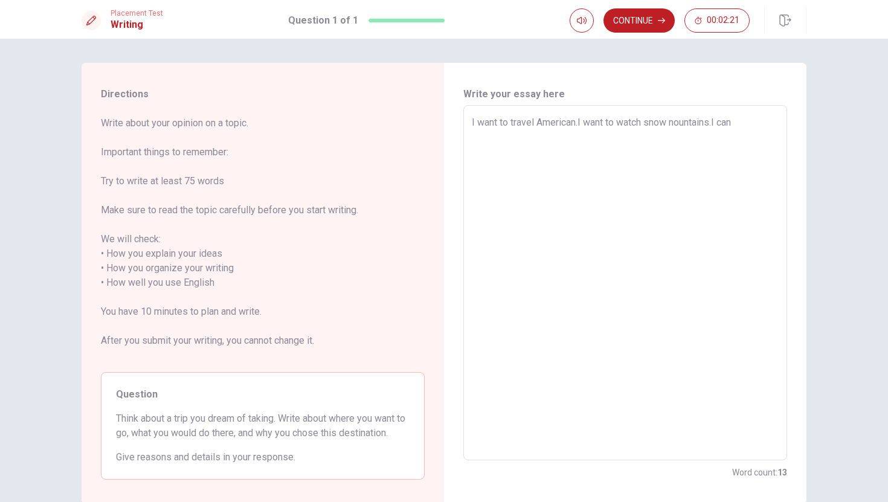
type textarea "x"
type textarea "I want to travel American.I want to watch snow nountains.I can c"
type textarea "x"
type textarea "I want to travel American.I want to watch snow nountains.I can cl"
type textarea "x"
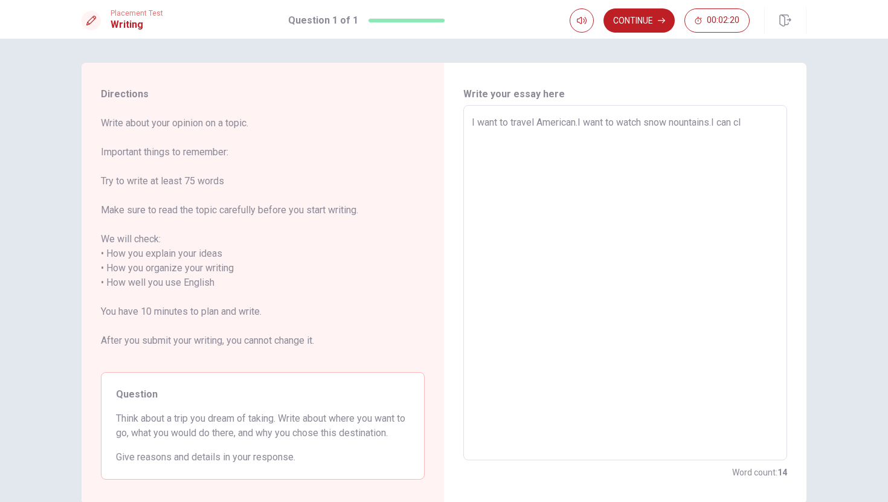
type textarea "I want to travel American.I want to watch snow nountains.I can cli"
type textarea "x"
type textarea "I want to travel American.I want to watch snow nountains.I can clim"
type textarea "x"
type textarea "I want to travel American.I want to watch snow nountains.I can climb"
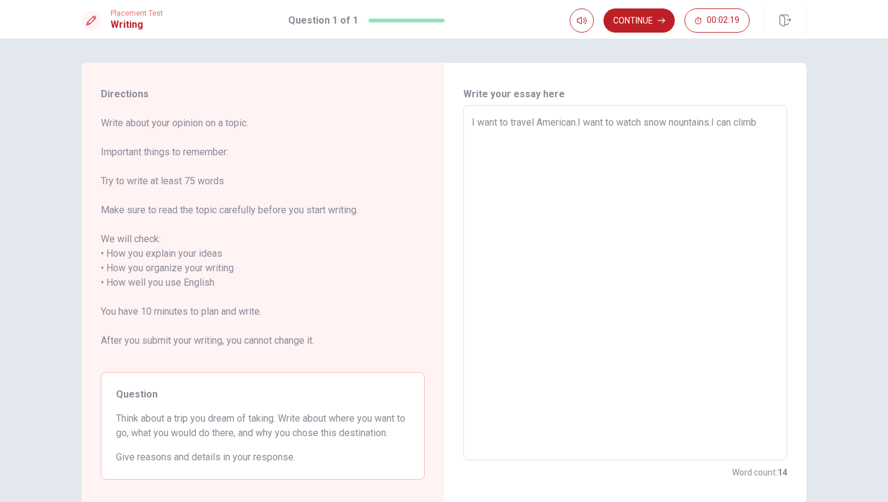
type textarea "x"
type textarea "I want to travel American.I want to watch snow nountains.I can climb"
type textarea "x"
type textarea "I want to travel American.I want to watch snow nountains.I can climb i"
type textarea "x"
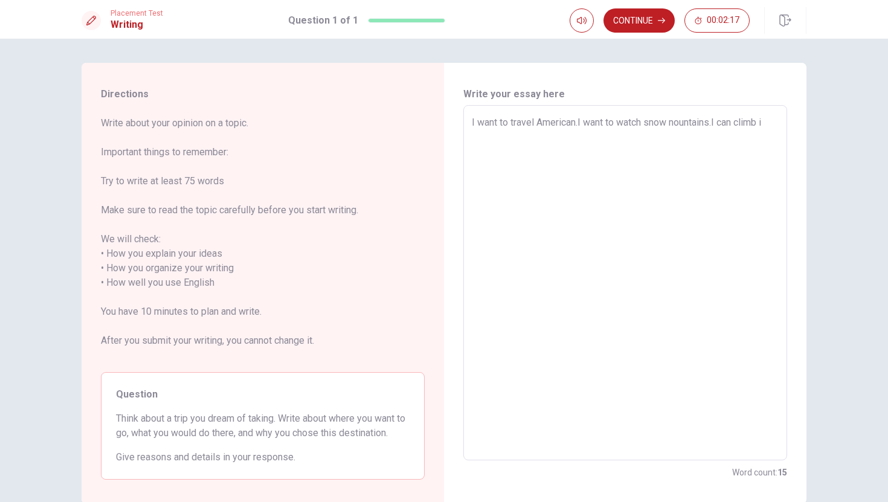
type textarea "I want to travel American.I want to watch snow nountains.I can climb it"
type textarea "x"
type textarea "I want to travel American.I want to watch snow nountains.I can climb it"
type textarea "x"
type textarea "I want to travel American.I want to watch snow nountains.I can climb it a"
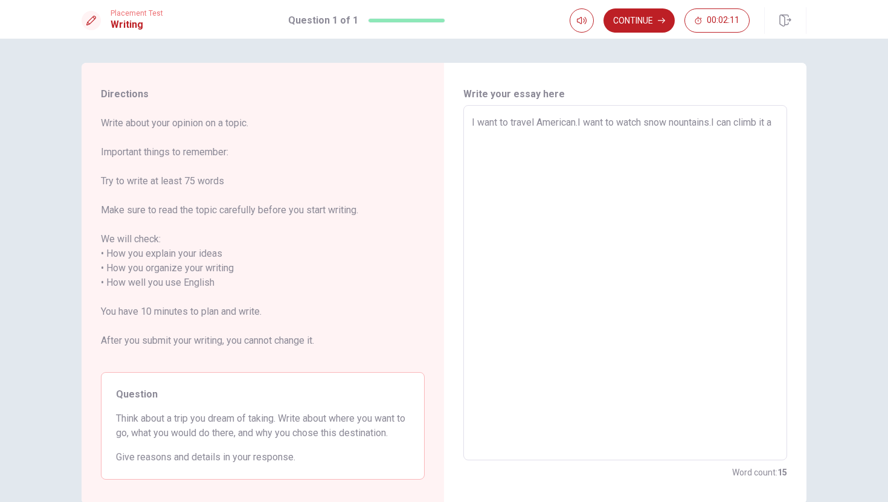
type textarea "x"
type textarea "I want to travel American.I want to watch snow nountains.I can climb it an"
type textarea "x"
type textarea "I want to travel American.I want to watch snow nountains.I can climb it and"
type textarea "x"
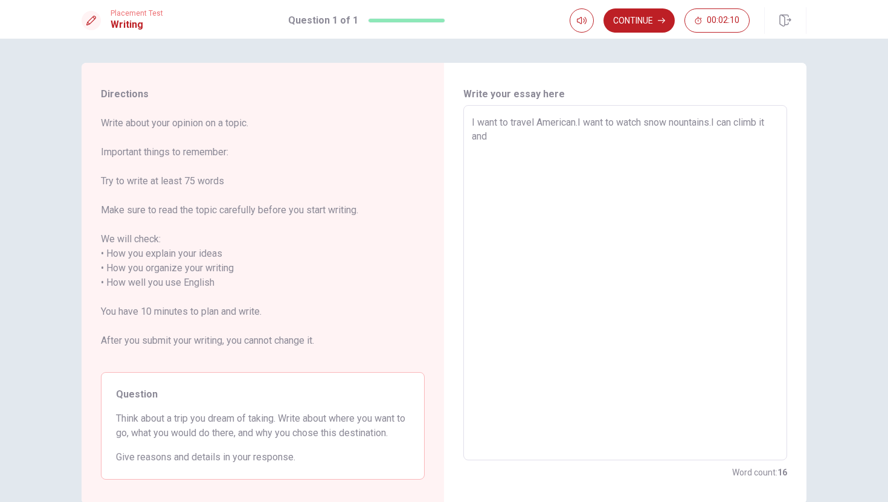
type textarea "I want to travel American.I want to watch snow nountains.I can climb it and"
type textarea "x"
type textarea "I want to travel American.I want to watch snow nountains.I can climb it and s"
type textarea "x"
type textarea "I want to travel American.I want to watch snow nountains.I can climb it and se"
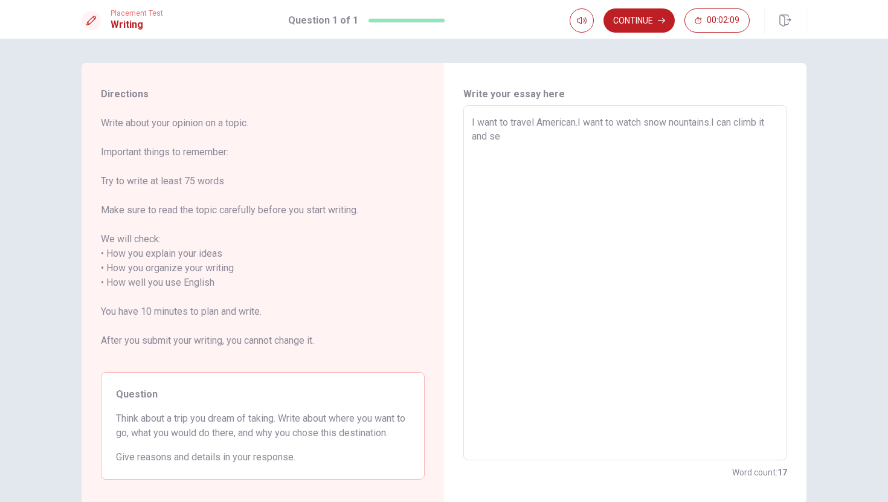
type textarea "x"
type textarea "I want to travel American.I want to watch snow nountains.I can climb it and see"
type textarea "x"
type textarea "I want to travel American.I want to watch snow nountains.I can climb it and see"
type textarea "x"
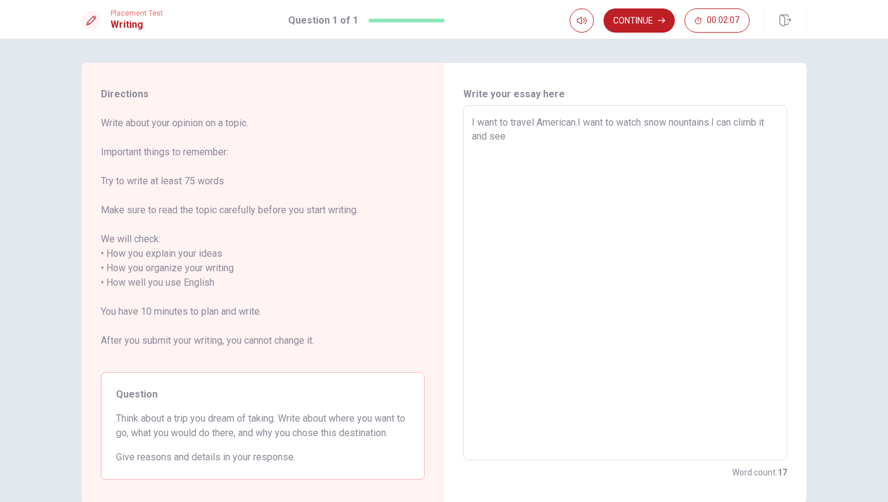
type textarea "I want to travel American.I want to watch snow nountains.I can climb it and see…"
type textarea "x"
type textarea "I want to travel American.I want to watch snow nountains.I can climb it and see…"
type textarea "x"
type textarea "I want to travel American.I want to watch snow nountains.I can climb it and see…"
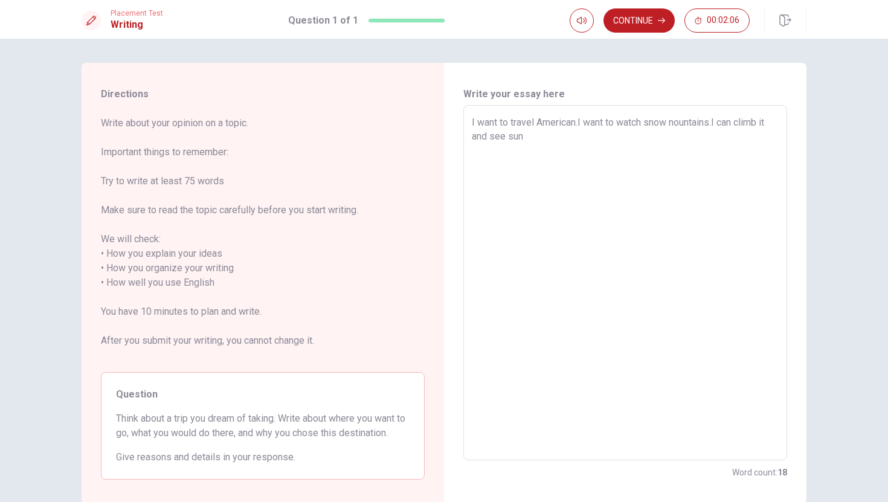
type textarea "x"
type textarea "I want to travel American.I want to watch snow nountains.I can climb it and see…"
type textarea "x"
type textarea "I want to travel American.I want to watch snow nountains.I can climb it and see…"
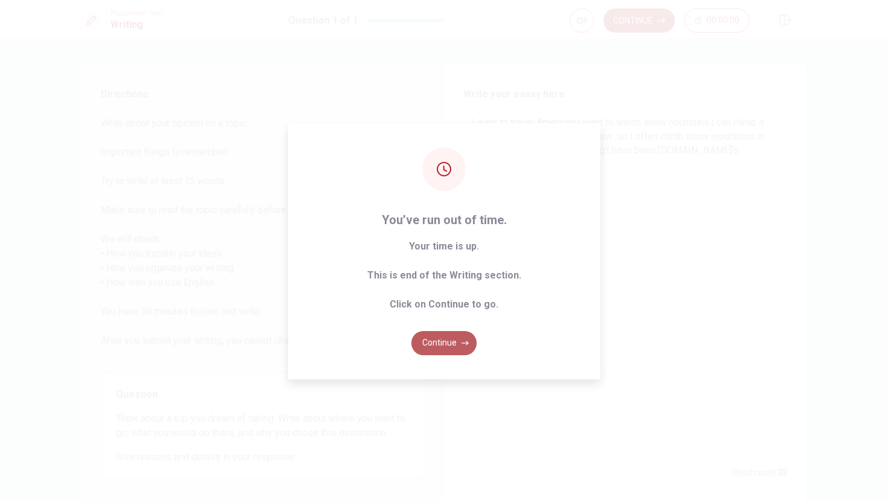
click at [443, 344] on button "Continue" at bounding box center [443, 343] width 65 height 24
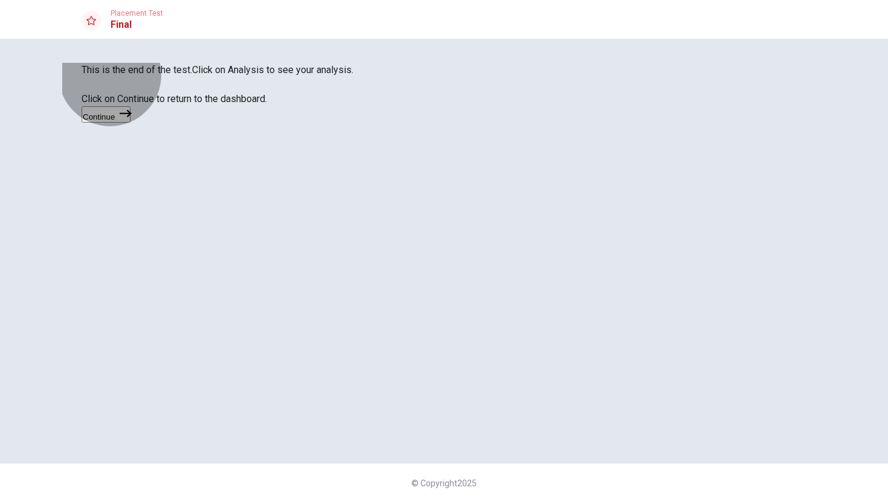
click at [130, 123] on button "Continue" at bounding box center [106, 114] width 49 height 16
